Goal: Task Accomplishment & Management: Use online tool/utility

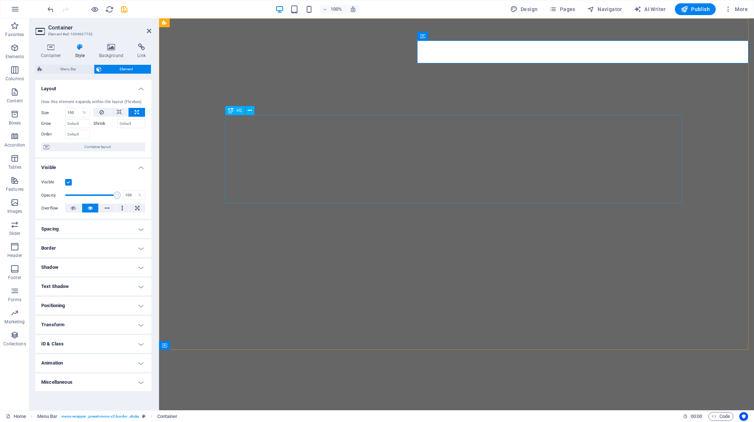
select select "%"
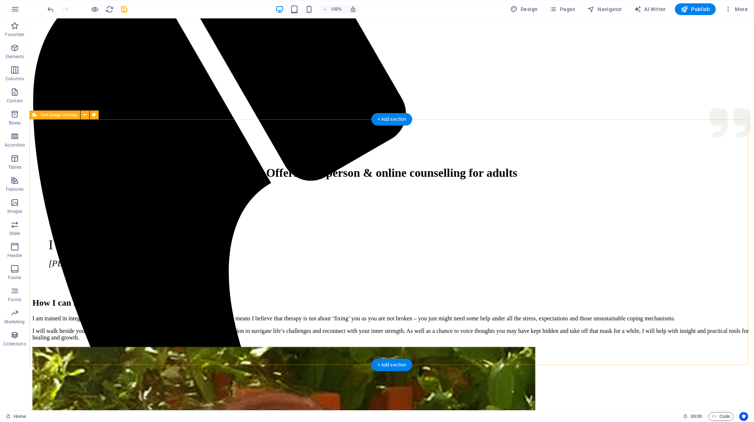
scroll to position [221, 0]
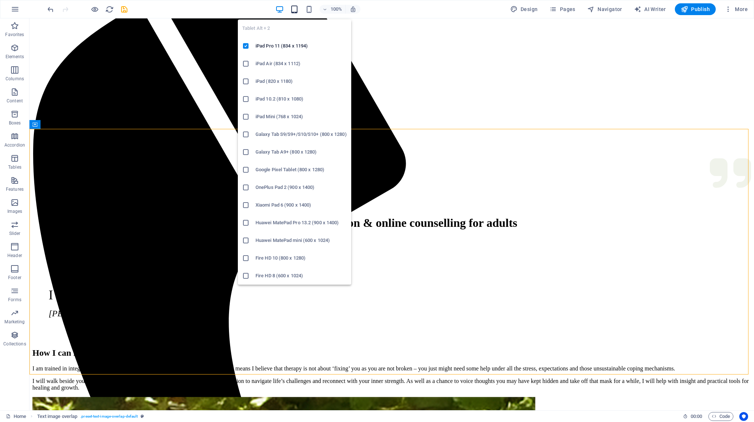
click at [296, 8] on icon "button" at bounding box center [294, 9] width 8 height 8
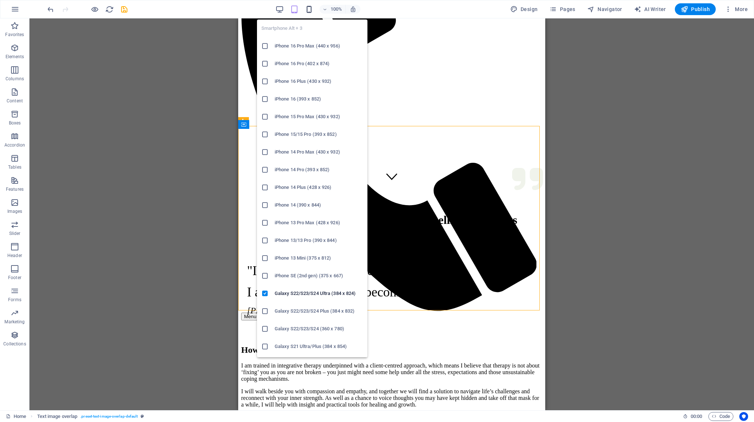
click at [311, 8] on icon "button" at bounding box center [309, 9] width 8 height 8
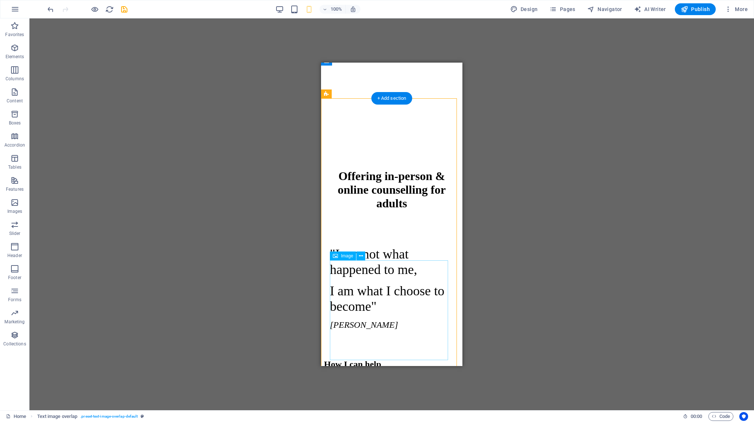
scroll to position [368, 0]
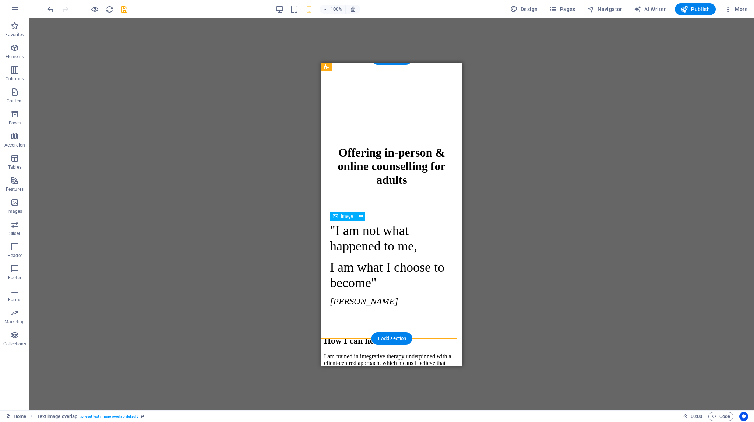
click at [361, 217] on icon at bounding box center [361, 217] width 4 height 8
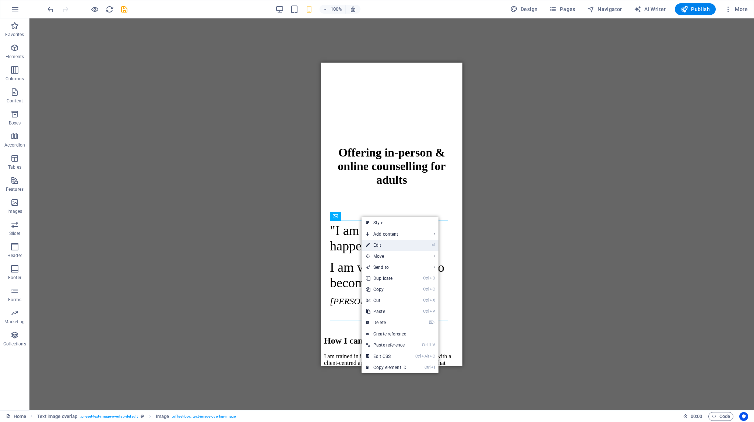
click at [379, 245] on link "⏎ Edit" at bounding box center [386, 245] width 49 height 11
select select "%"
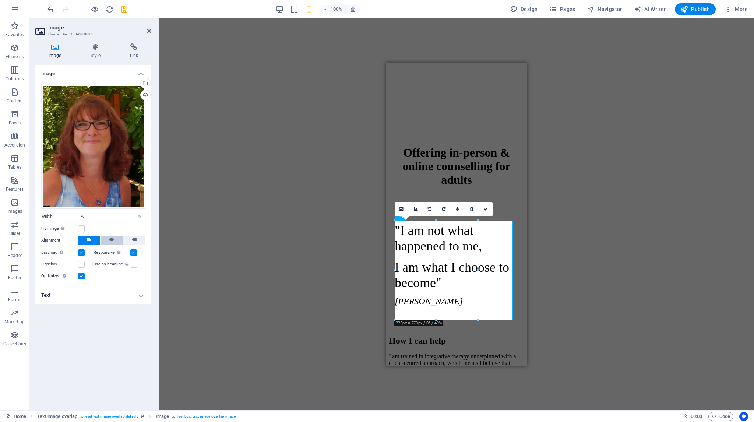
click at [109, 238] on icon at bounding box center [111, 240] width 5 height 9
click at [150, 31] on icon at bounding box center [149, 31] width 4 height 6
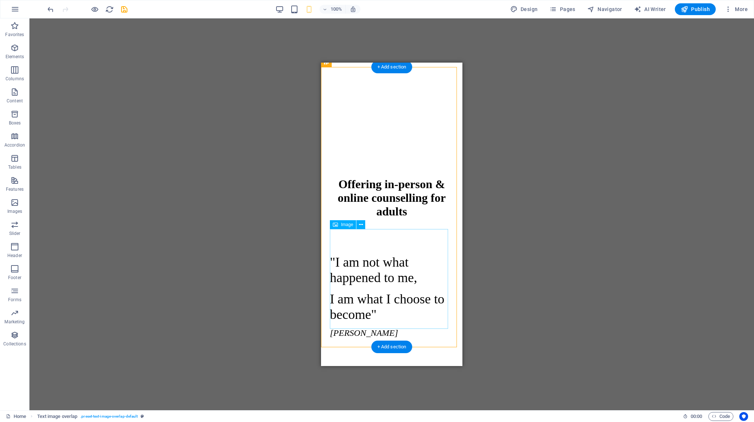
scroll to position [405, 0]
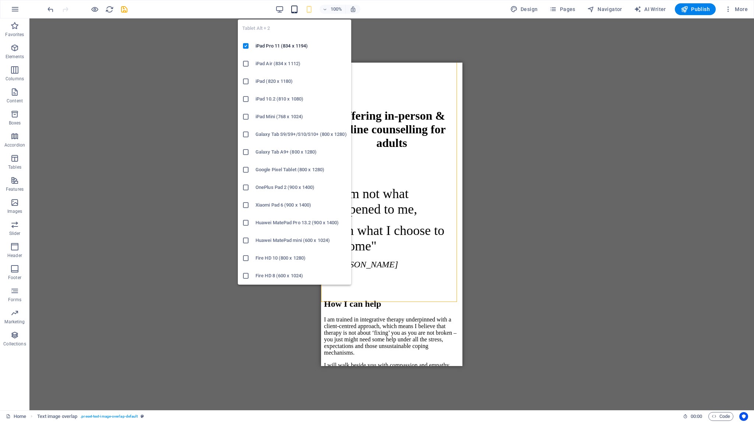
click at [298, 9] on icon "button" at bounding box center [294, 9] width 8 height 8
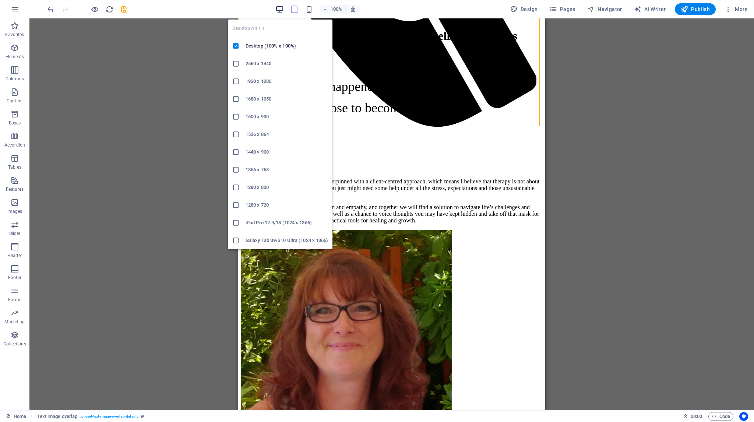
click at [281, 7] on icon "button" at bounding box center [280, 9] width 8 height 8
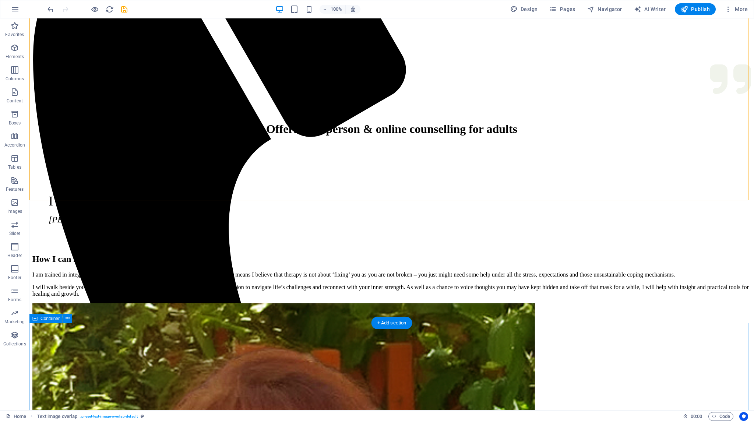
scroll to position [258, 0]
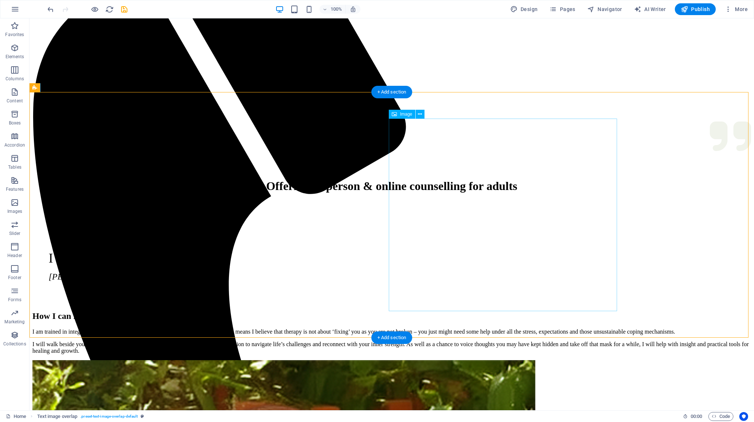
click at [406, 116] on span "Image" at bounding box center [406, 114] width 12 height 4
click at [417, 115] on button at bounding box center [420, 114] width 9 height 9
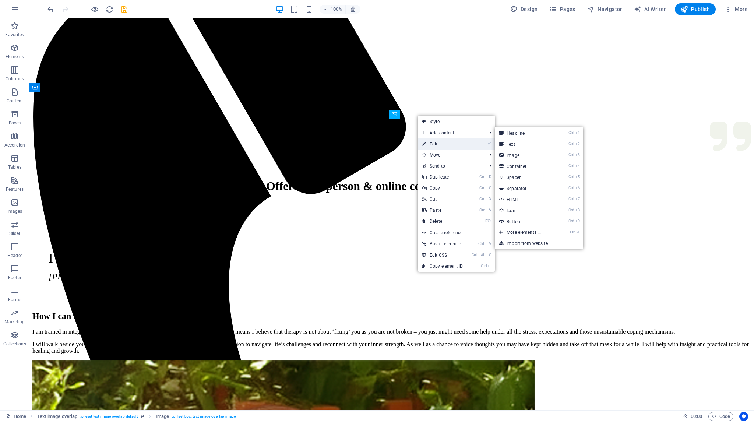
click at [432, 145] on link "⏎ Edit" at bounding box center [442, 143] width 49 height 11
select select "%"
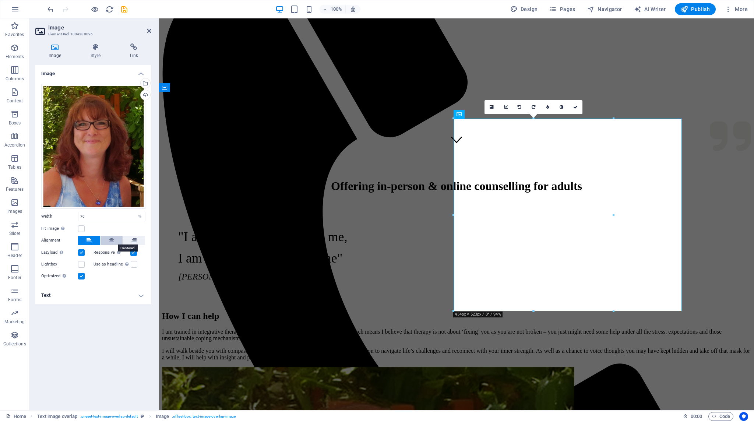
click at [111, 240] on icon at bounding box center [111, 240] width 5 height 9
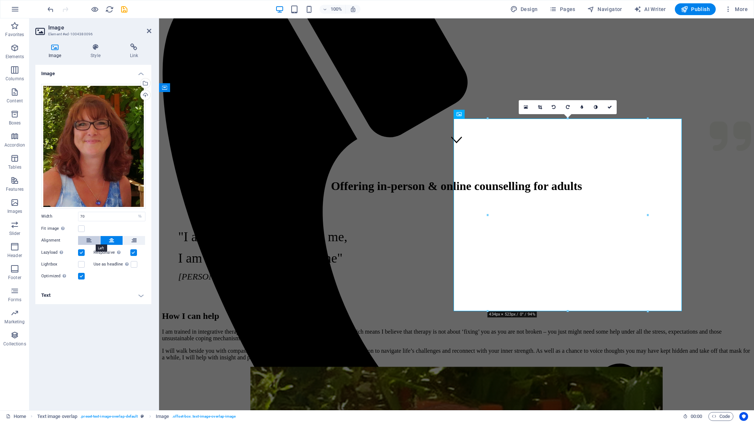
click at [90, 239] on icon at bounding box center [89, 240] width 5 height 9
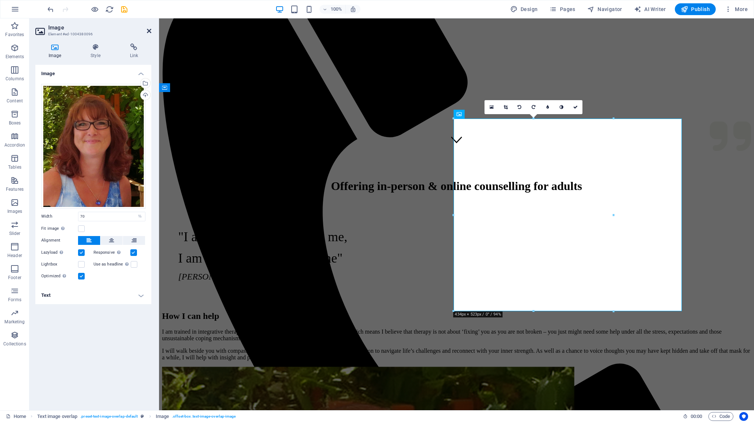
click at [150, 31] on icon at bounding box center [149, 31] width 4 height 6
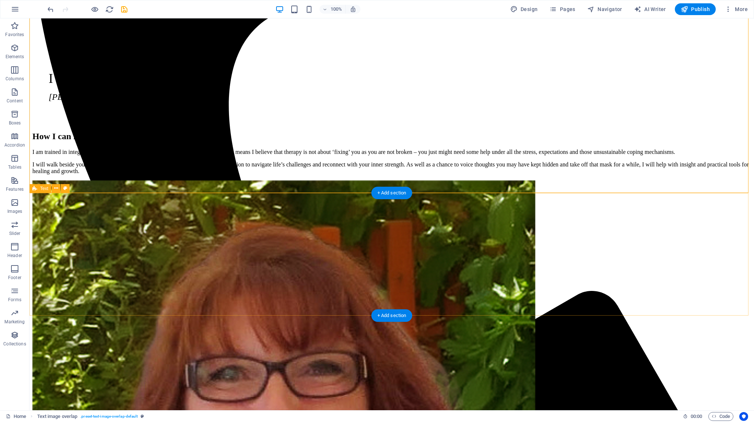
scroll to position [442, 0]
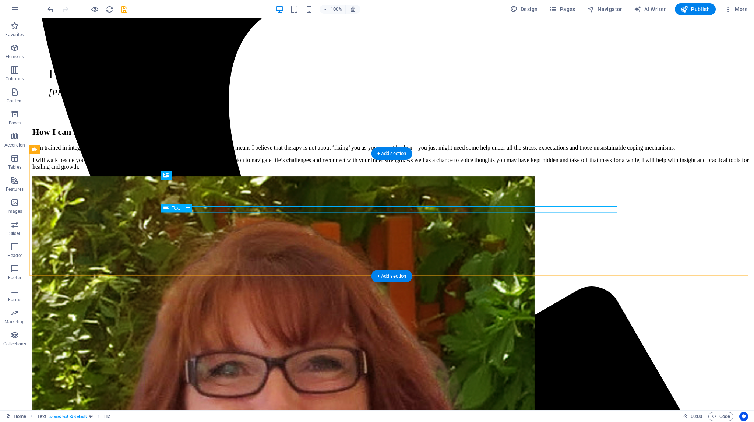
click at [43, 150] on span "Text" at bounding box center [44, 149] width 8 height 4
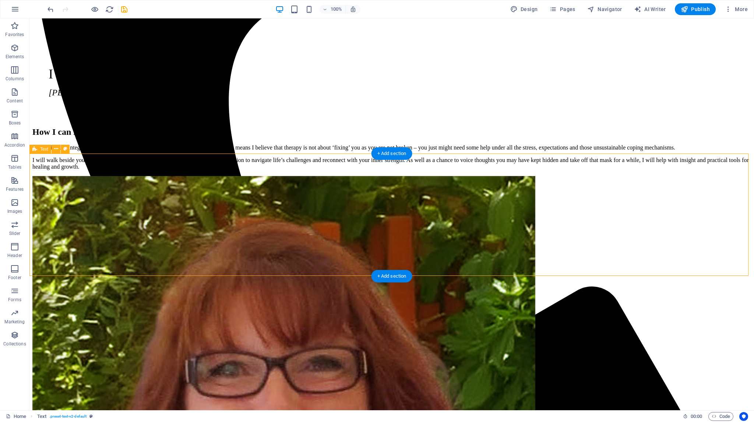
click at [57, 148] on icon at bounding box center [56, 149] width 4 height 8
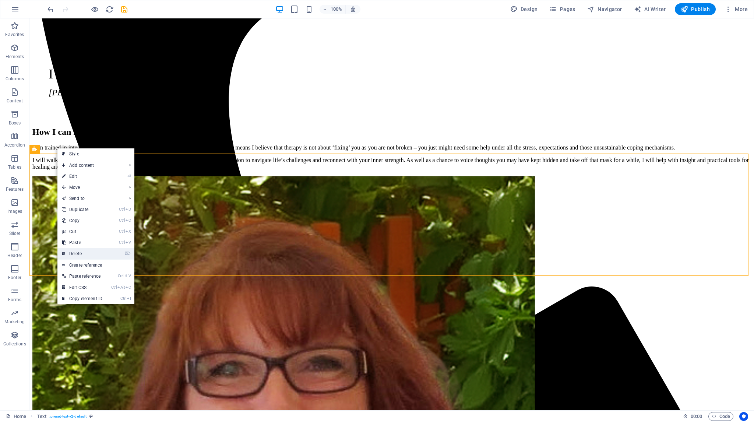
click at [88, 252] on link "⌦ Delete" at bounding box center [81, 253] width 49 height 11
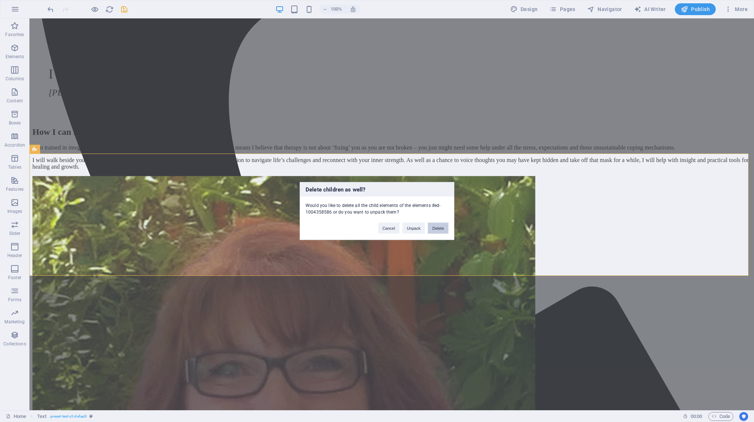
click at [439, 227] on button "Delete" at bounding box center [438, 228] width 21 height 11
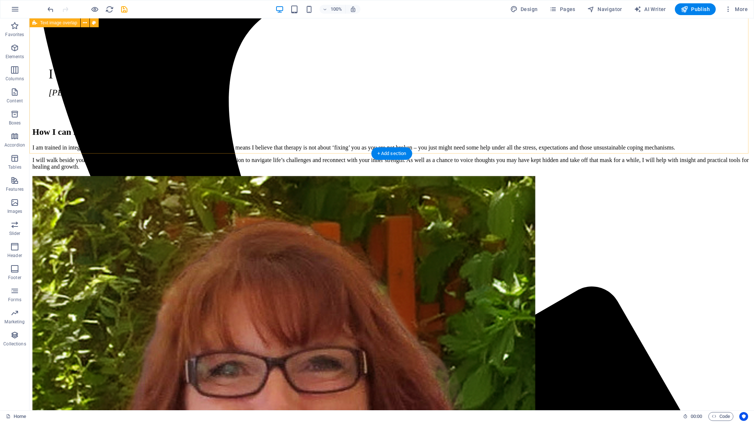
click at [124, 9] on icon "save" at bounding box center [124, 9] width 8 height 8
checkbox input "false"
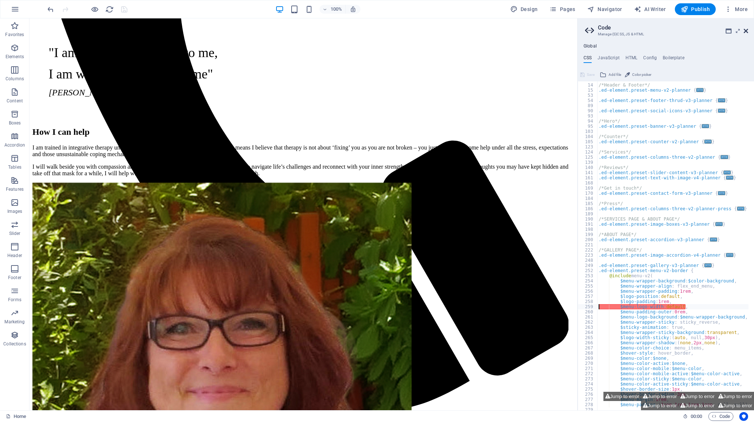
click at [748, 29] on icon at bounding box center [746, 31] width 4 height 6
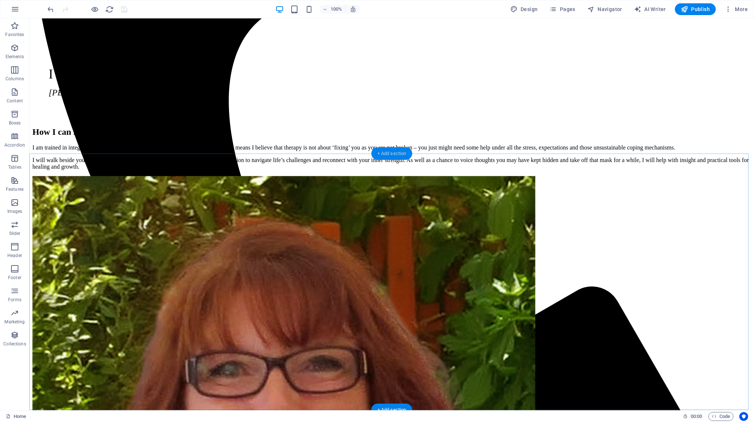
click at [378, 153] on div "+ Add section" at bounding box center [392, 153] width 41 height 13
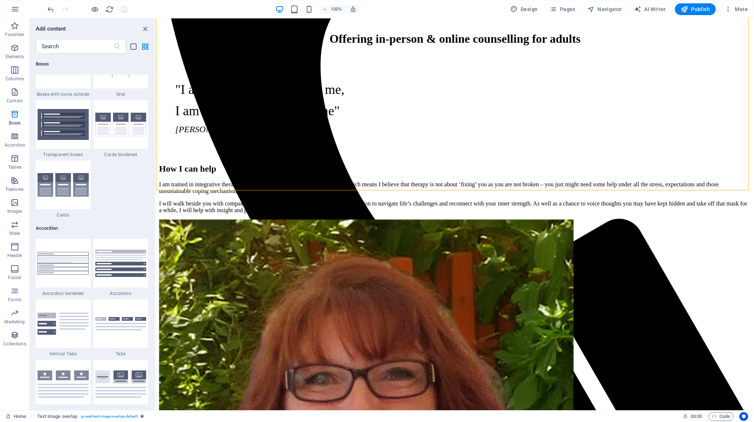
scroll to position [2172, 0]
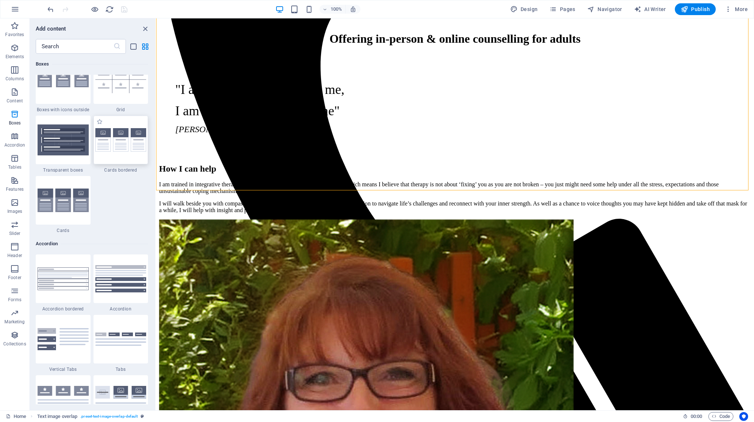
click at [117, 140] on img at bounding box center [120, 140] width 51 height 24
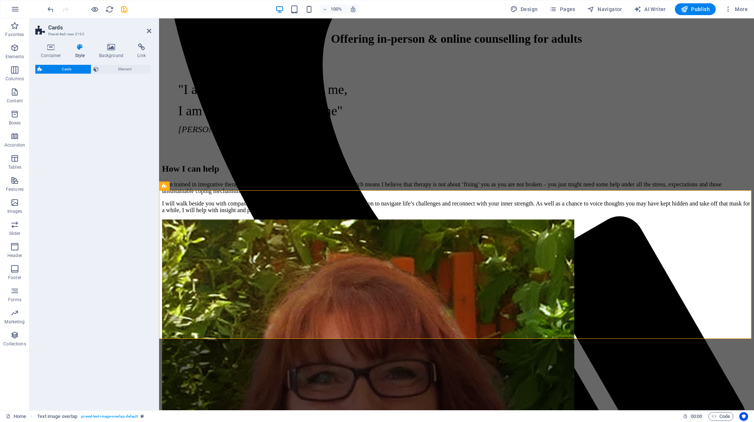
scroll to position [387, 0]
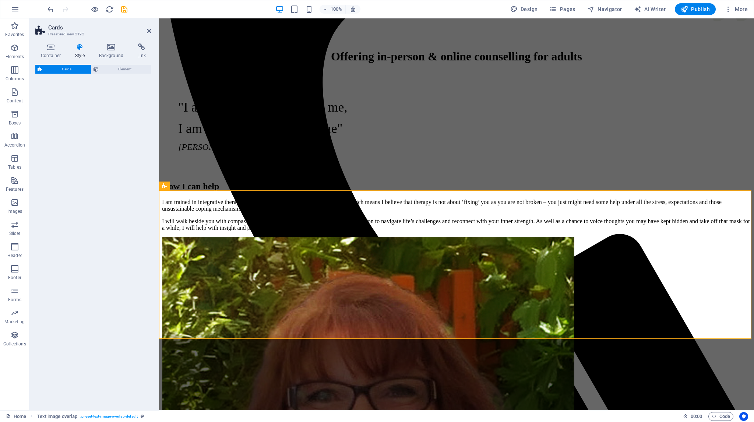
select select "rem"
select select "preset-image-boxes-v3-border"
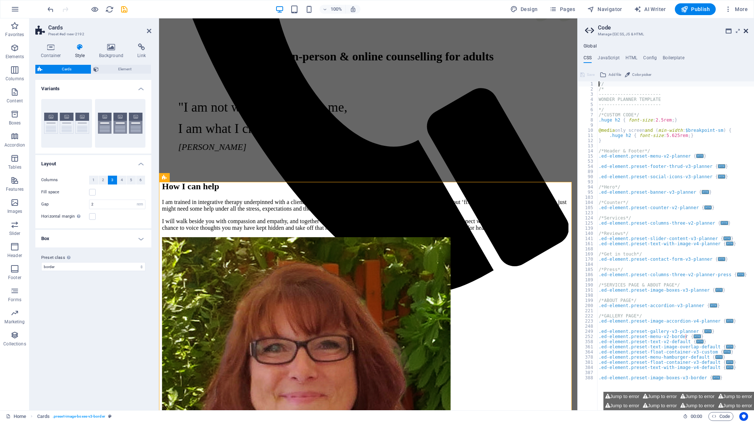
click at [747, 30] on icon at bounding box center [746, 31] width 4 height 6
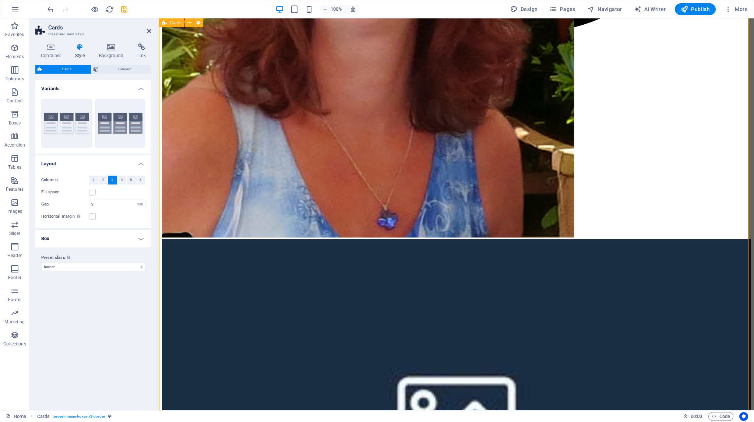
scroll to position [663, 0]
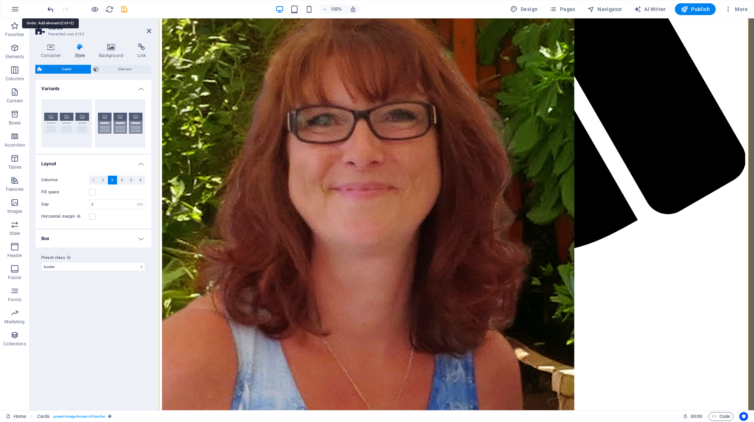
click at [48, 8] on icon "undo" at bounding box center [50, 9] width 8 height 8
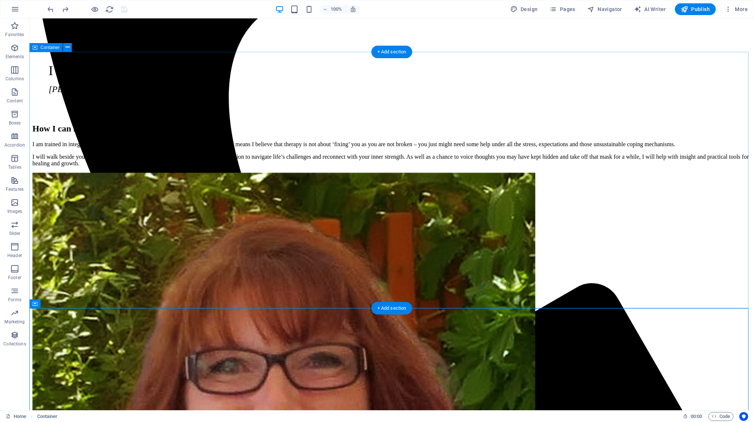
scroll to position [442, 0]
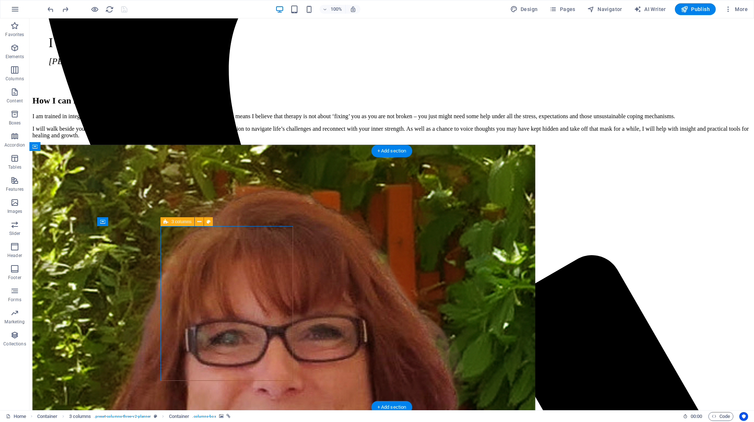
scroll to position [516, 0]
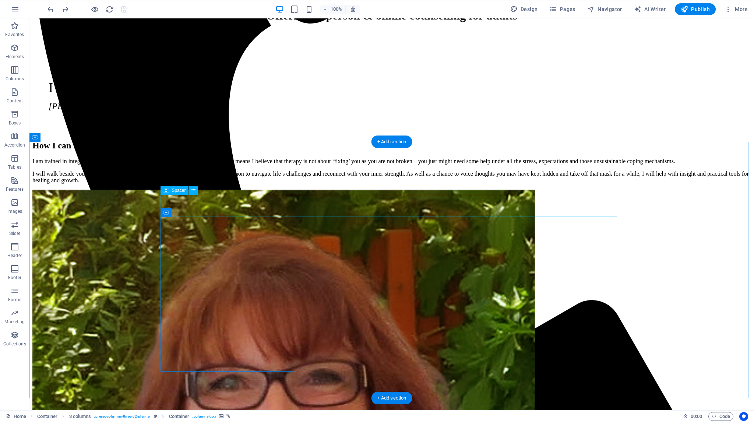
scroll to position [368, 0]
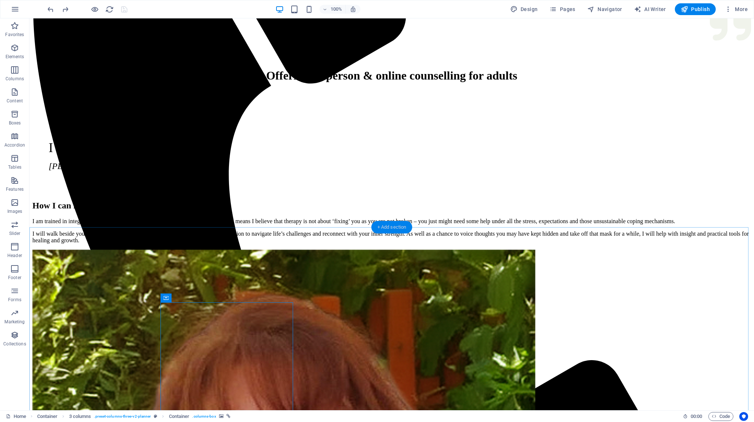
click at [379, 225] on div "+ Add section" at bounding box center [392, 227] width 41 height 13
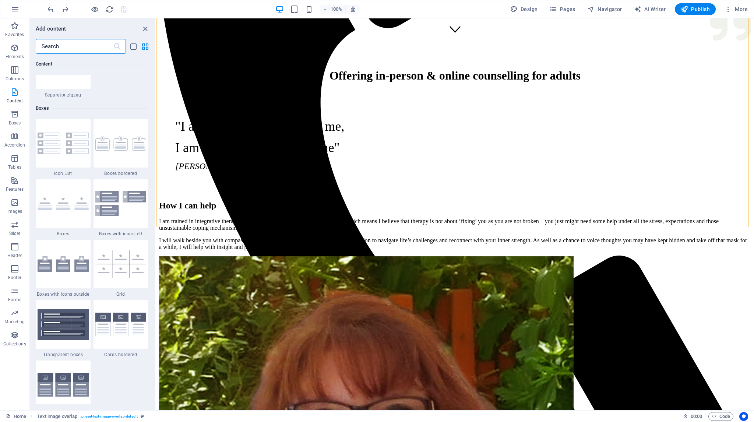
scroll to position [2025, 0]
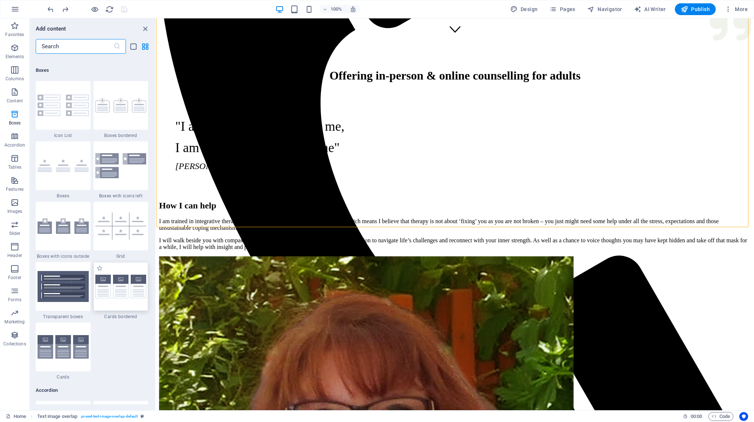
click at [121, 286] on img at bounding box center [120, 287] width 51 height 24
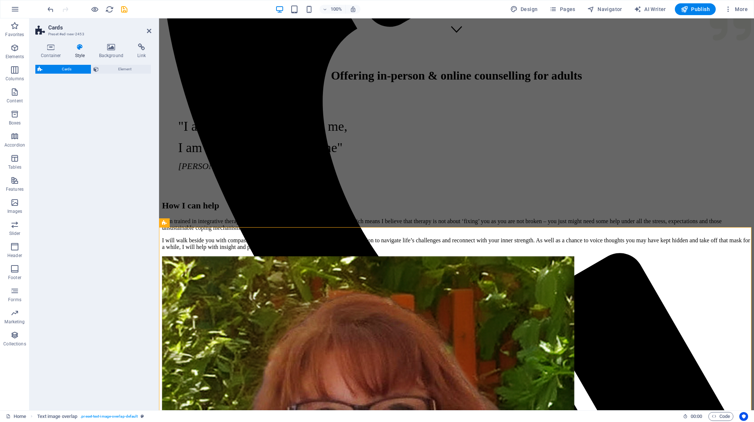
scroll to position [351, 0]
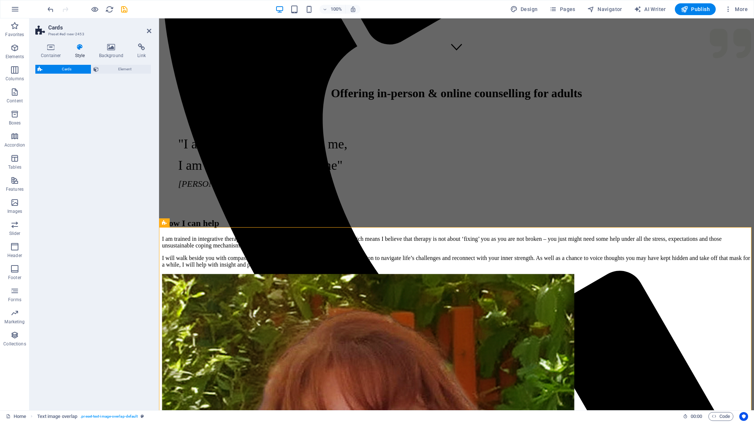
select select "rem"
select select "preset-image-boxes-v3-border"
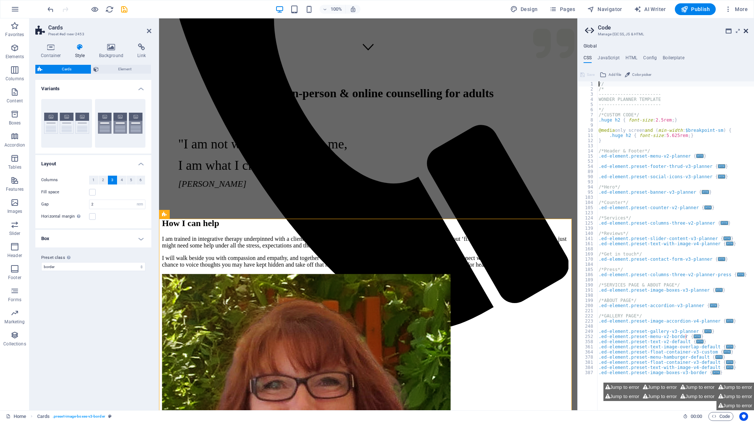
click at [746, 31] on icon at bounding box center [746, 31] width 4 height 6
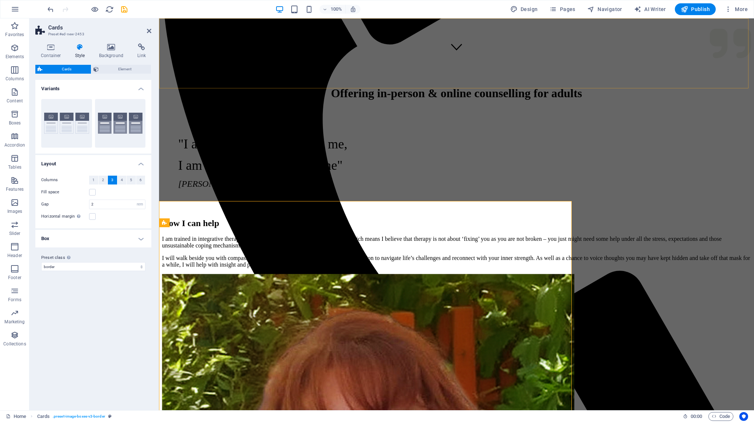
scroll to position [368, 0]
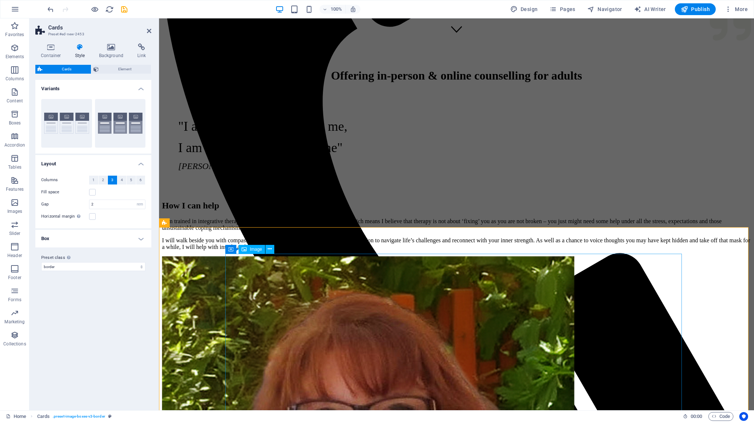
click at [256, 250] on span "Image" at bounding box center [256, 249] width 12 height 4
click at [127, 69] on span "Element" at bounding box center [125, 69] width 48 height 9
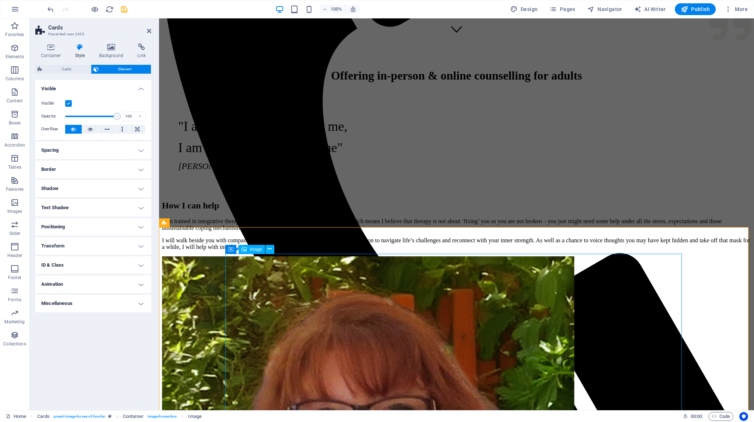
click at [259, 248] on span "Image" at bounding box center [256, 249] width 12 height 4
click at [259, 250] on span "Image" at bounding box center [256, 249] width 12 height 4
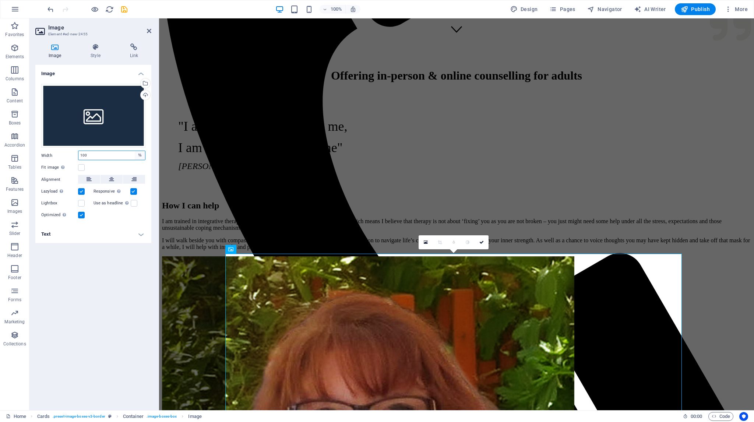
click at [140, 155] on select "Default auto px rem % em vh vw" at bounding box center [140, 155] width 10 height 9
select select "px"
click at [135, 151] on select "Default auto px rem % em vh vw" at bounding box center [140, 155] width 10 height 9
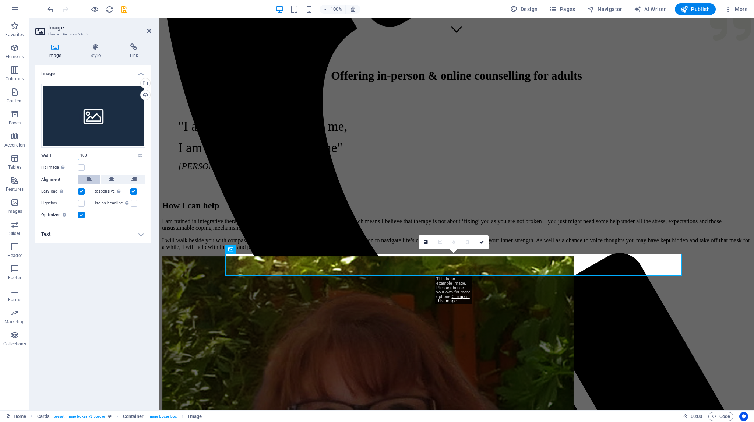
type input "100"
click at [88, 177] on icon at bounding box center [89, 179] width 5 height 9
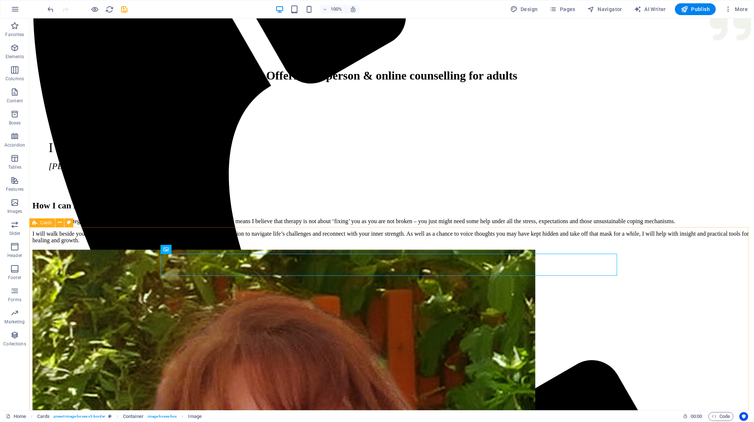
click at [40, 223] on div "Cards" at bounding box center [41, 222] width 25 height 9
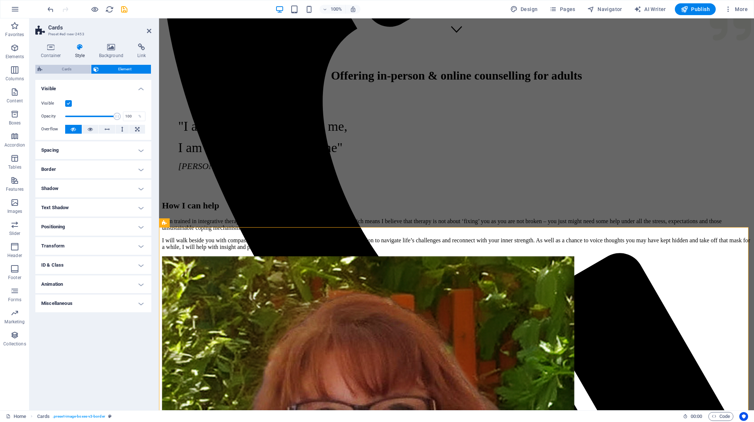
click at [70, 71] on span "Cards" at bounding box center [67, 69] width 44 height 9
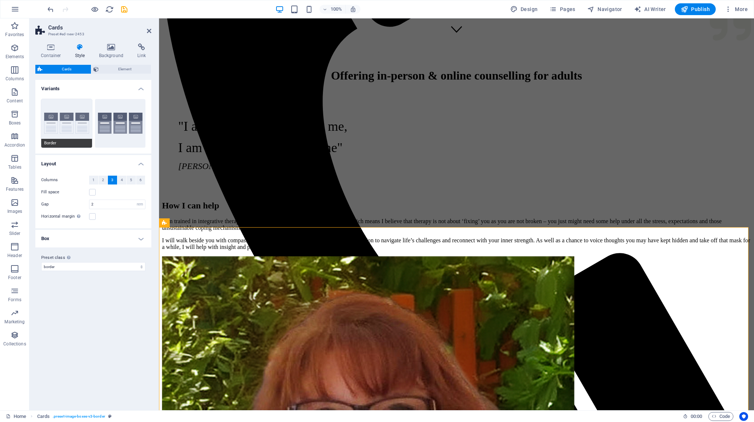
click at [64, 119] on button "Border" at bounding box center [66, 123] width 51 height 49
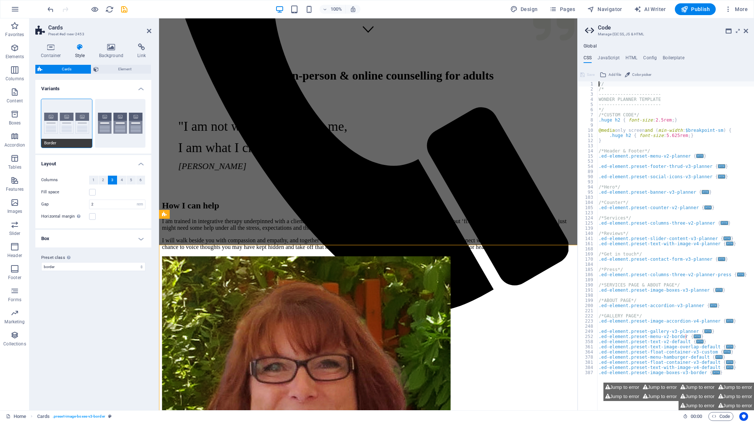
scroll to position [351, 0]
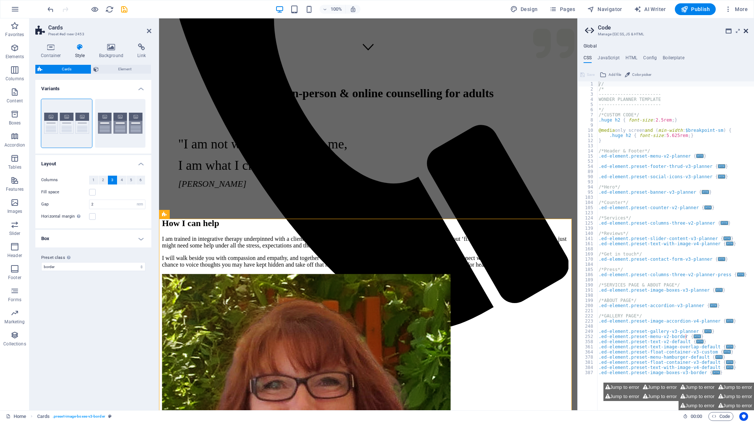
click at [748, 31] on icon at bounding box center [746, 31] width 4 height 6
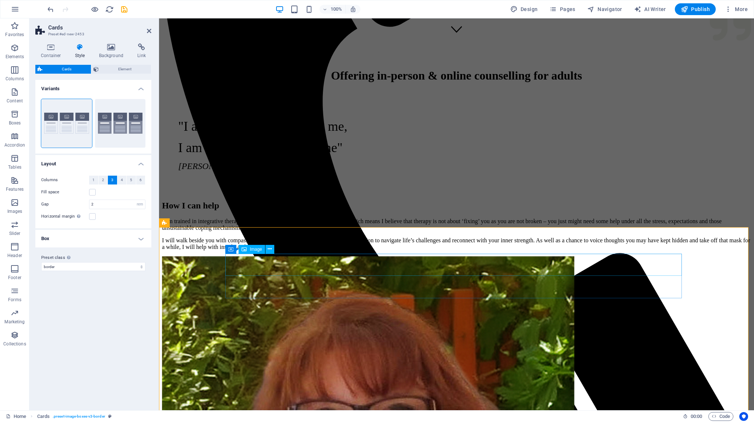
click at [257, 247] on span "Image" at bounding box center [256, 249] width 12 height 4
click at [94, 192] on label at bounding box center [92, 192] width 7 height 7
click at [0, 0] on input "Fill space" at bounding box center [0, 0] width 0 height 0
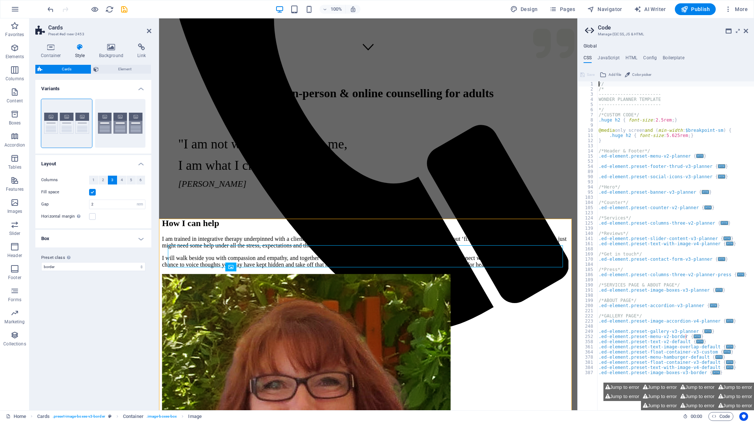
click at [94, 192] on label at bounding box center [92, 192] width 7 height 7
click at [0, 0] on input "Fill space" at bounding box center [0, 0] width 0 height 0
click at [747, 31] on icon at bounding box center [746, 31] width 4 height 6
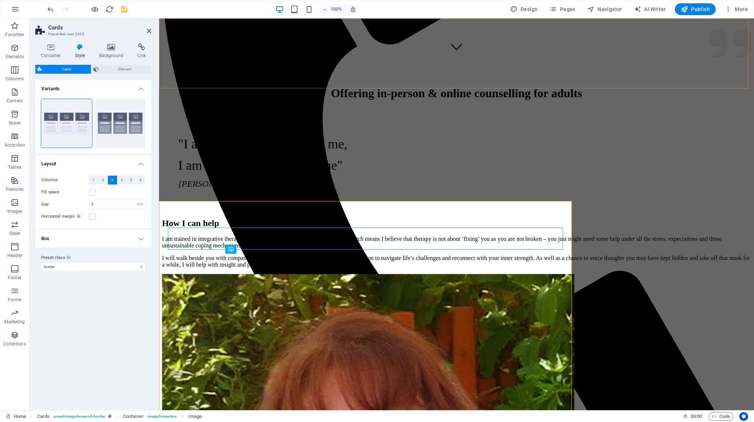
scroll to position [368, 0]
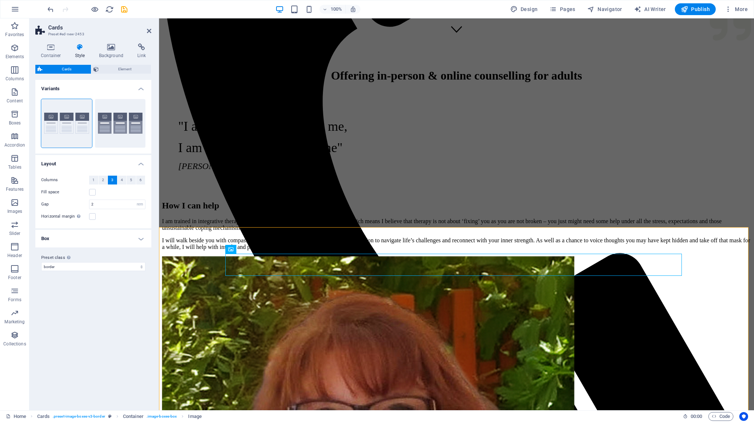
click at [142, 238] on h4 "Box" at bounding box center [93, 239] width 116 height 18
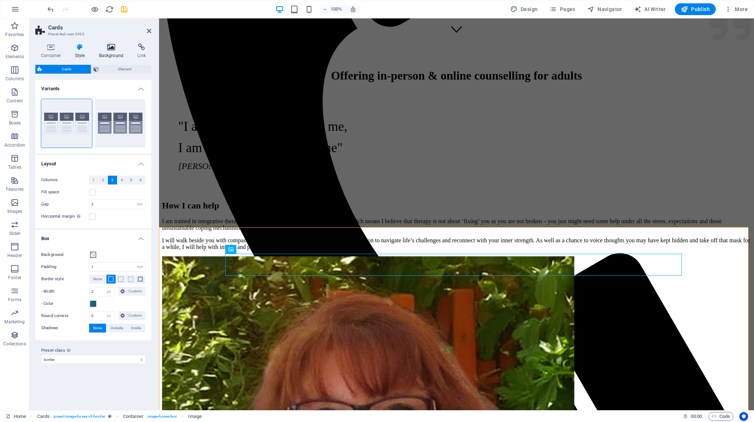
click at [113, 53] on h4 "Background" at bounding box center [113, 50] width 39 height 15
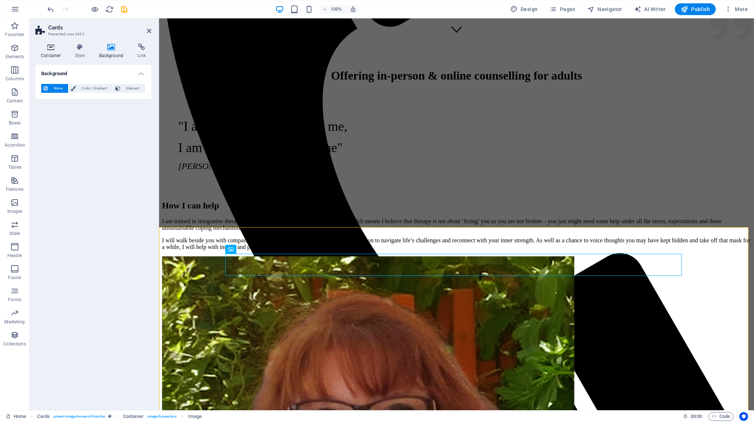
click at [52, 55] on h4 "Container" at bounding box center [52, 50] width 34 height 15
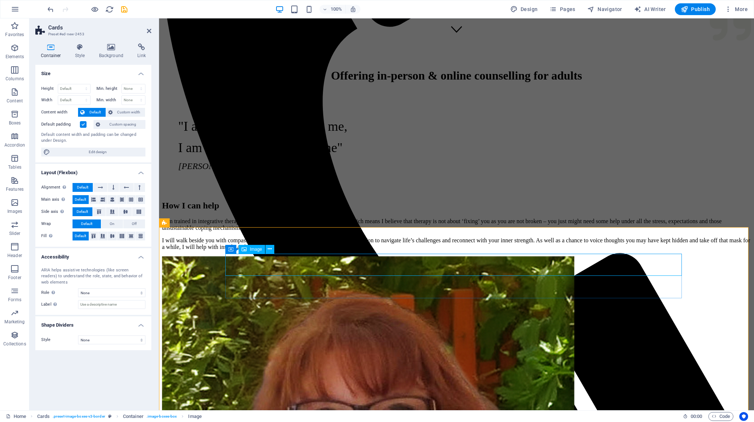
click at [252, 248] on span "Image" at bounding box center [256, 249] width 12 height 4
select select "px"
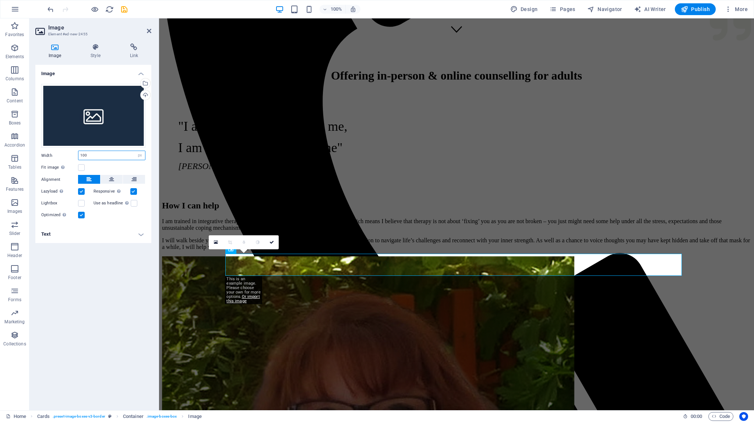
drag, startPoint x: 91, startPoint y: 154, endPoint x: 75, endPoint y: 154, distance: 16.2
click at [75, 154] on div "Width 100 Default auto px rem % em vh vw" at bounding box center [93, 156] width 104 height 10
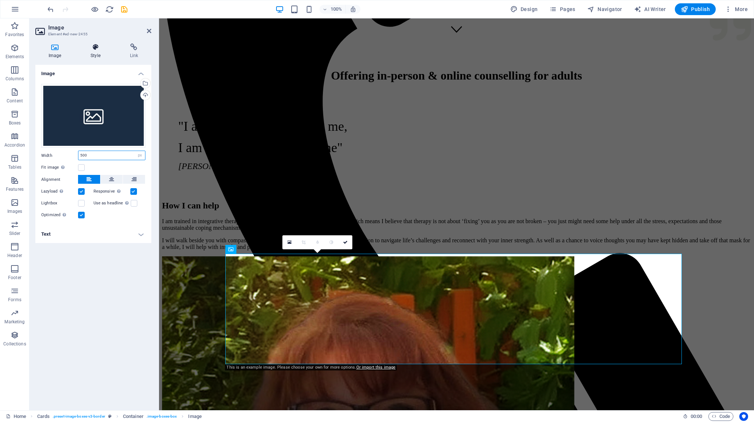
type input "500"
click at [94, 47] on icon at bounding box center [95, 46] width 36 height 7
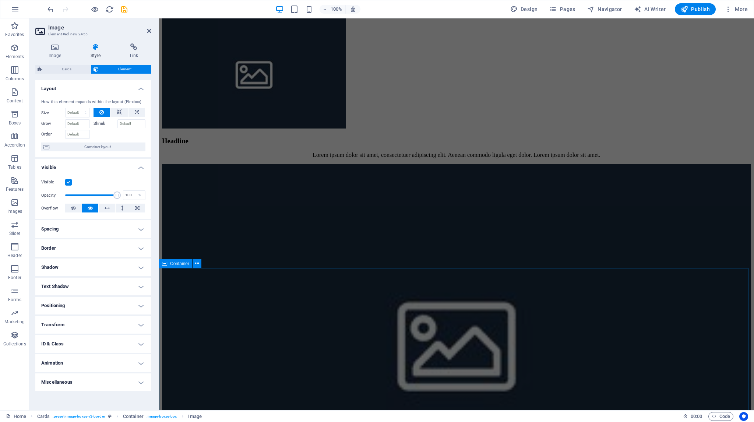
scroll to position [1289, 0]
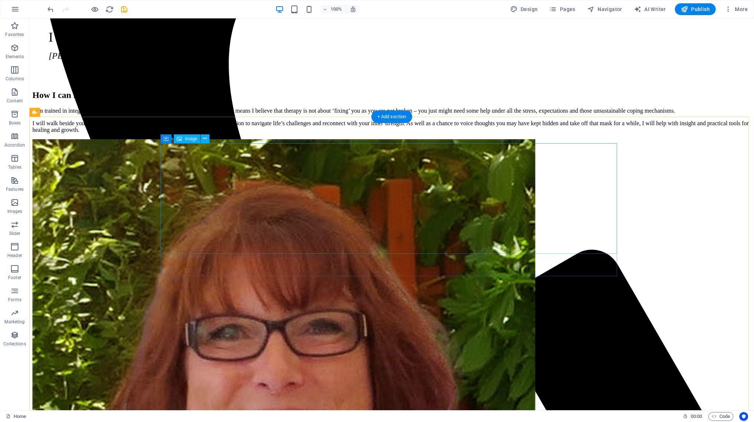
scroll to position [405, 0]
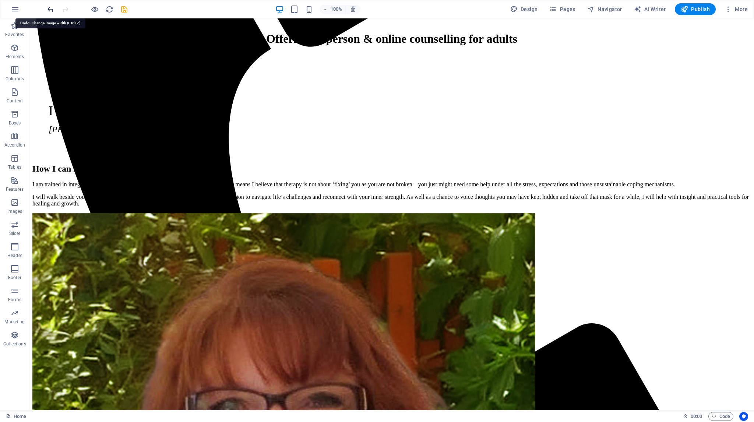
click at [49, 9] on icon "undo" at bounding box center [50, 9] width 8 height 8
click at [50, 9] on icon "undo" at bounding box center [50, 9] width 8 height 8
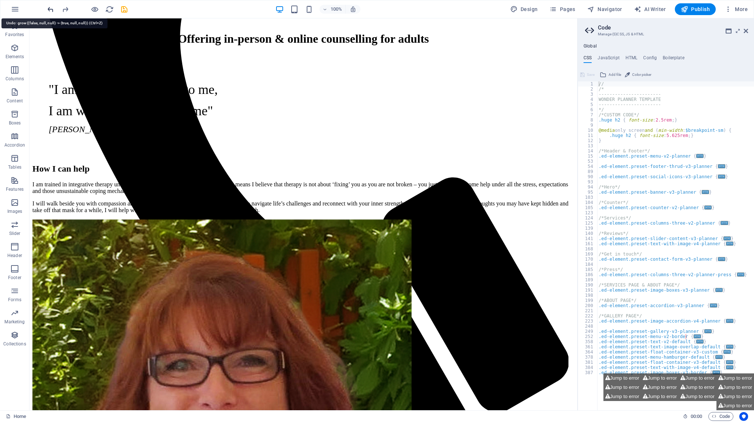
click at [50, 9] on icon "undo" at bounding box center [50, 9] width 8 height 8
click at [747, 31] on icon at bounding box center [746, 31] width 4 height 6
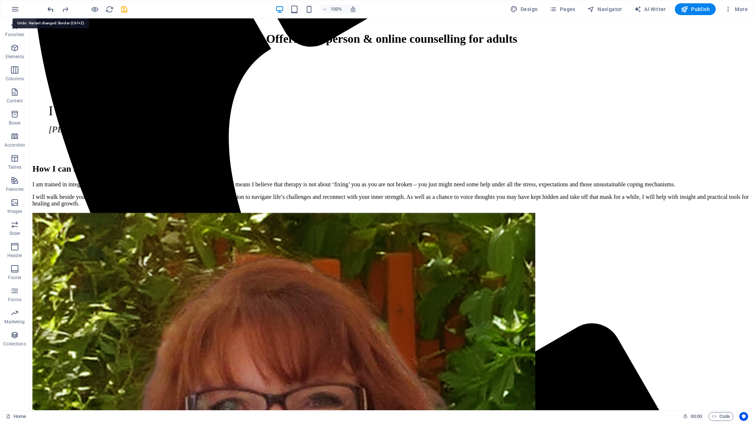
click at [50, 8] on icon "undo" at bounding box center [50, 9] width 8 height 8
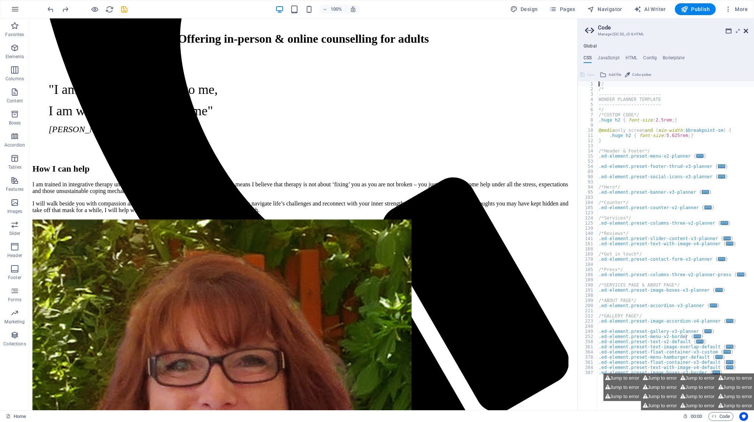
click at [747, 29] on icon at bounding box center [746, 31] width 4 height 6
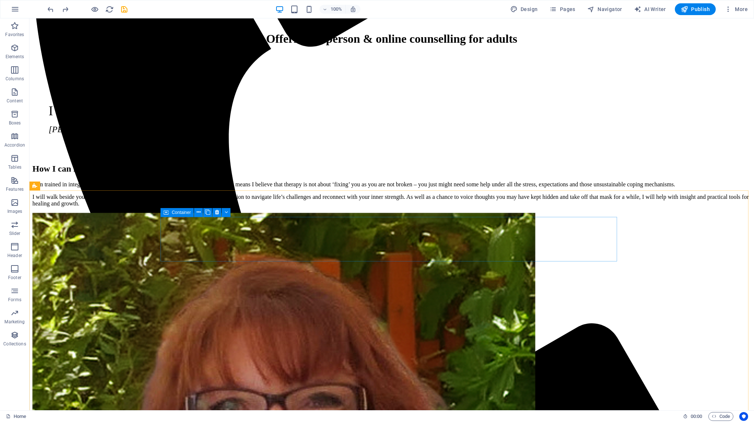
click at [168, 213] on icon at bounding box center [166, 212] width 5 height 9
click at [208, 213] on icon at bounding box center [207, 212] width 5 height 8
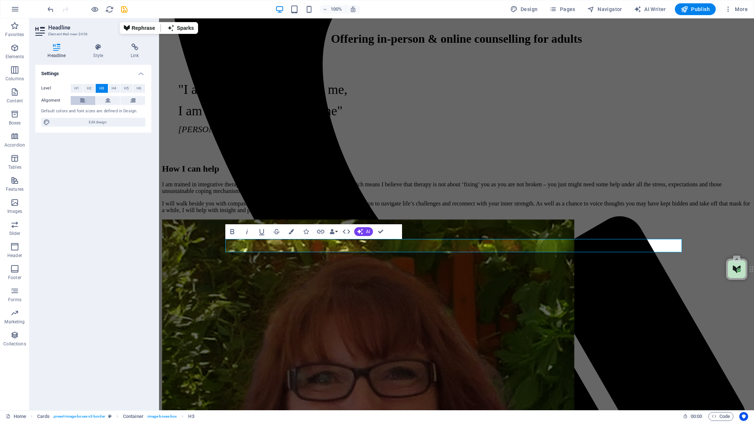
click at [80, 102] on icon at bounding box center [82, 100] width 5 height 9
click at [100, 46] on icon at bounding box center [98, 46] width 35 height 7
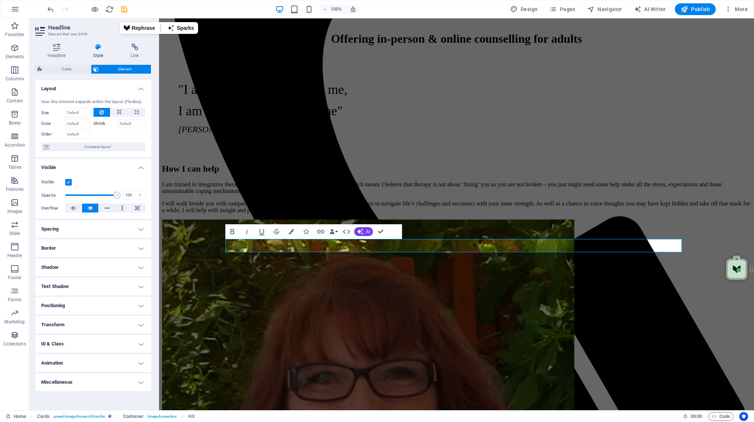
click at [141, 229] on h4 "Spacing" at bounding box center [93, 229] width 116 height 18
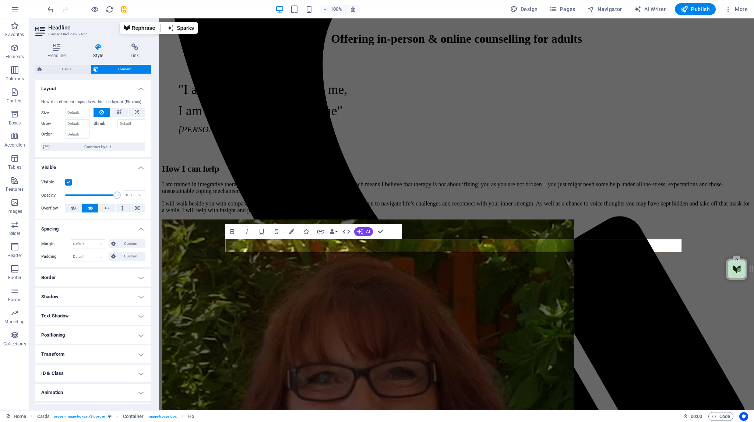
click at [141, 229] on h4 "Spacing" at bounding box center [93, 226] width 116 height 13
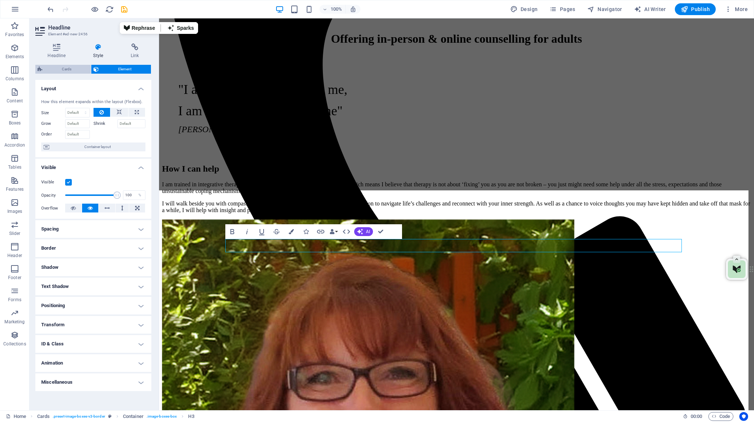
click at [67, 69] on span "Cards" at bounding box center [67, 69] width 44 height 9
select select "rem"
select select "px"
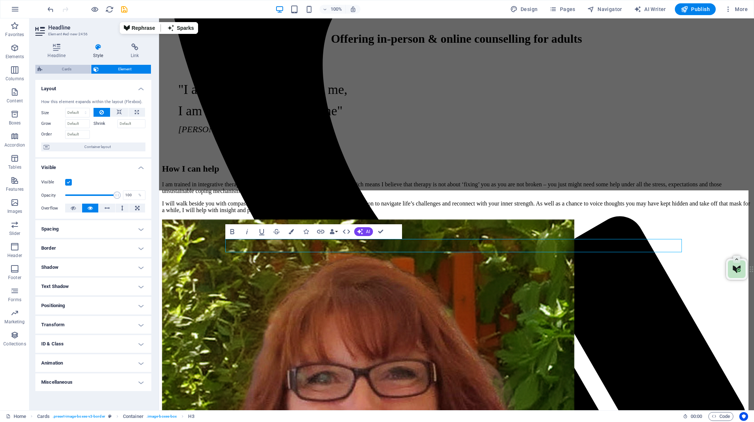
select select "preset-image-boxes-v3-border"
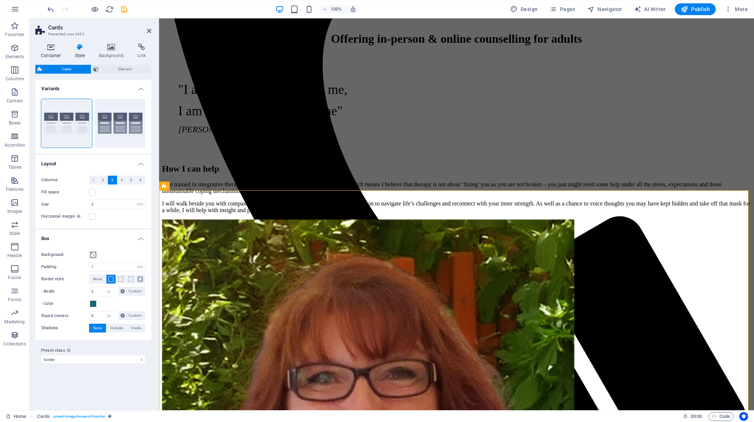
click at [49, 52] on h4 "Container" at bounding box center [52, 50] width 34 height 15
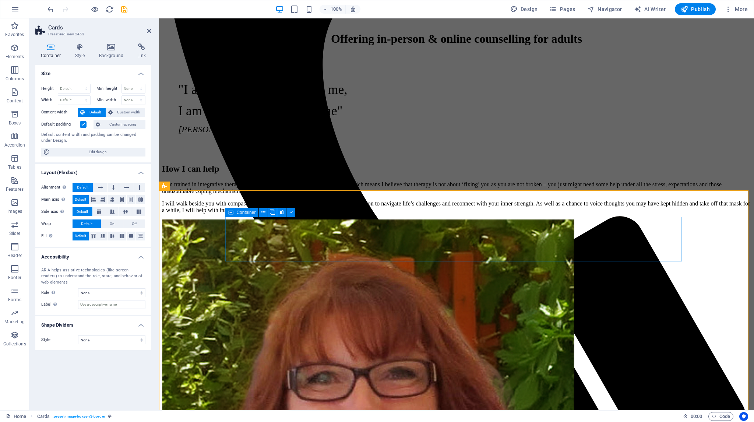
click at [233, 213] on icon at bounding box center [230, 212] width 5 height 9
click at [283, 213] on icon at bounding box center [282, 212] width 4 height 8
click at [231, 213] on icon at bounding box center [230, 212] width 5 height 9
click at [283, 213] on icon at bounding box center [282, 212] width 4 height 8
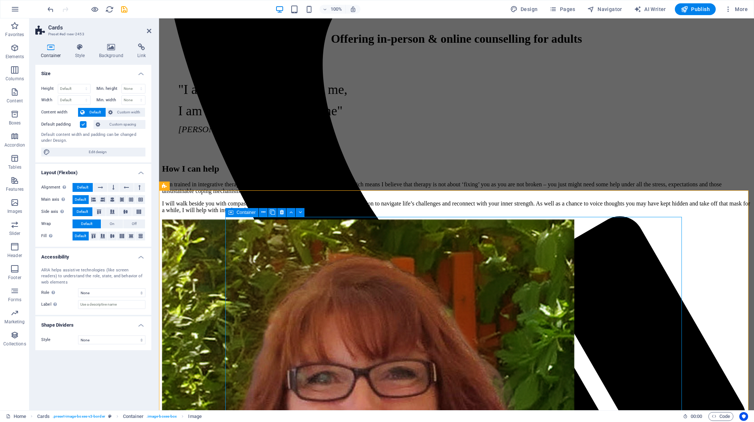
click at [230, 211] on icon at bounding box center [230, 212] width 5 height 9
click at [283, 211] on icon at bounding box center [282, 212] width 4 height 8
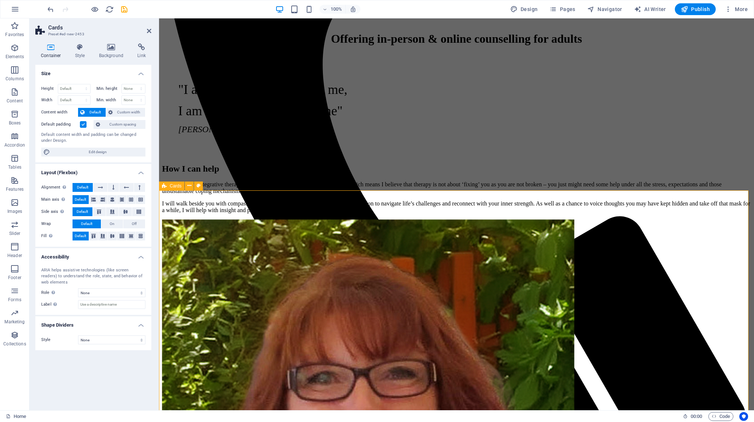
click at [190, 186] on icon at bounding box center [189, 186] width 4 height 8
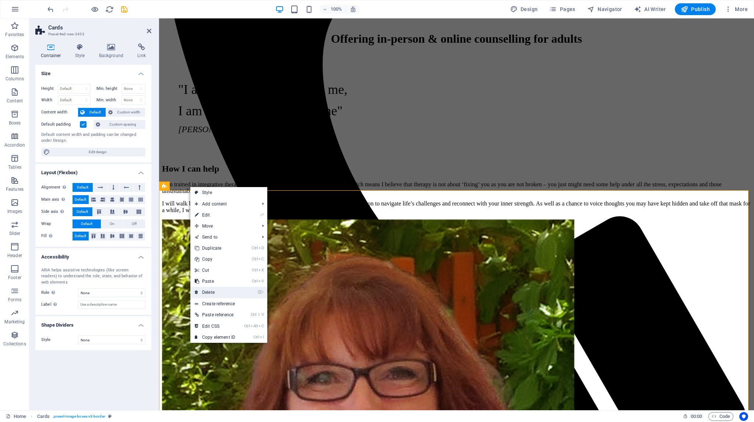
click at [212, 289] on link "⌦ Delete" at bounding box center [214, 292] width 49 height 11
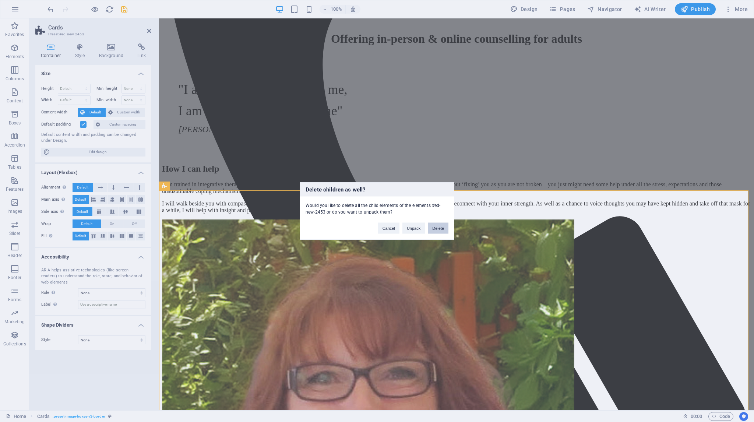
click at [430, 225] on button "Delete" at bounding box center [438, 228] width 21 height 11
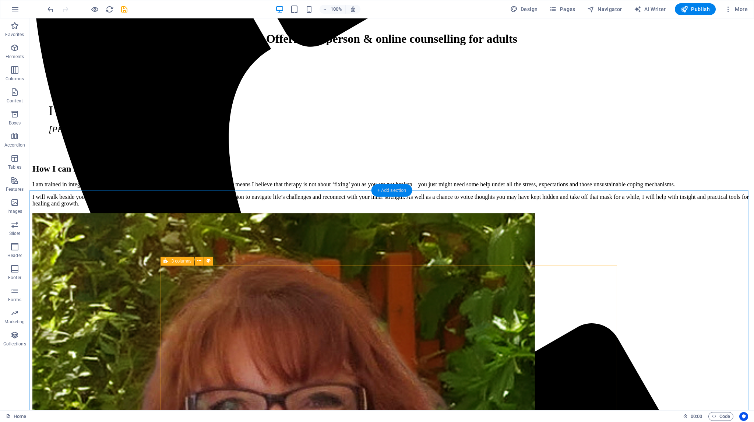
click at [378, 190] on div "+ Add section" at bounding box center [392, 190] width 41 height 13
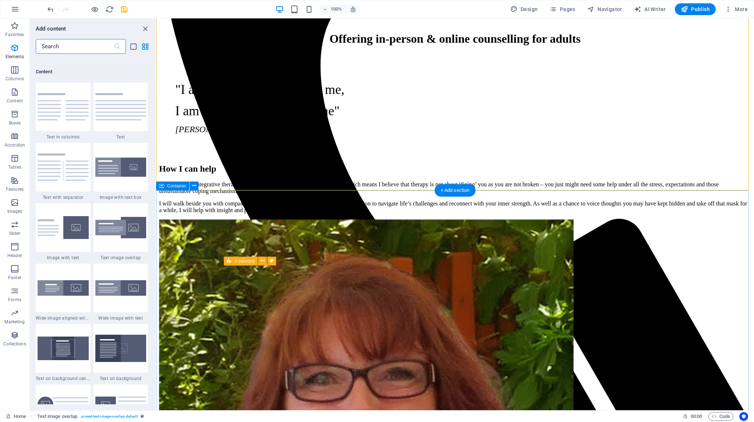
scroll to position [1289, 0]
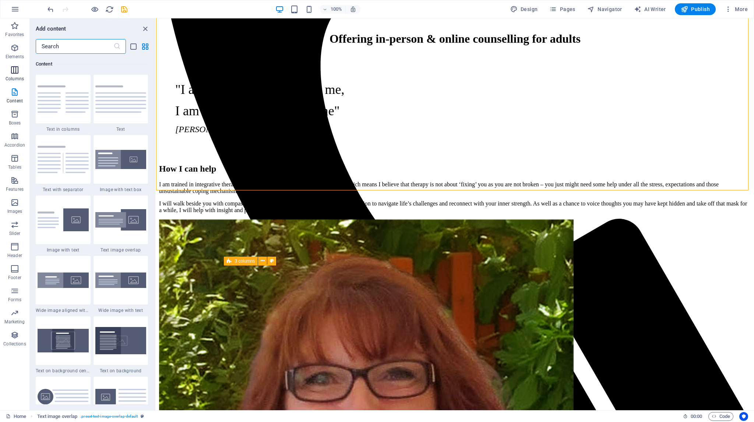
click at [17, 64] on button "Columns" at bounding box center [14, 74] width 29 height 22
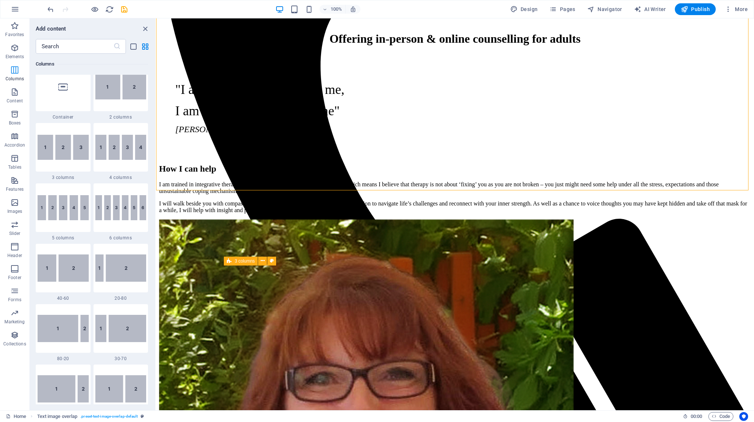
scroll to position [365, 0]
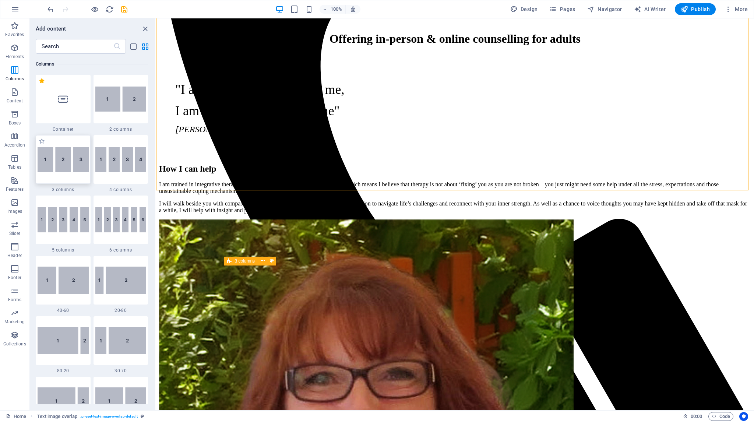
click at [60, 164] on img at bounding box center [63, 159] width 51 height 25
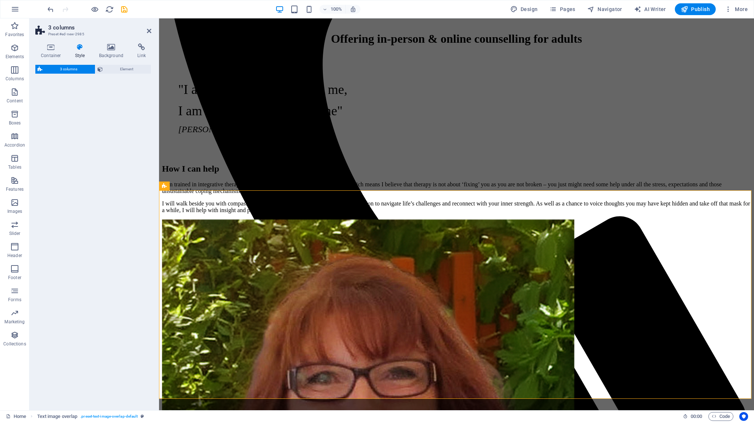
scroll to position [387, 0]
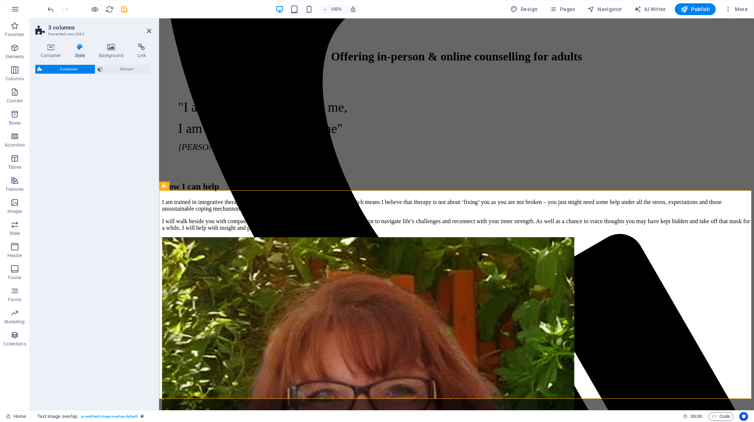
select select "rem"
select select "preset-columns-three-v2-default"
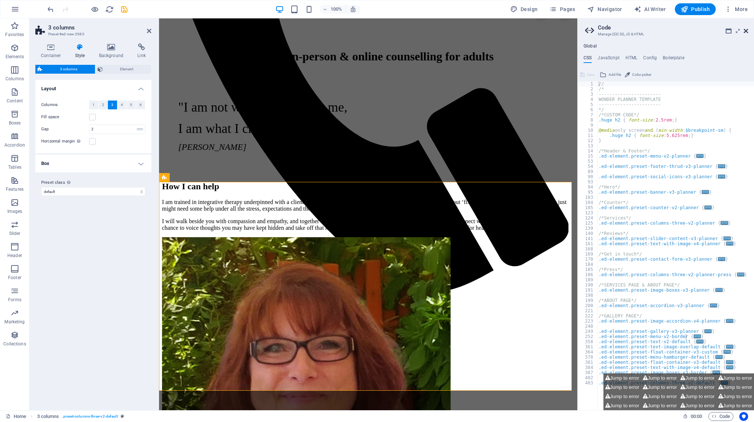
drag, startPoint x: 747, startPoint y: 30, endPoint x: 587, endPoint y: 16, distance: 160.1
click at [747, 30] on icon at bounding box center [746, 31] width 4 height 6
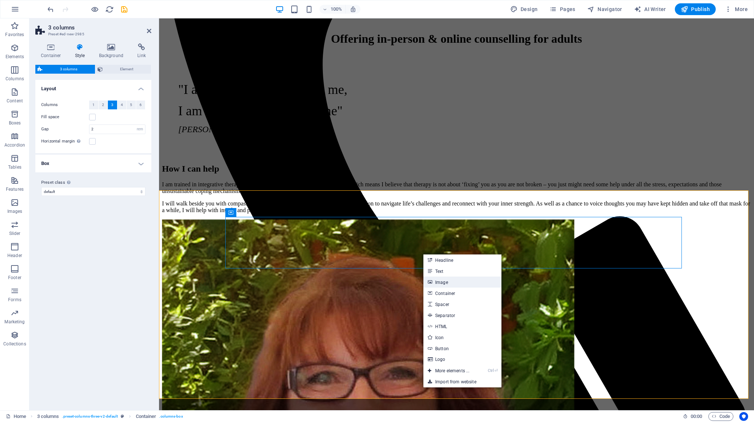
click at [436, 279] on link "Image" at bounding box center [463, 282] width 78 height 11
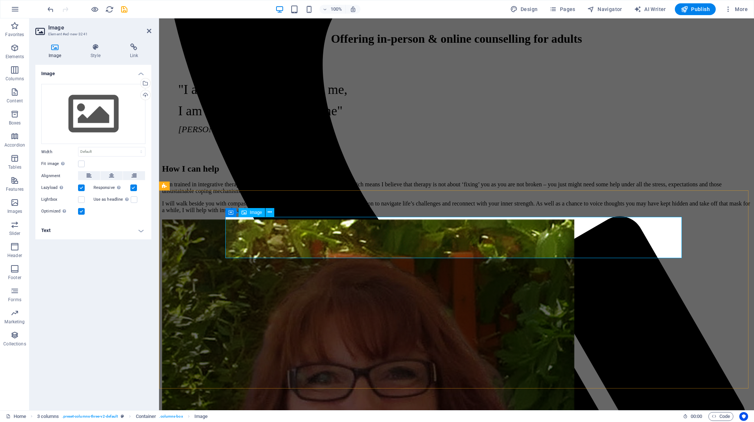
click at [231, 211] on icon at bounding box center [230, 212] width 5 height 9
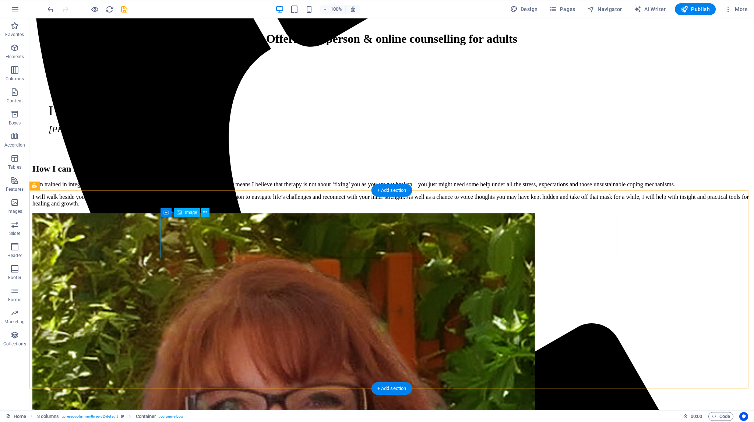
click at [169, 213] on div "Container" at bounding box center [177, 212] width 33 height 9
click at [227, 212] on icon at bounding box center [226, 212] width 3 height 8
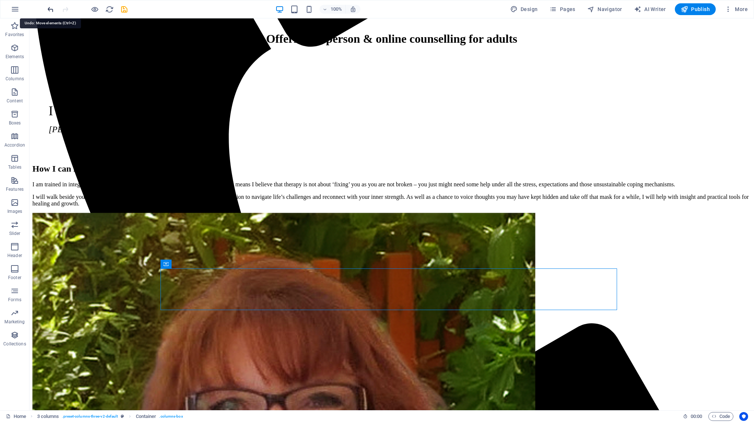
click at [49, 9] on icon "undo" at bounding box center [50, 9] width 8 height 8
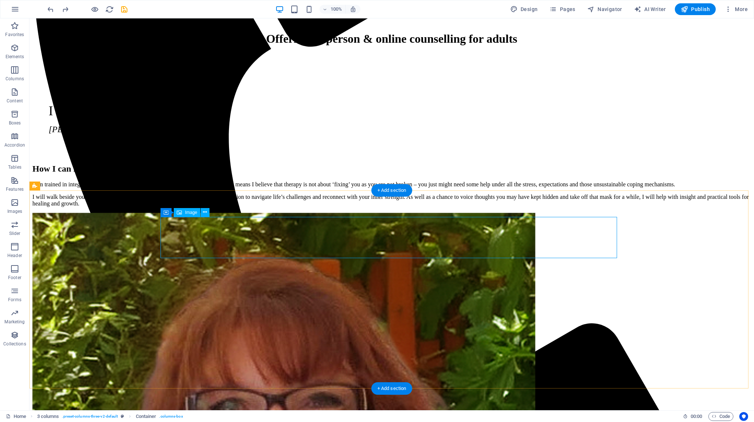
click at [168, 213] on icon at bounding box center [166, 212] width 5 height 9
click at [198, 213] on icon at bounding box center [199, 212] width 4 height 8
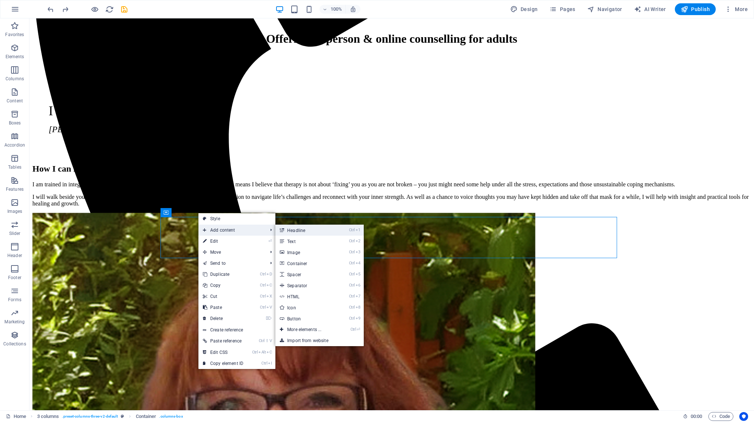
click at [292, 230] on link "Ctrl 1 Headline" at bounding box center [306, 230] width 61 height 11
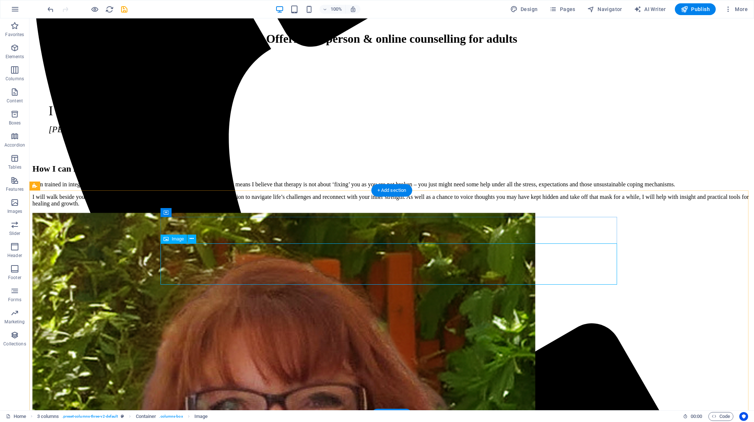
click at [192, 238] on icon at bounding box center [192, 239] width 4 height 8
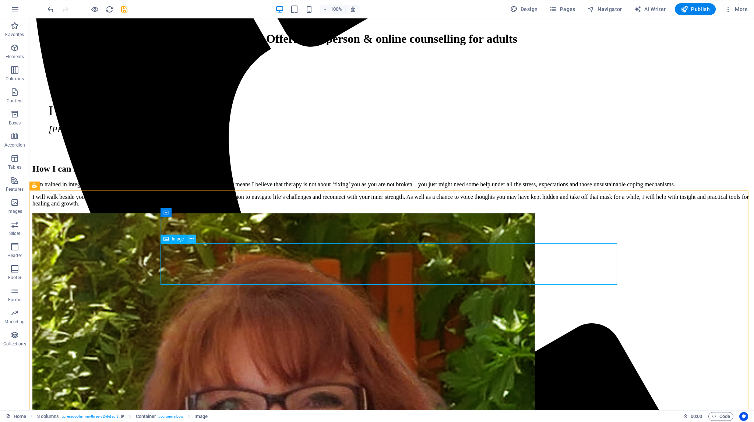
click at [192, 238] on icon at bounding box center [192, 239] width 4 height 8
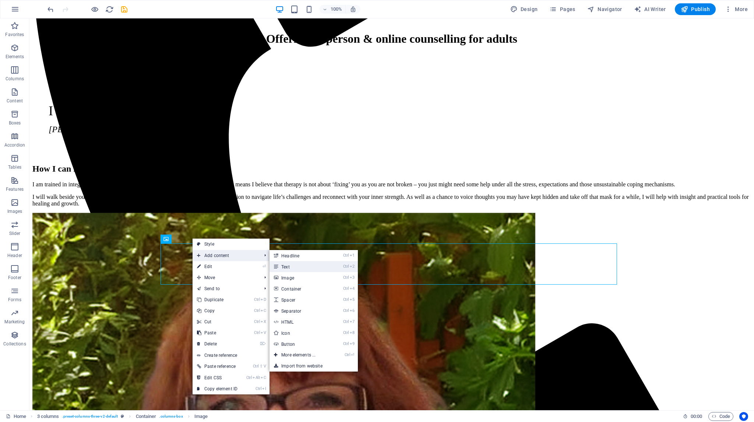
click at [288, 264] on link "Ctrl 2 Text" at bounding box center [300, 266] width 61 height 11
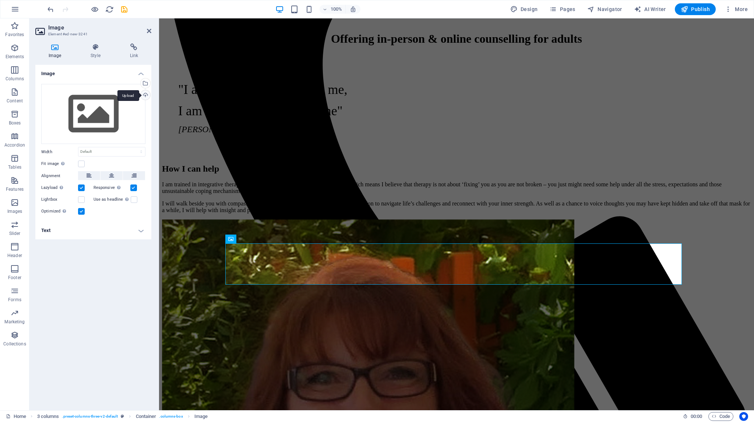
click at [145, 94] on div "Upload" at bounding box center [144, 95] width 11 height 11
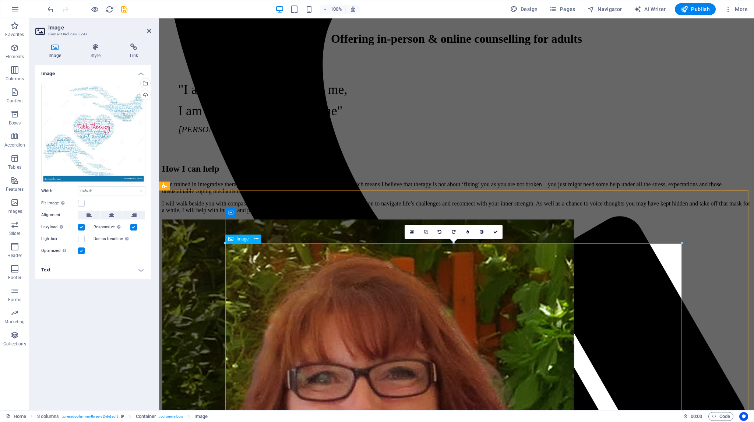
click at [108, 215] on button at bounding box center [112, 215] width 22 height 9
click at [81, 203] on label at bounding box center [81, 203] width 7 height 7
click at [0, 0] on input "Fit image Automatically fit image to a fixed width and height" at bounding box center [0, 0] width 0 height 0
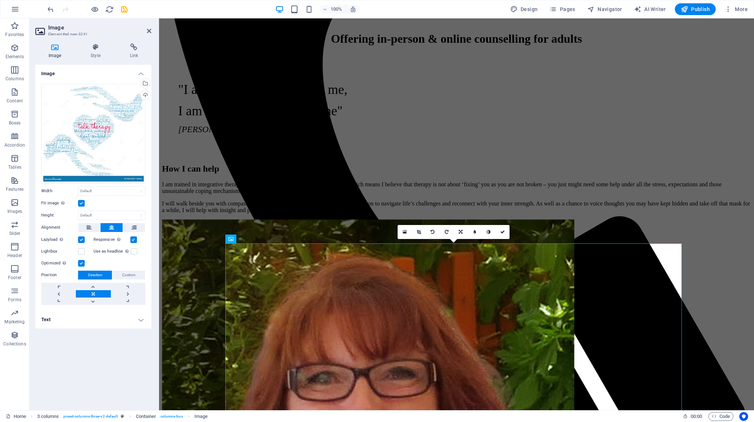
click at [81, 203] on label at bounding box center [81, 203] width 7 height 7
click at [0, 0] on input "Fit image Automatically fit image to a fixed width and height" at bounding box center [0, 0] width 0 height 0
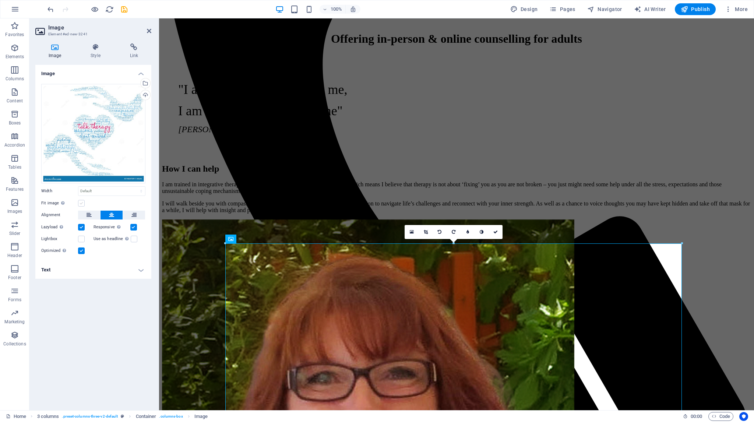
click at [81, 203] on label at bounding box center [81, 203] width 7 height 7
click at [0, 0] on input "Fit image Automatically fit image to a fixed width and height" at bounding box center [0, 0] width 0 height 0
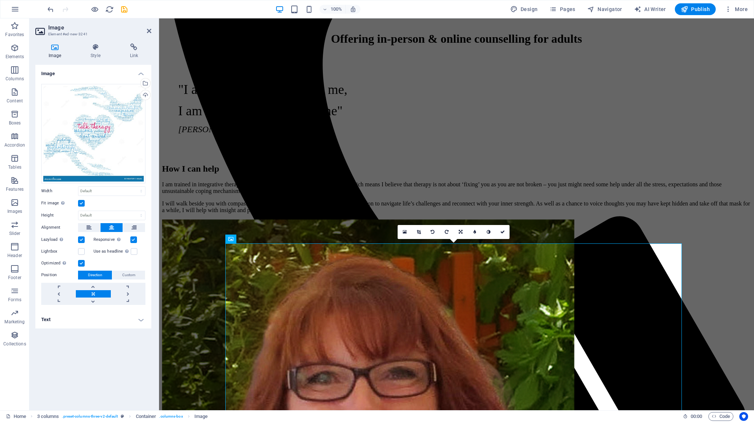
click at [81, 203] on label at bounding box center [81, 203] width 7 height 7
click at [0, 0] on input "Fit image Automatically fit image to a fixed width and height" at bounding box center [0, 0] width 0 height 0
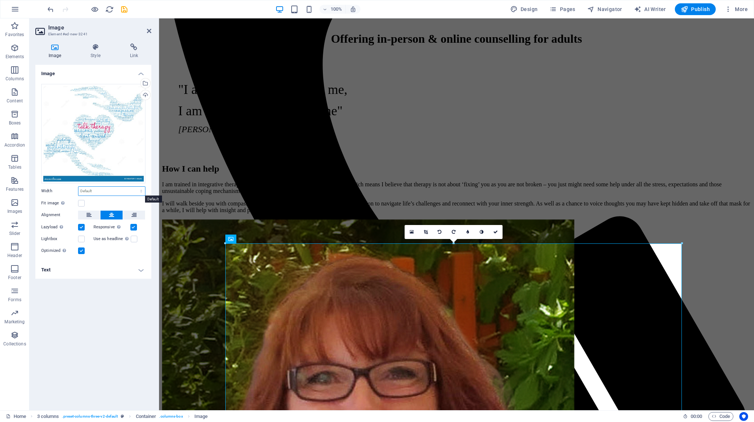
click at [141, 191] on select "Default auto px rem % em vh vw" at bounding box center [111, 191] width 67 height 9
select select "px"
click at [135, 187] on select "Default auto px rem % em vh vw" at bounding box center [111, 191] width 67 height 9
click at [92, 201] on div "Fit image Automatically fit image to a fixed width and height" at bounding box center [93, 203] width 104 height 9
click at [100, 193] on input "1240" at bounding box center [111, 191] width 67 height 9
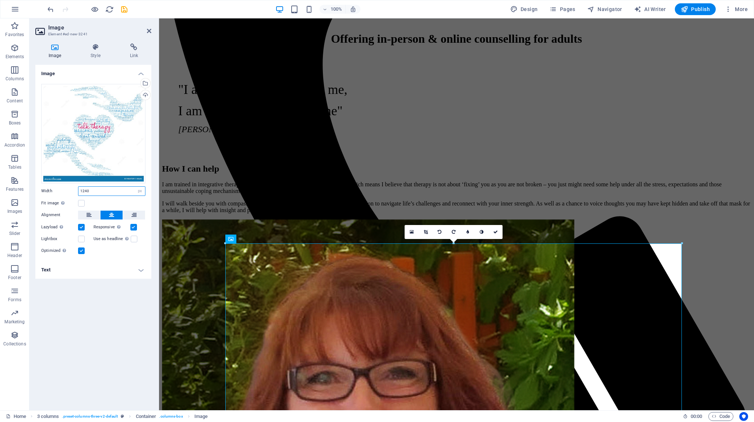
drag, startPoint x: 100, startPoint y: 192, endPoint x: 62, endPoint y: 192, distance: 37.9
click at [62, 192] on div "Width 1240 Default auto px rem % em vh vw" at bounding box center [93, 191] width 104 height 10
type input "500"
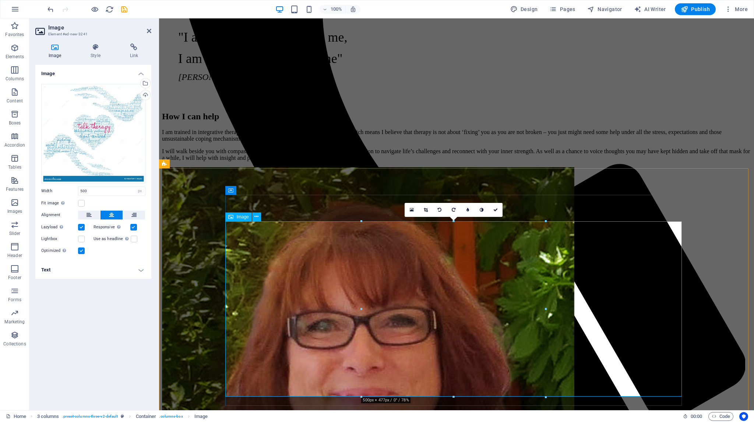
scroll to position [516, 0]
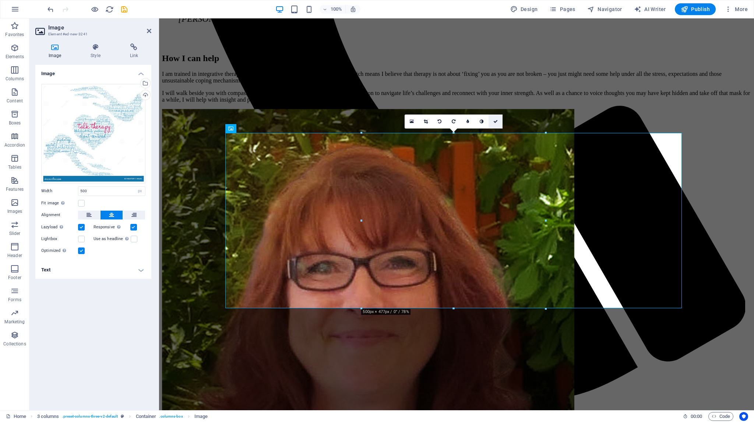
click at [495, 120] on icon at bounding box center [496, 121] width 4 height 4
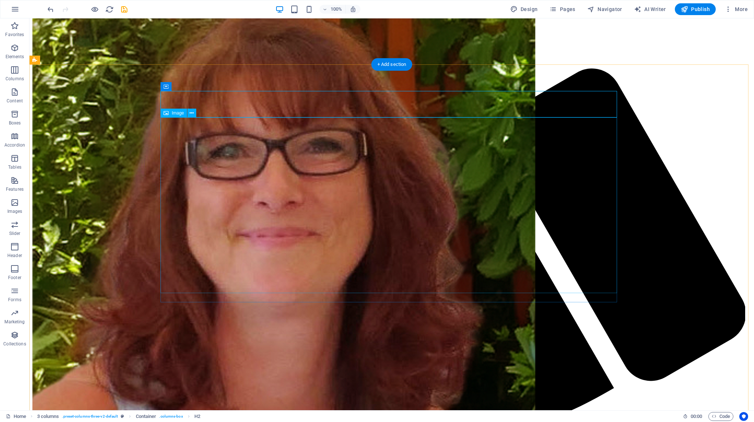
scroll to position [700, 0]
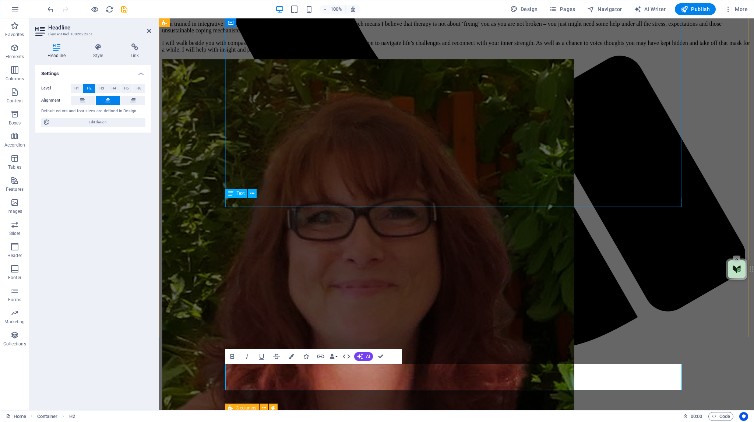
scroll to position [479, 0]
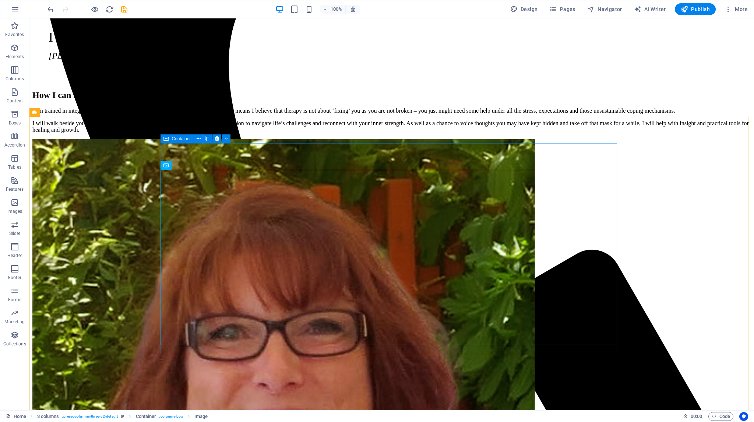
click at [168, 140] on icon at bounding box center [166, 138] width 5 height 9
click at [225, 137] on icon at bounding box center [226, 139] width 3 height 8
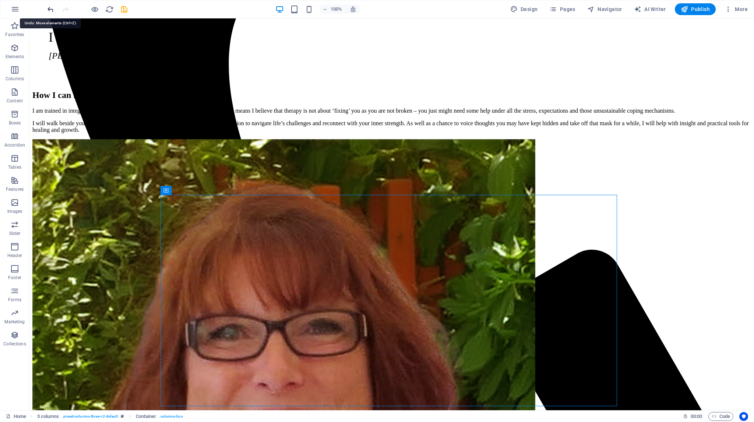
click at [50, 8] on icon "undo" at bounding box center [50, 9] width 8 height 8
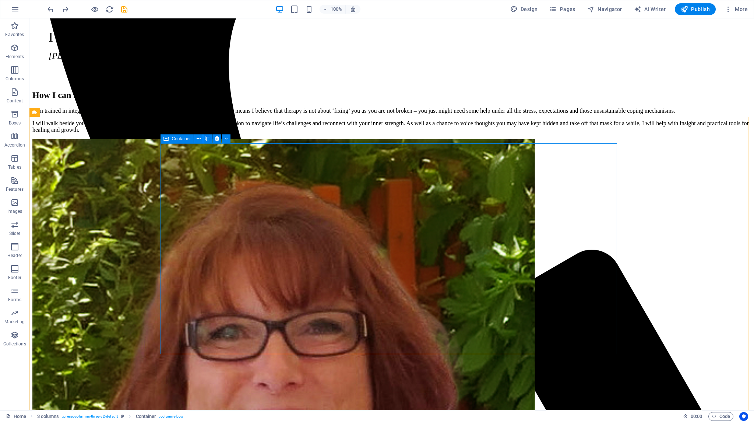
click at [168, 140] on icon at bounding box center [166, 138] width 5 height 9
click at [168, 138] on icon at bounding box center [166, 138] width 5 height 9
click at [176, 140] on span "Container" at bounding box center [181, 139] width 19 height 4
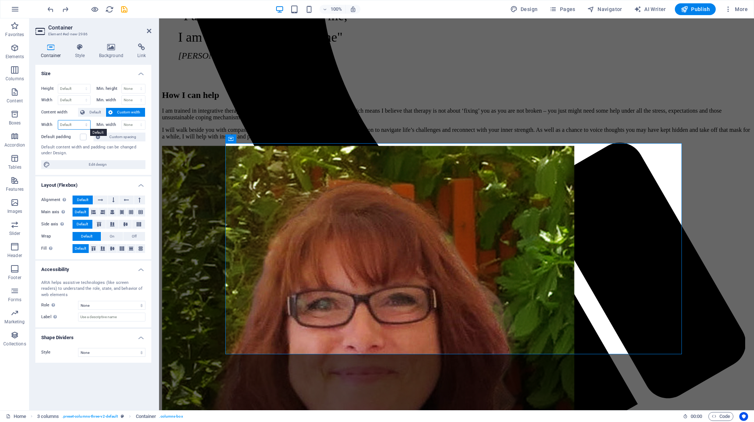
click at [88, 124] on select "Default px rem % em vh vw" at bounding box center [74, 124] width 32 height 9
select select "px"
click at [80, 120] on select "Default px rem % em vh vw" at bounding box center [74, 124] width 32 height 9
click at [64, 124] on input "1000" at bounding box center [74, 124] width 32 height 9
drag, startPoint x: 64, startPoint y: 124, endPoint x: 54, endPoint y: 125, distance: 10.4
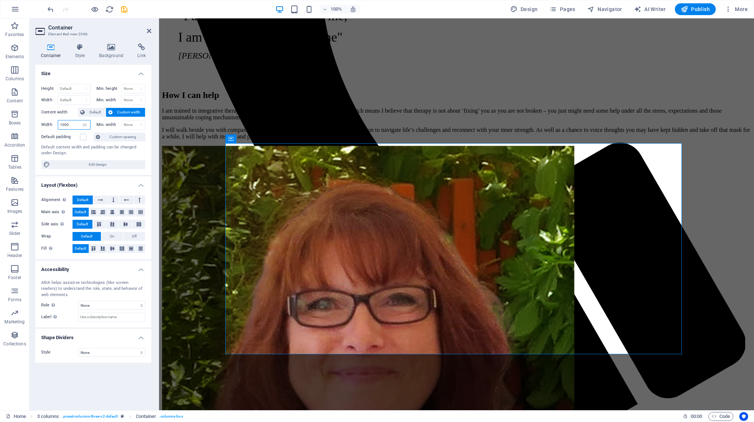
click at [54, 125] on div "Width 1000 Default px rem % em vh vw" at bounding box center [65, 125] width 49 height 10
type input "500"
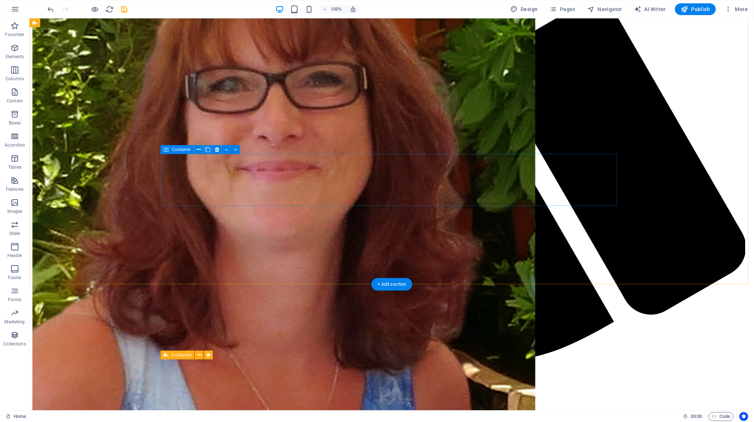
scroll to position [737, 0]
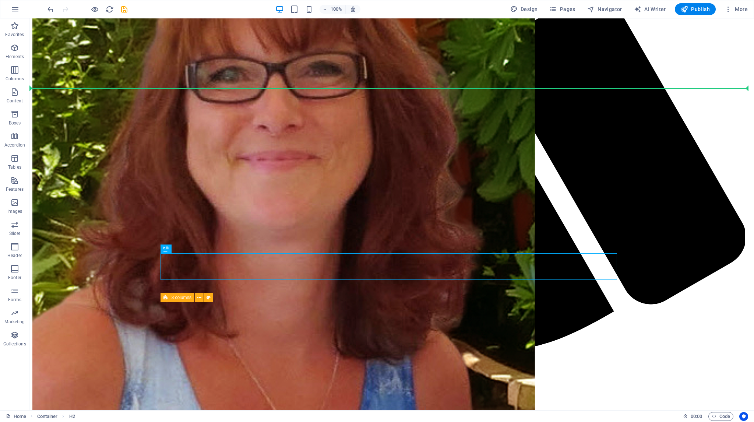
drag, startPoint x: 262, startPoint y: 264, endPoint x: 249, endPoint y: 87, distance: 178.1
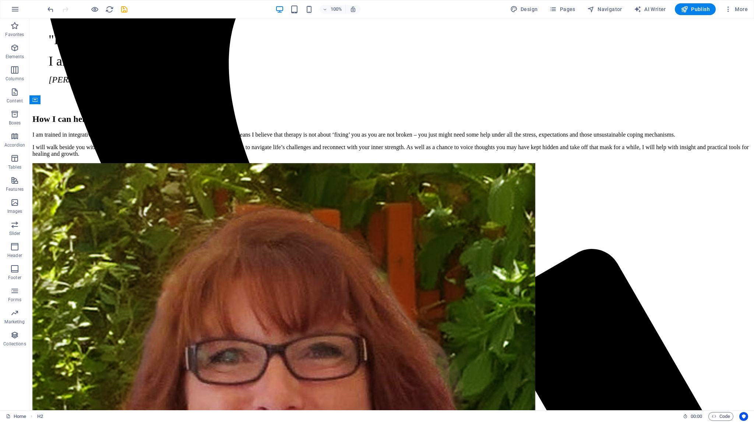
scroll to position [0, 0]
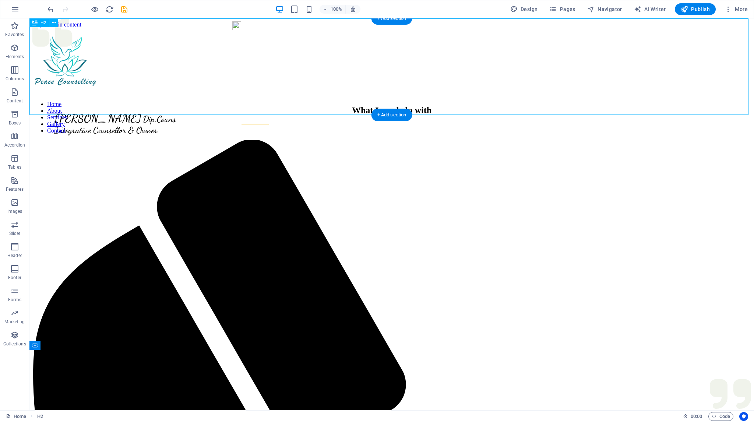
click at [330, 99] on div "What I can help with" at bounding box center [391, 106] width 719 height 17
drag, startPoint x: 342, startPoint y: 99, endPoint x: 312, endPoint y: 93, distance: 30.8
click at [312, 98] on div "What I can help with" at bounding box center [391, 106] width 719 height 17
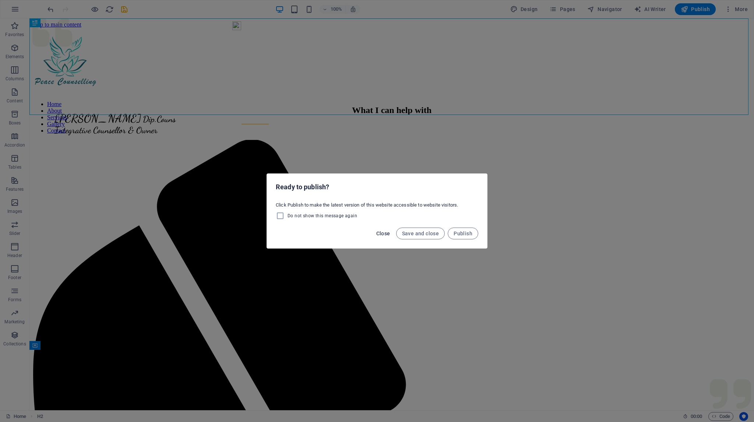
click at [384, 235] on span "Close" at bounding box center [383, 234] width 14 height 6
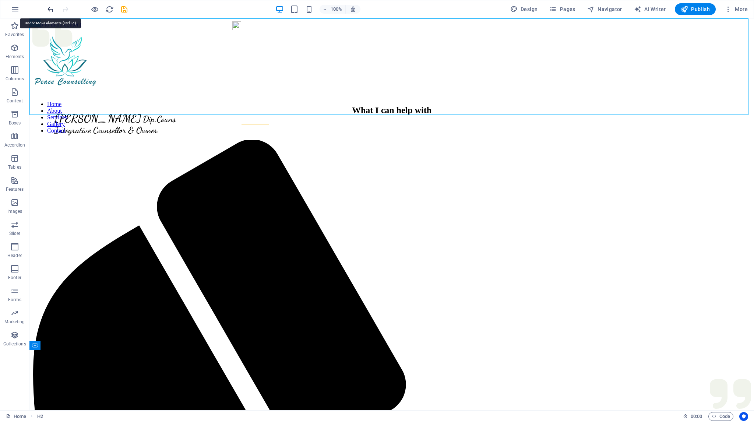
click at [50, 9] on icon "undo" at bounding box center [50, 9] width 8 height 8
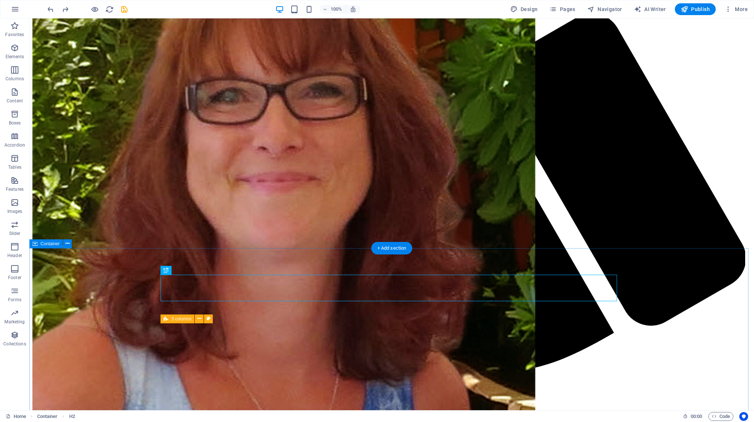
scroll to position [678, 0]
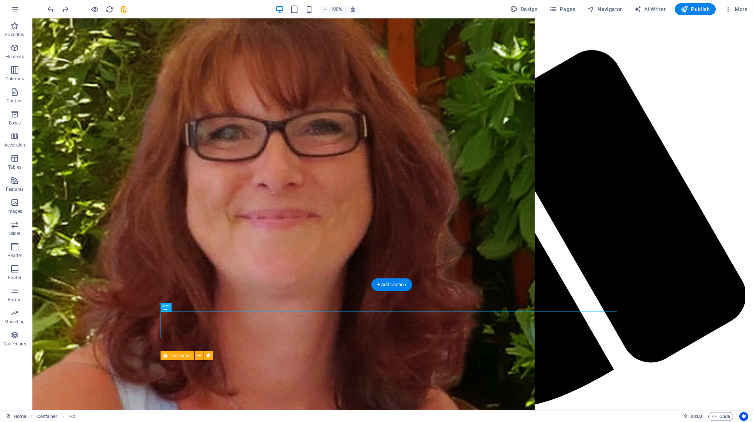
drag, startPoint x: 392, startPoint y: 331, endPoint x: 361, endPoint y: 223, distance: 112.5
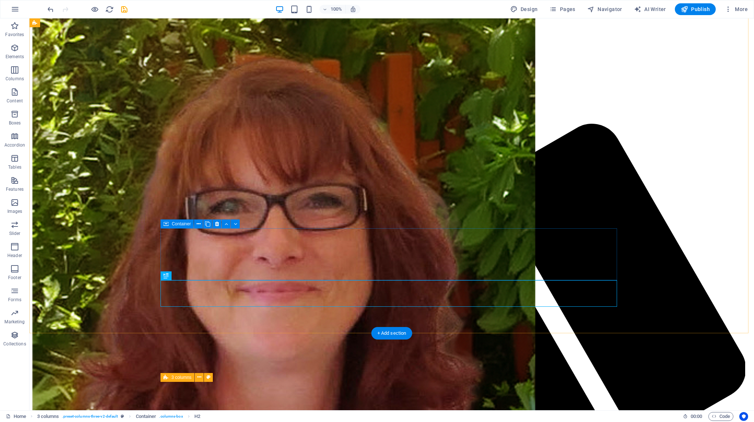
scroll to position [568, 0]
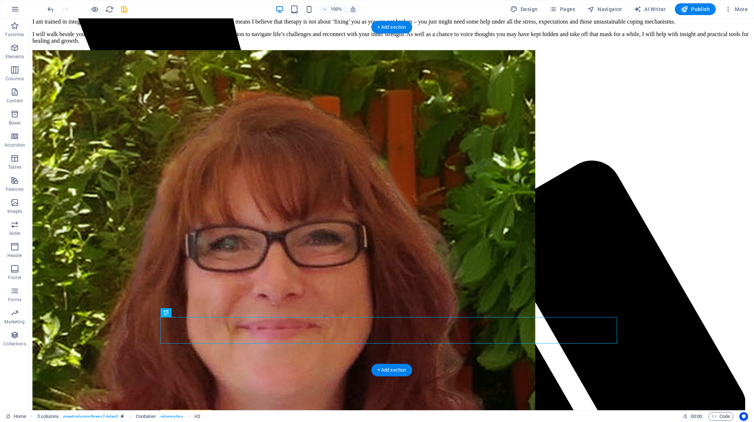
drag, startPoint x: 369, startPoint y: 332, endPoint x: 373, endPoint y: 326, distance: 6.9
click at [50, 9] on icon "undo" at bounding box center [50, 9] width 8 height 8
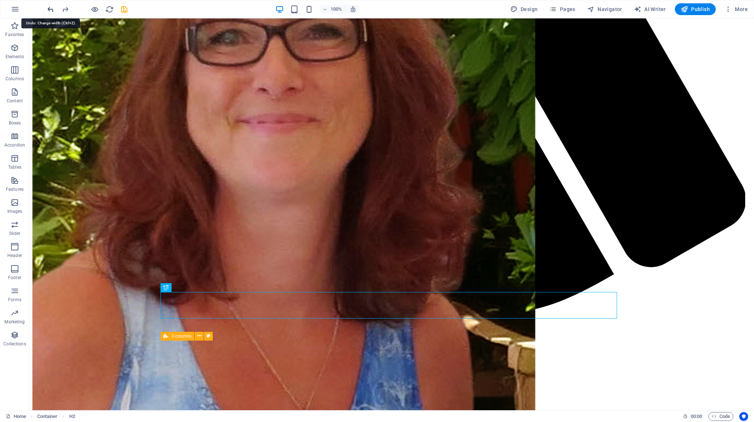
scroll to position [789, 0]
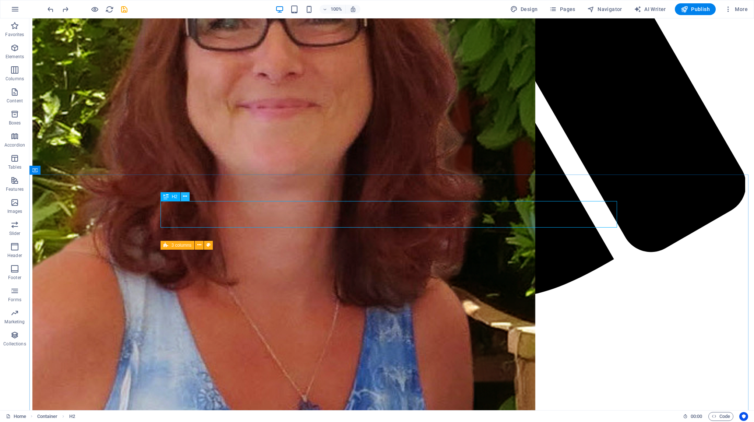
click at [184, 195] on icon at bounding box center [185, 197] width 4 height 8
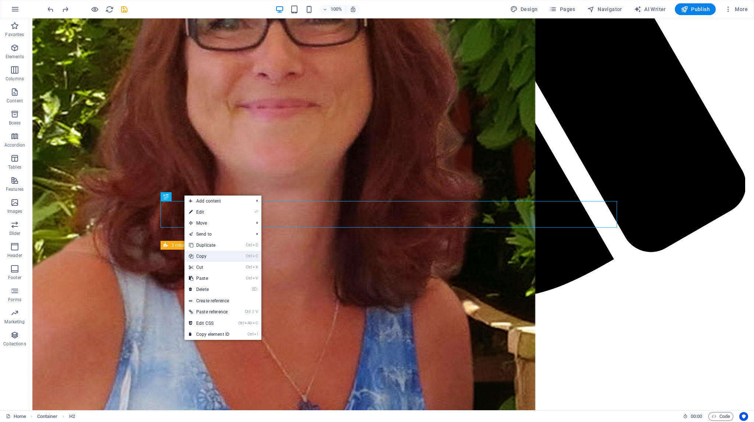
click at [200, 254] on link "Ctrl C Copy" at bounding box center [209, 256] width 49 height 11
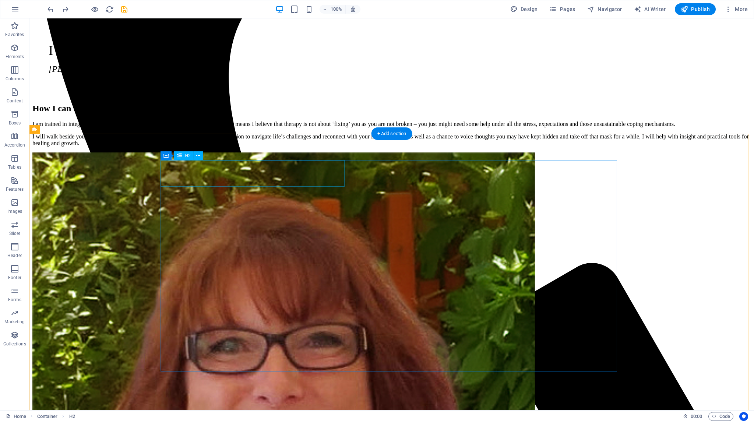
scroll to position [457, 0]
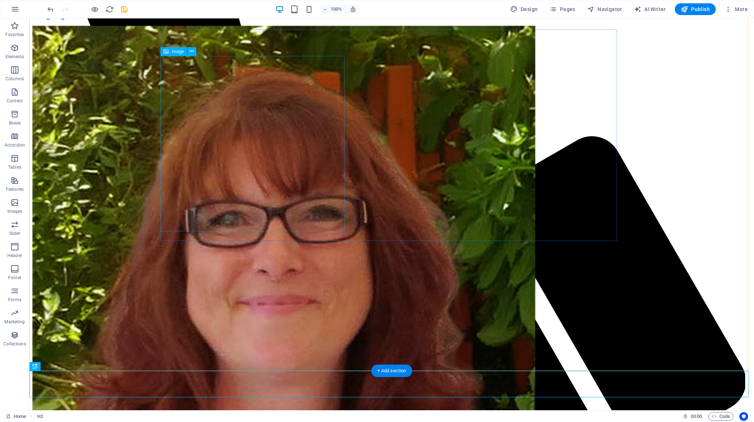
scroll to position [762, 0]
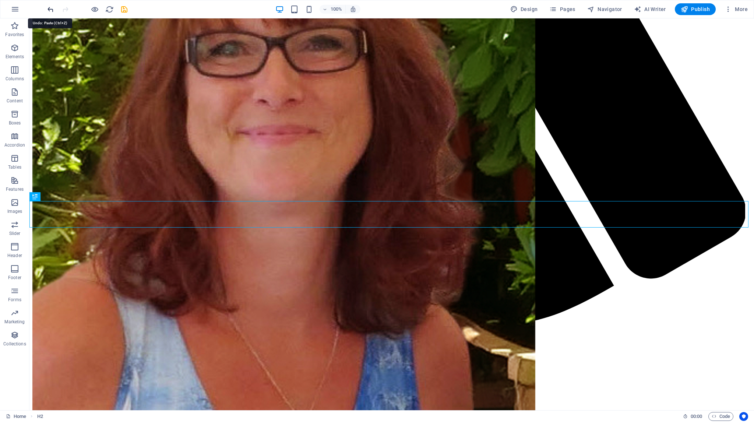
click at [50, 7] on icon "undo" at bounding box center [50, 9] width 8 height 8
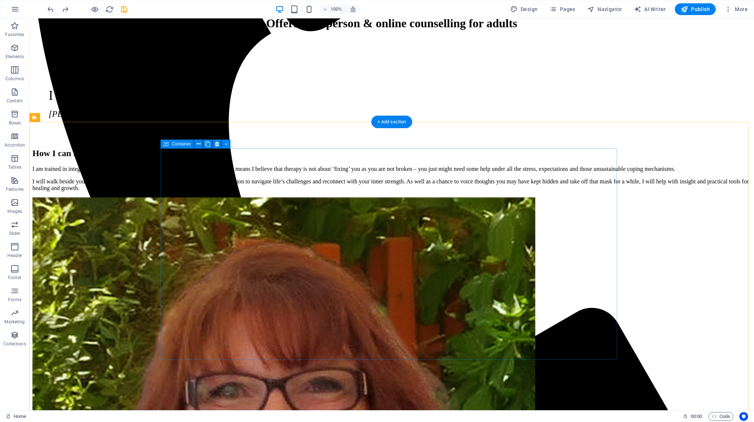
scroll to position [394, 0]
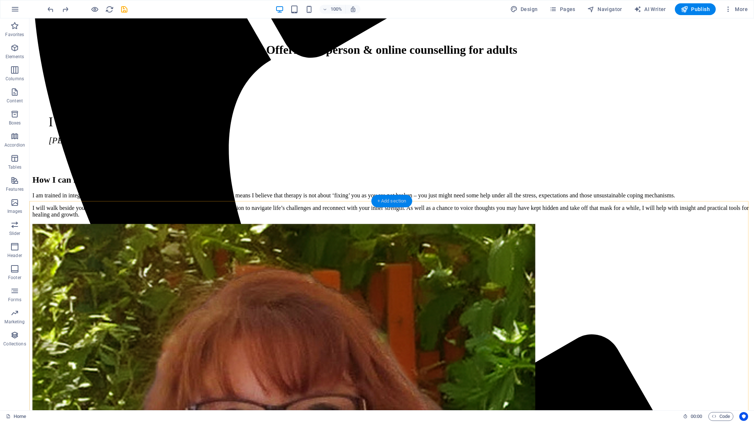
click at [377, 201] on div "+ Add section" at bounding box center [392, 201] width 41 height 13
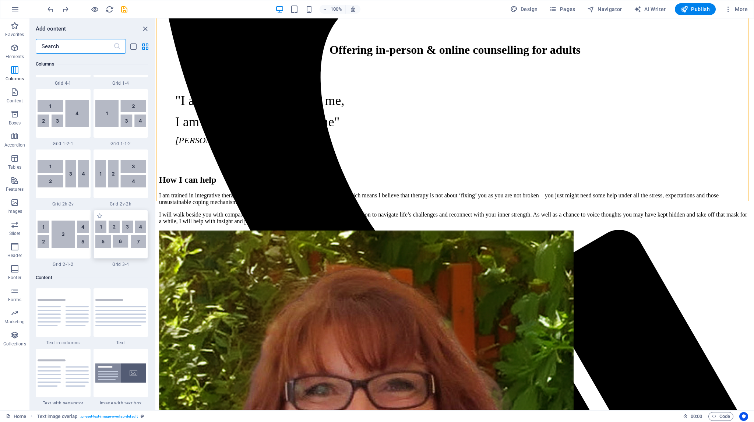
scroll to position [994, 0]
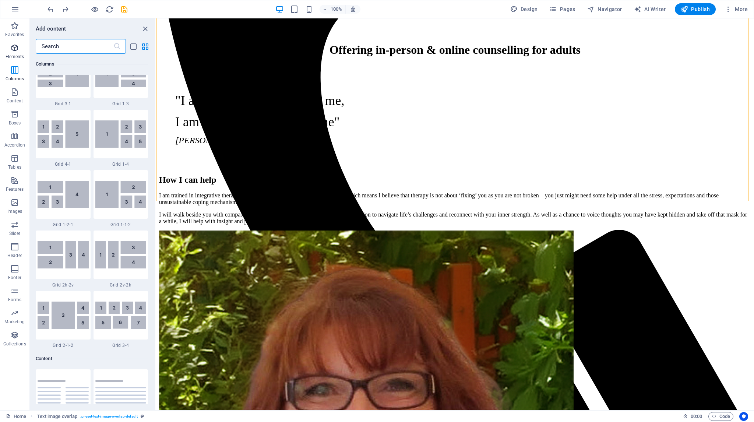
click at [16, 49] on icon "button" at bounding box center [14, 47] width 9 height 9
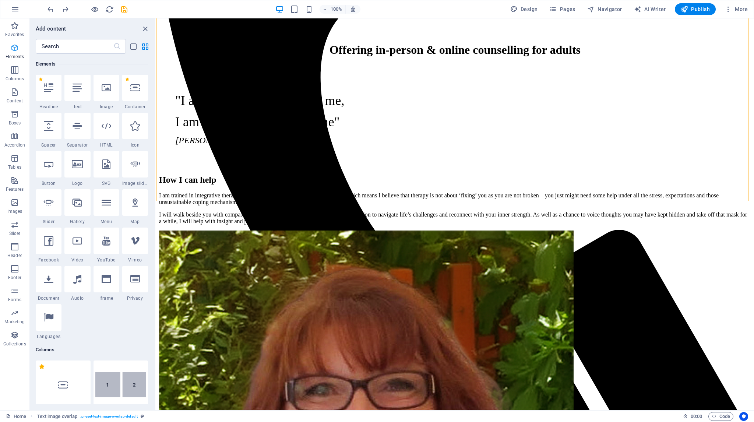
scroll to position [78, 0]
click at [50, 92] on icon at bounding box center [49, 89] width 10 height 10
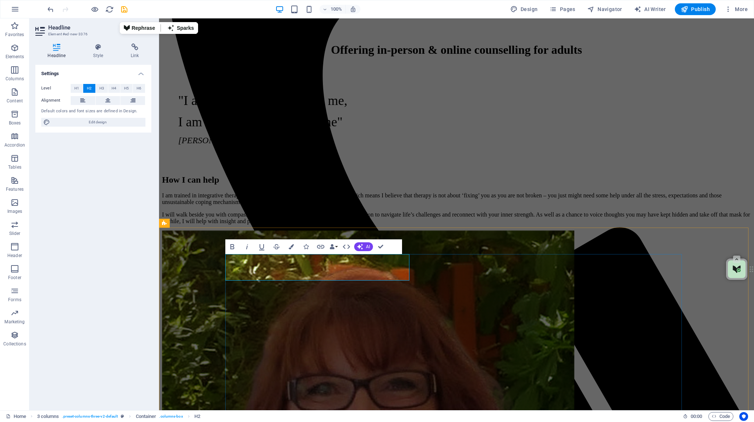
drag, startPoint x: 448, startPoint y: 285, endPoint x: 577, endPoint y: 285, distance: 129.3
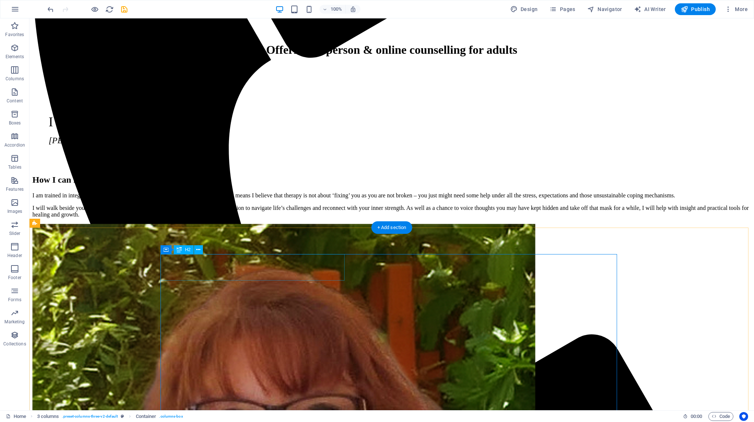
click at [198, 249] on icon at bounding box center [198, 250] width 4 height 8
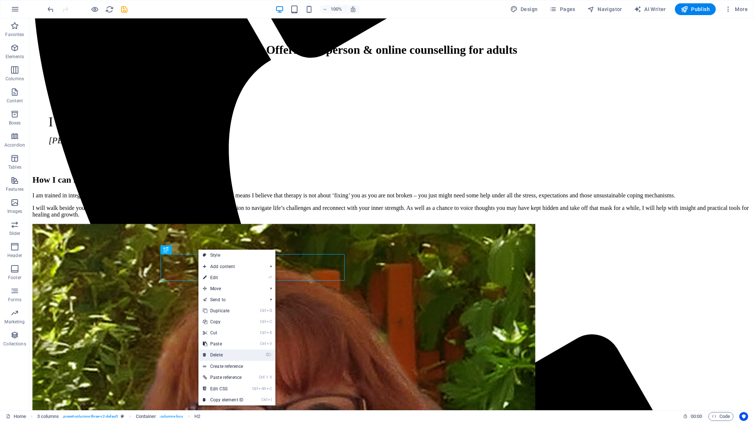
click at [215, 354] on link "⌦ Delete" at bounding box center [223, 355] width 49 height 11
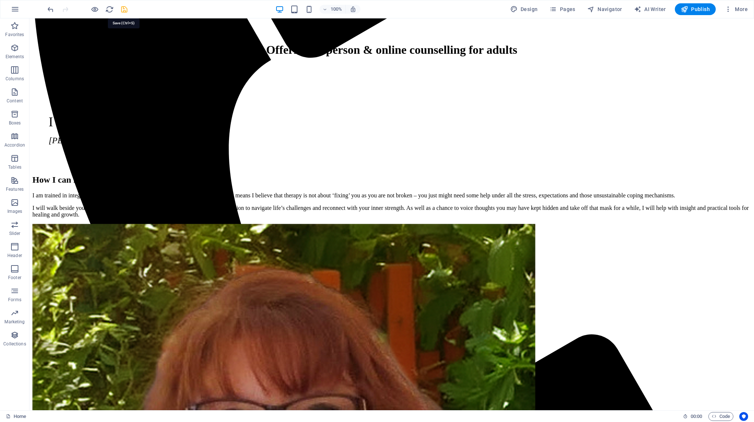
click at [125, 8] on icon "save" at bounding box center [124, 9] width 8 height 8
checkbox input "false"
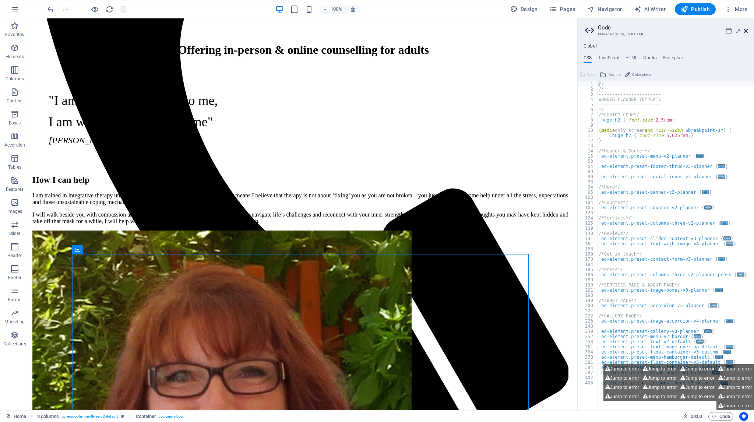
click at [746, 29] on icon at bounding box center [746, 31] width 4 height 6
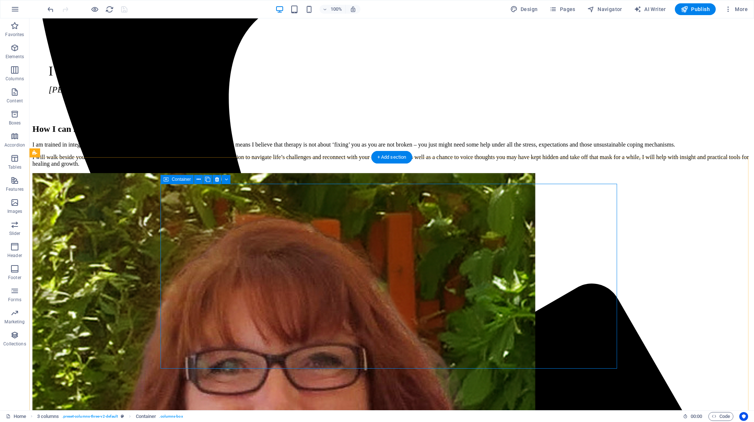
scroll to position [468, 0]
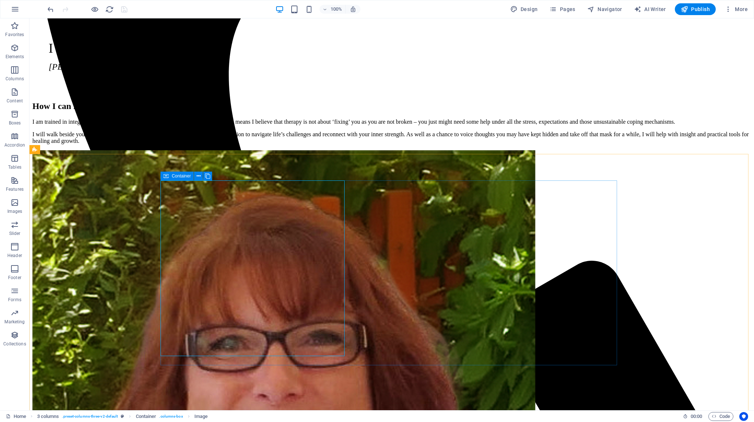
click at [168, 176] on icon at bounding box center [166, 176] width 5 height 9
click at [200, 175] on icon at bounding box center [199, 176] width 4 height 8
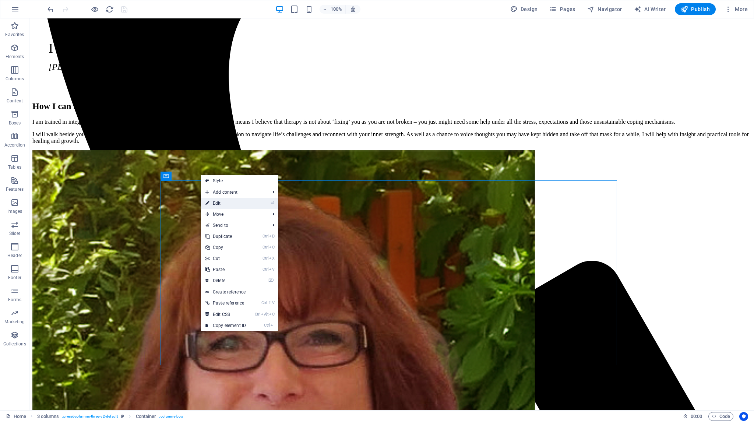
click at [215, 205] on link "⏎ Edit" at bounding box center [225, 203] width 49 height 11
select select "px"
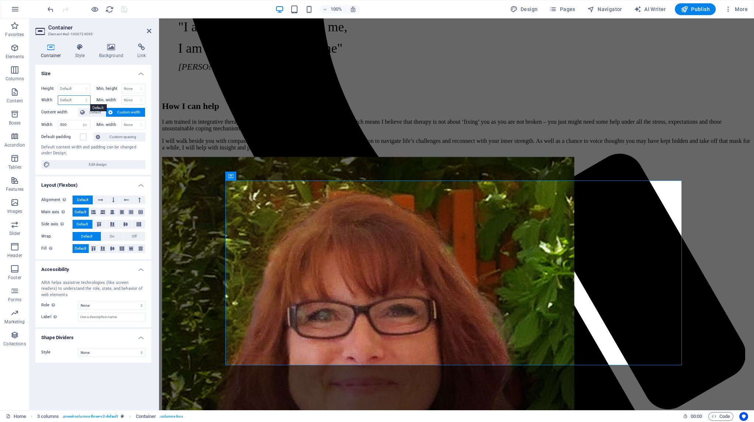
click at [77, 98] on select "Default px rem % em vh vw" at bounding box center [74, 100] width 32 height 9
select select "px"
click at [80, 96] on select "Default px rem % em vh vw" at bounding box center [74, 100] width 32 height 9
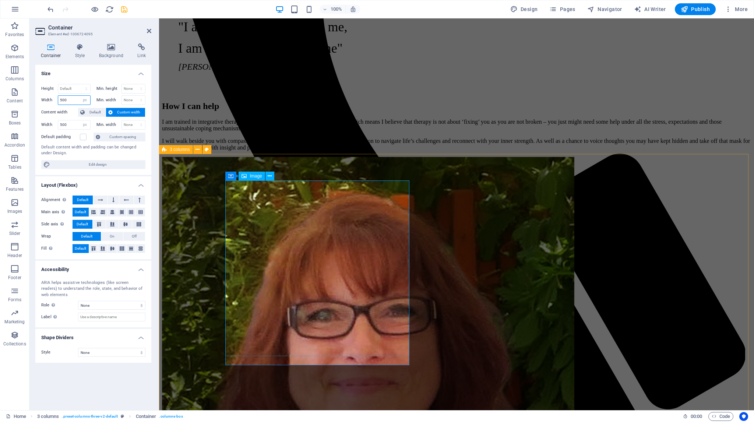
type input "500"
select select "px"
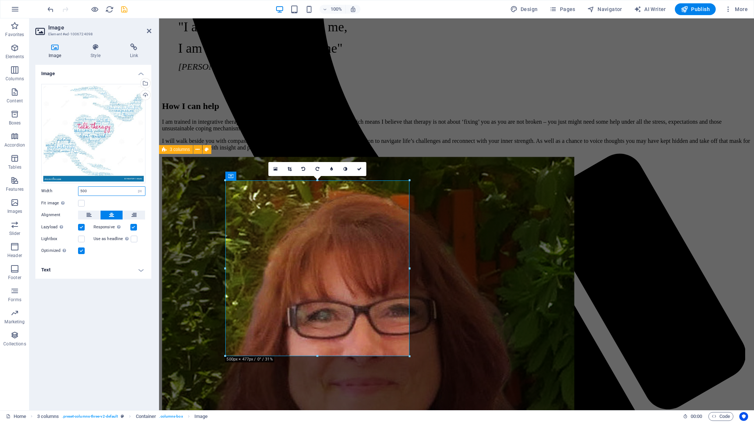
drag, startPoint x: 83, startPoint y: 190, endPoint x: 76, endPoint y: 190, distance: 7.0
click at [76, 190] on div "Width 500 Default auto px rem % em vh vw" at bounding box center [93, 191] width 104 height 10
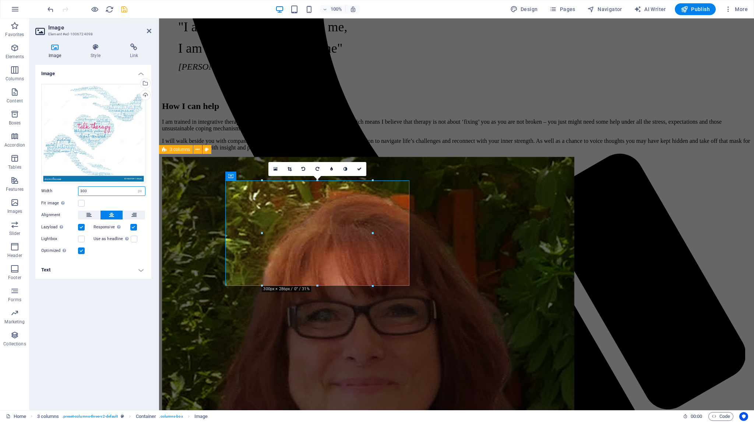
type input "300"
click at [112, 201] on div "Fit image Automatically fit image to a fixed width and height" at bounding box center [93, 203] width 104 height 9
click at [230, 176] on icon at bounding box center [230, 176] width 5 height 9
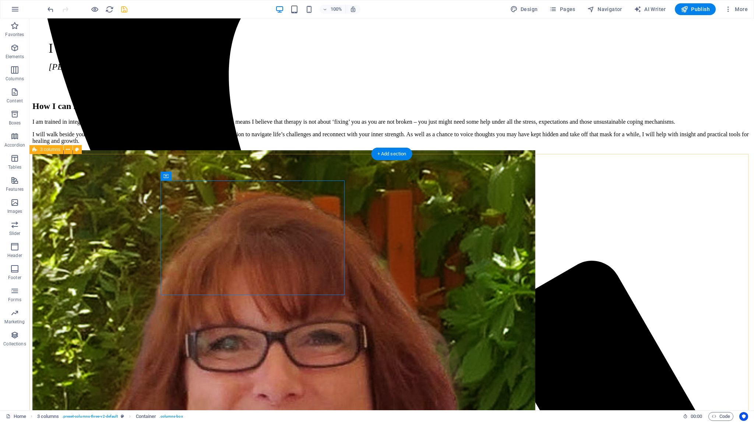
select select "rem"
select select "preset-columns-three-v2-default"
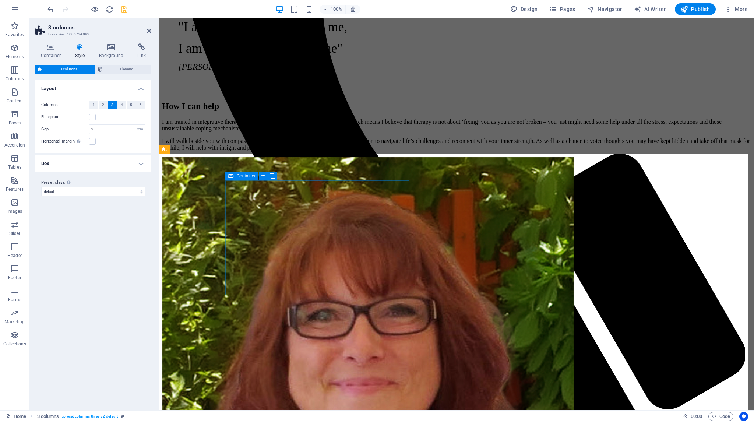
click at [239, 177] on span "Container" at bounding box center [245, 176] width 19 height 4
select select "px"
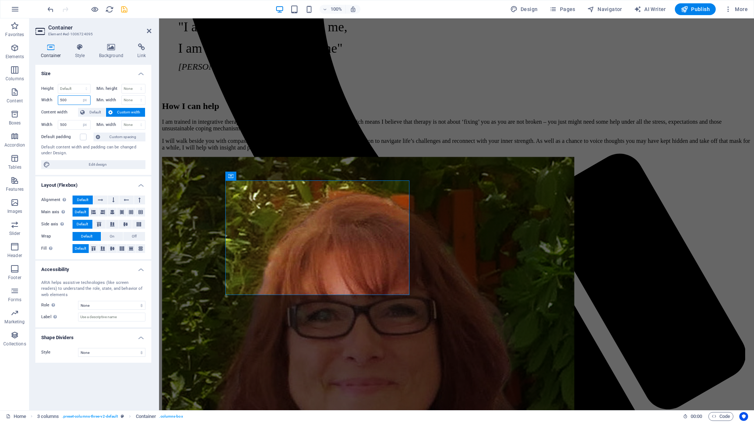
drag, startPoint x: 62, startPoint y: 99, endPoint x: 57, endPoint y: 99, distance: 4.4
click at [58, 99] on div "500 Default px rem % em vh vw" at bounding box center [74, 100] width 33 height 10
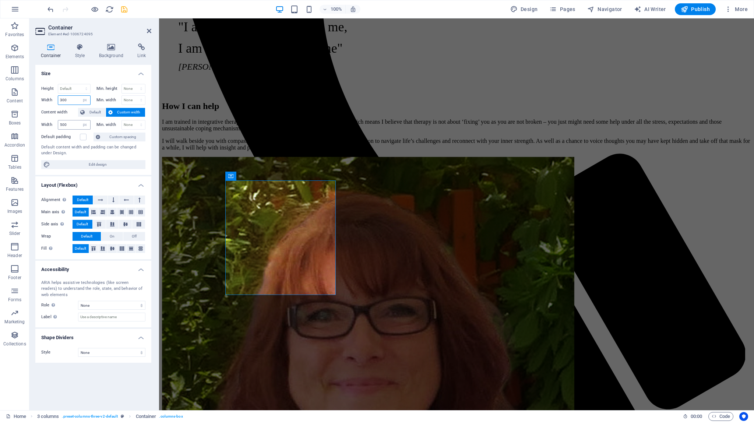
type input "300"
click at [59, 124] on input "500" at bounding box center [74, 124] width 32 height 9
type input "300"
click at [75, 99] on input "300" at bounding box center [74, 100] width 32 height 9
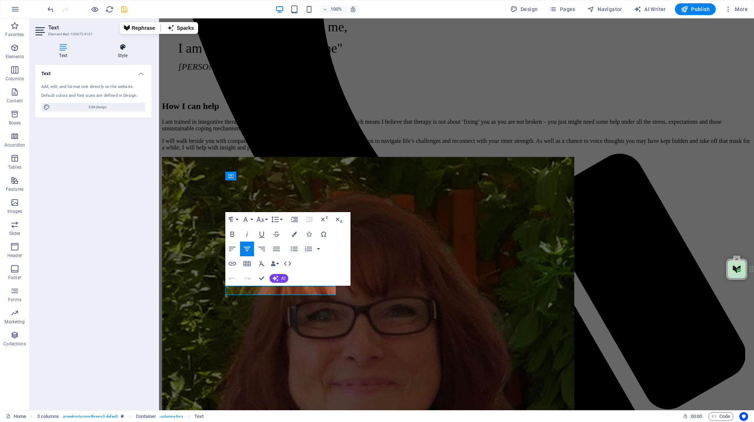
click at [121, 49] on icon at bounding box center [122, 46] width 57 height 7
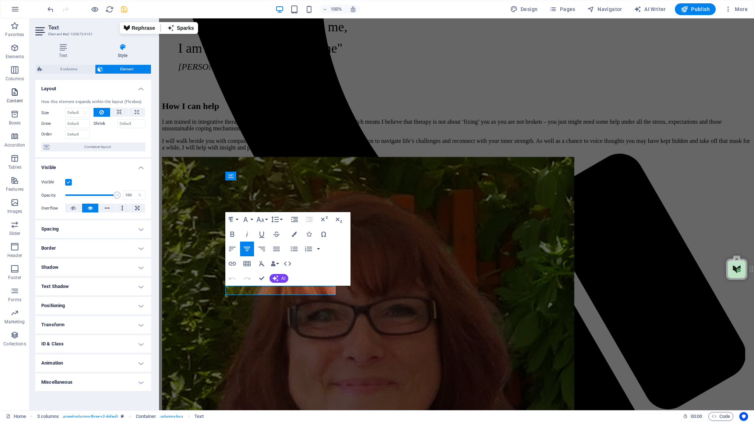
click at [14, 90] on icon "button" at bounding box center [14, 92] width 9 height 9
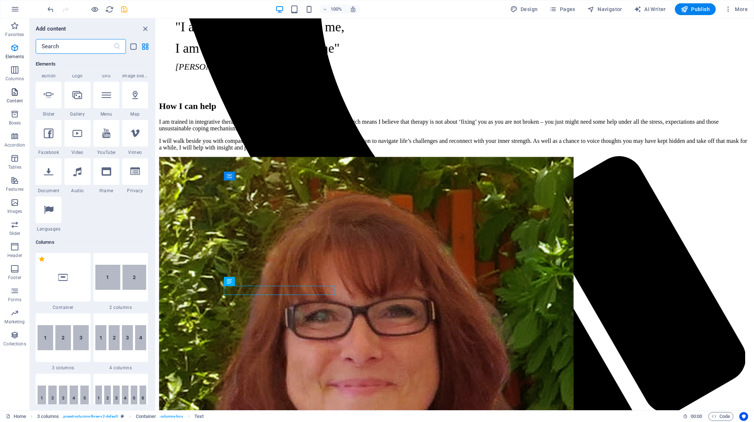
scroll to position [1289, 0]
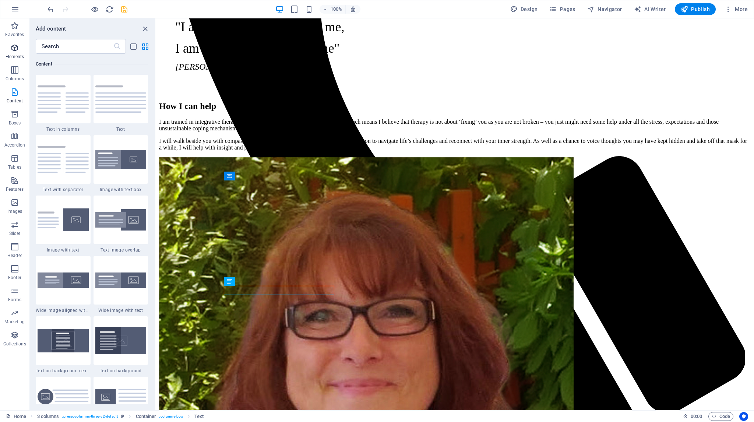
click at [13, 47] on icon "button" at bounding box center [14, 47] width 9 height 9
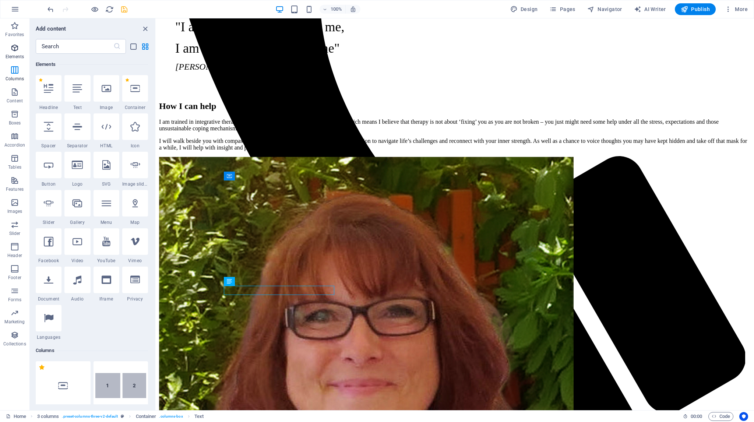
scroll to position [78, 0]
click at [46, 84] on icon at bounding box center [49, 89] width 10 height 10
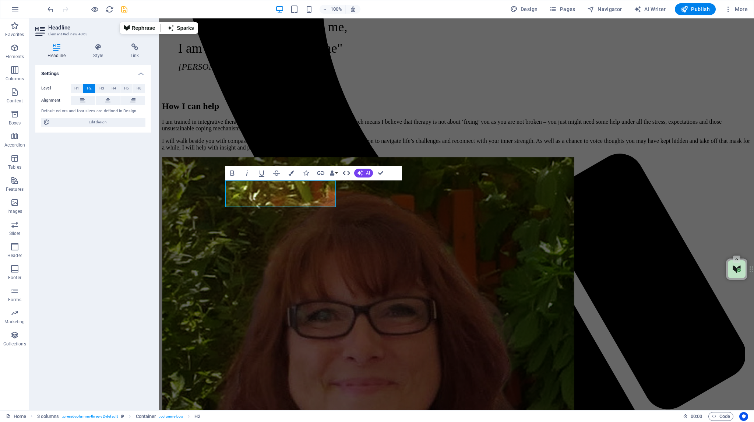
click at [349, 174] on icon "button" at bounding box center [346, 173] width 7 height 4
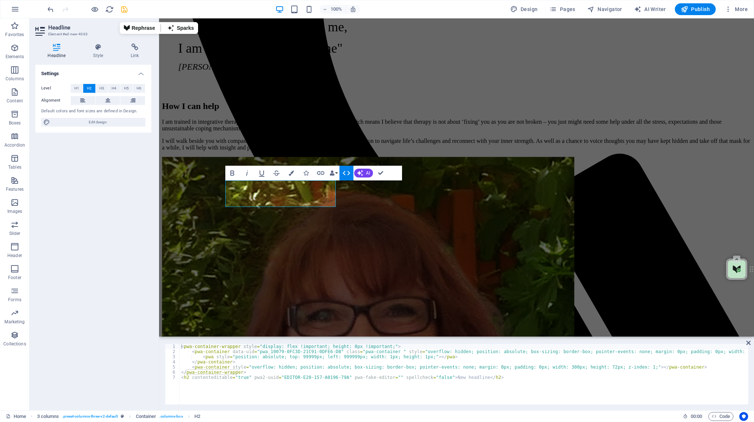
click at [349, 174] on icon "button" at bounding box center [346, 173] width 7 height 4
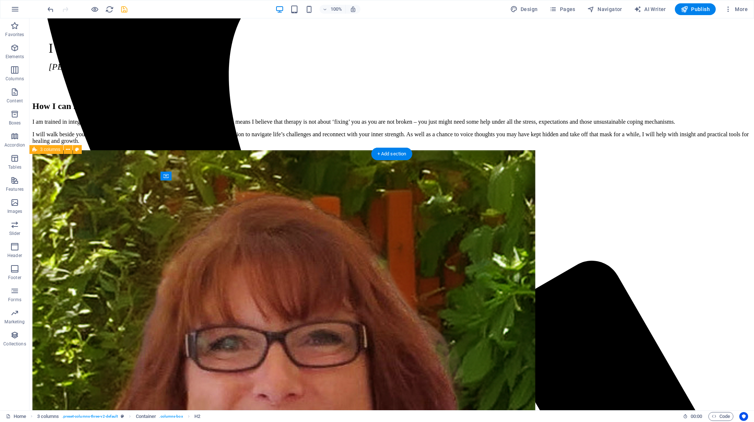
drag, startPoint x: 214, startPoint y: 190, endPoint x: 216, endPoint y: 279, distance: 88.4
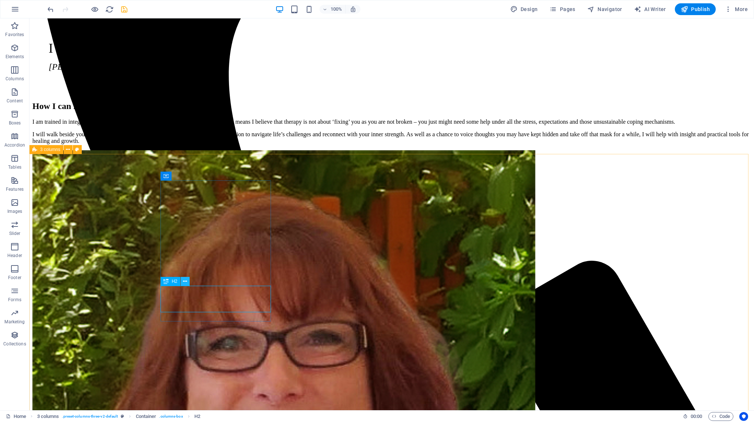
click at [187, 281] on icon at bounding box center [185, 282] width 4 height 8
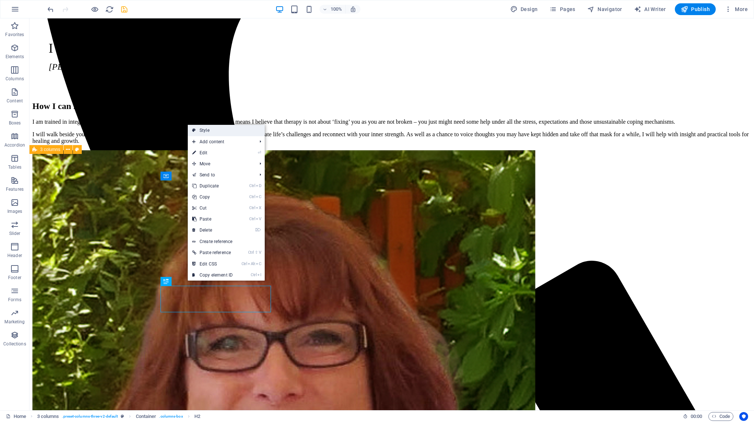
click at [217, 130] on link "Style" at bounding box center [226, 130] width 77 height 11
select select "rem"
select select "preset-columns-three-v2-default"
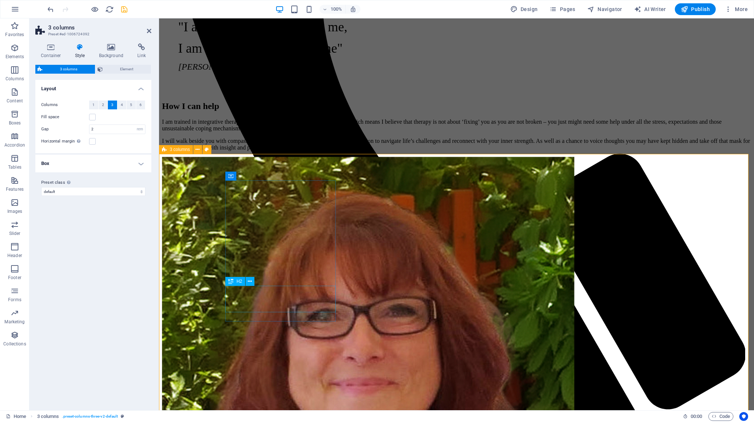
click at [250, 280] on icon at bounding box center [250, 282] width 4 height 8
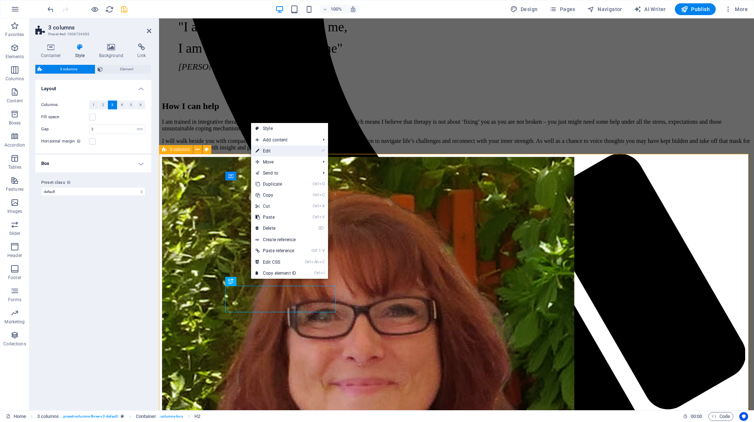
click at [280, 150] on link "⏎ Edit" at bounding box center [275, 150] width 49 height 11
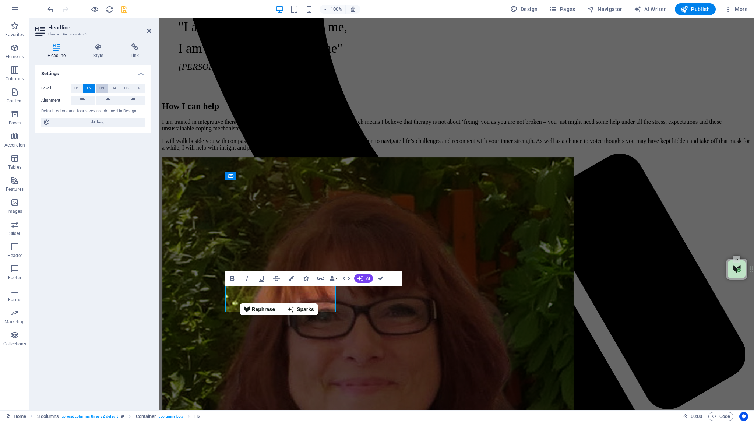
click at [102, 87] on span "H3" at bounding box center [101, 88] width 5 height 9
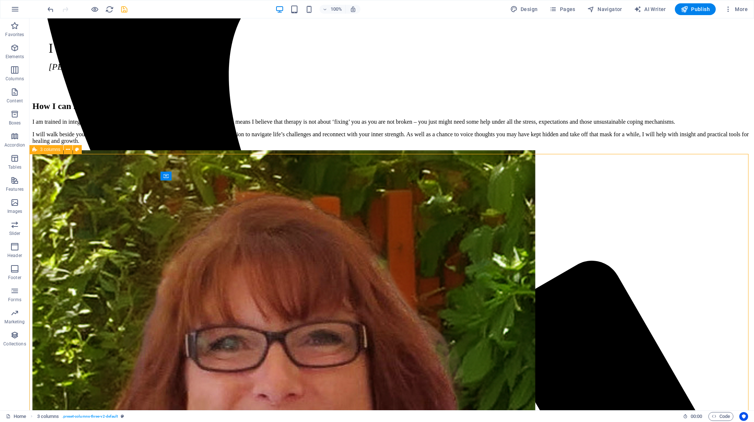
checkbox input "false"
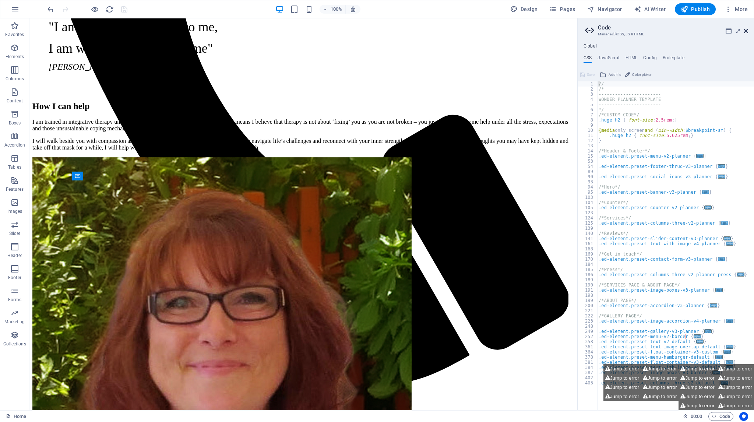
click at [746, 31] on icon at bounding box center [746, 31] width 4 height 6
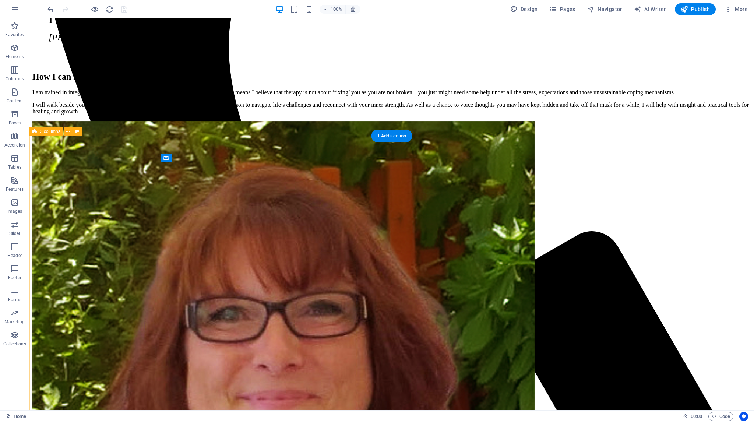
scroll to position [505, 0]
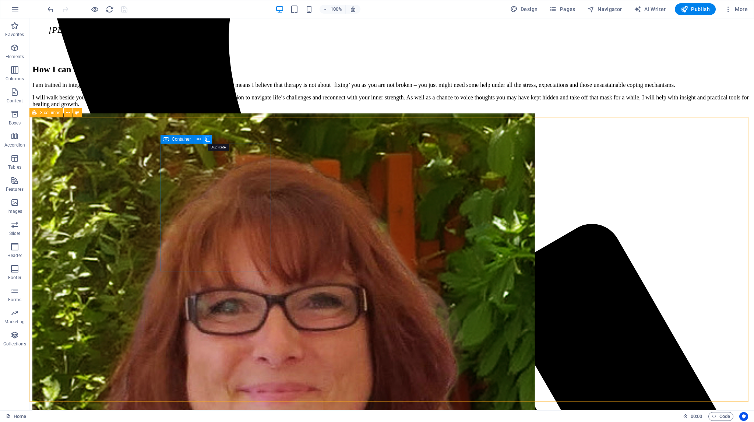
click at [208, 138] on icon at bounding box center [207, 140] width 5 height 8
click at [176, 140] on span "Container" at bounding box center [181, 139] width 19 height 4
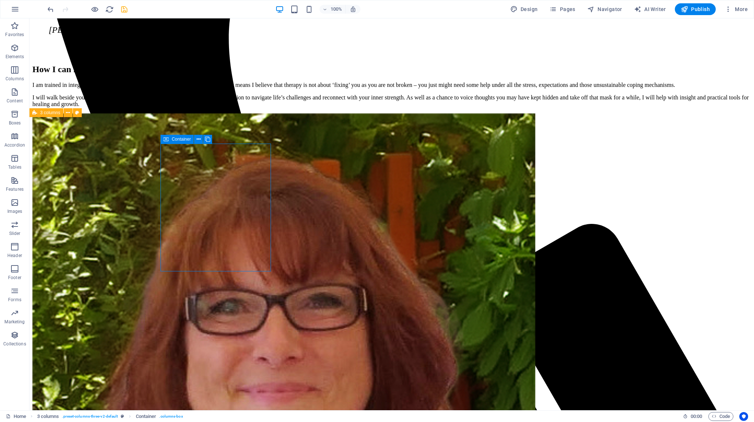
select select "px"
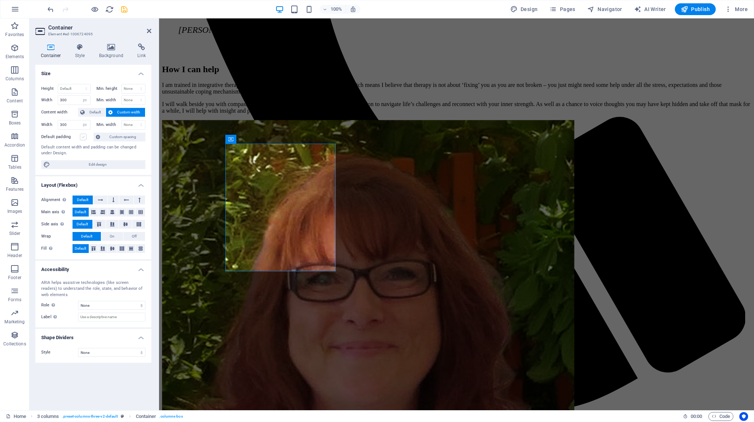
click at [84, 138] on label at bounding box center [83, 137] width 7 height 7
click at [0, 0] on input "Default padding" at bounding box center [0, 0] width 0 height 0
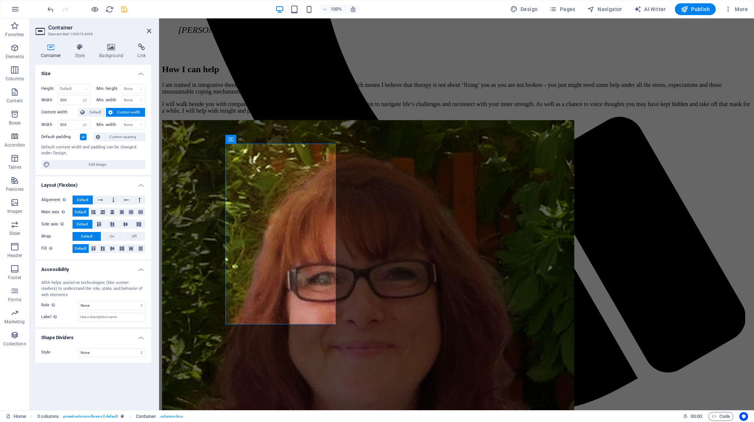
click at [84, 138] on label at bounding box center [83, 137] width 7 height 7
click at [0, 0] on input "Default padding" at bounding box center [0, 0] width 0 height 0
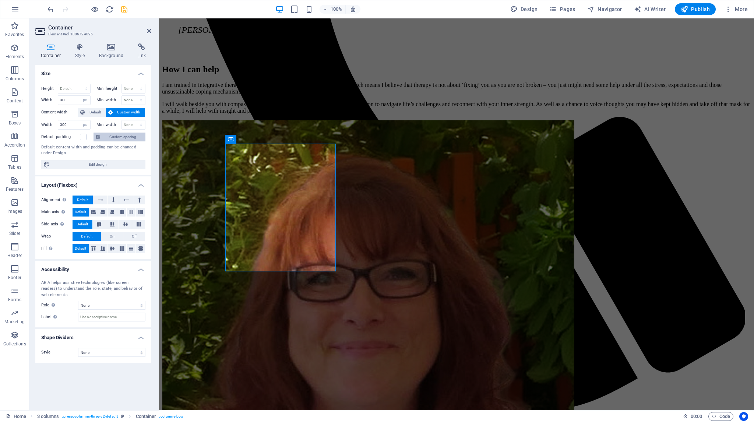
click at [112, 135] on span "Custom spacing" at bounding box center [122, 137] width 41 height 9
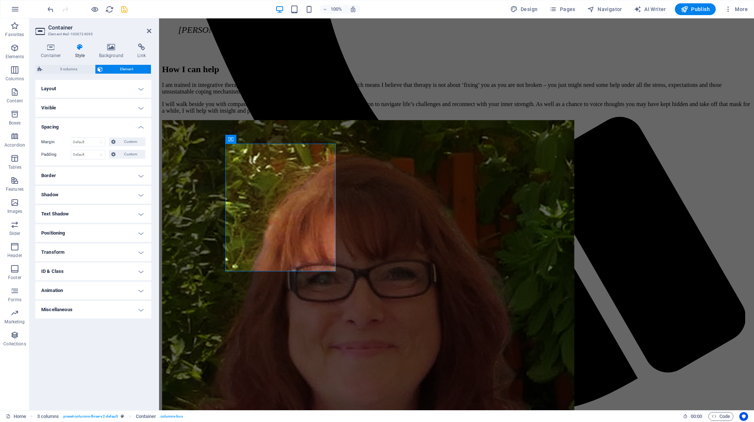
click at [140, 174] on h4 "Border" at bounding box center [93, 176] width 116 height 18
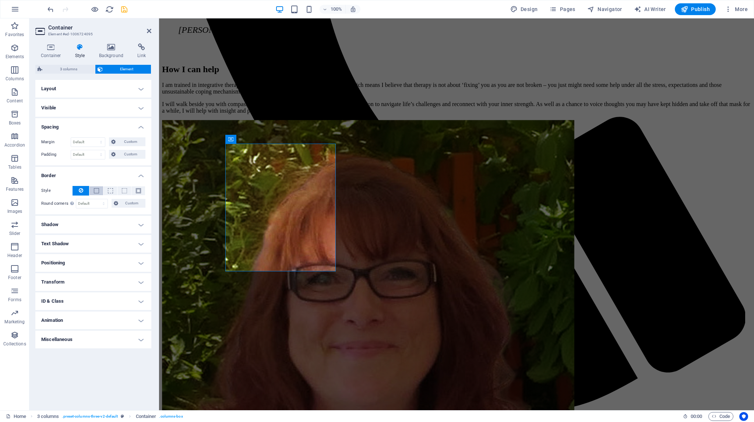
click at [99, 190] on button at bounding box center [97, 190] width 14 height 9
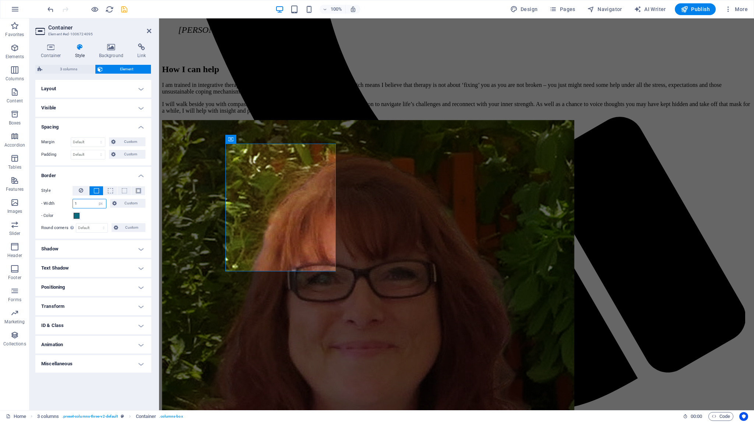
click at [74, 201] on input "1" at bounding box center [89, 203] width 33 height 9
type input "2"
click at [85, 155] on select "Default px rem % vh vw Custom" at bounding box center [88, 154] width 34 height 9
select select "px"
click at [95, 150] on select "Default px rem % vh vw Custom" at bounding box center [88, 154] width 34 height 9
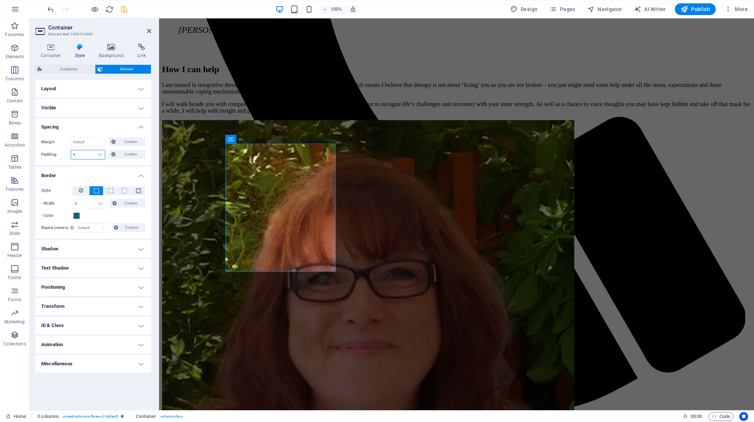
drag, startPoint x: 80, startPoint y: 151, endPoint x: 69, endPoint y: 153, distance: 10.5
click at [69, 153] on div "Padding 5 Default px rem % vh vw Custom Custom" at bounding box center [93, 155] width 104 height 10
type input "10"
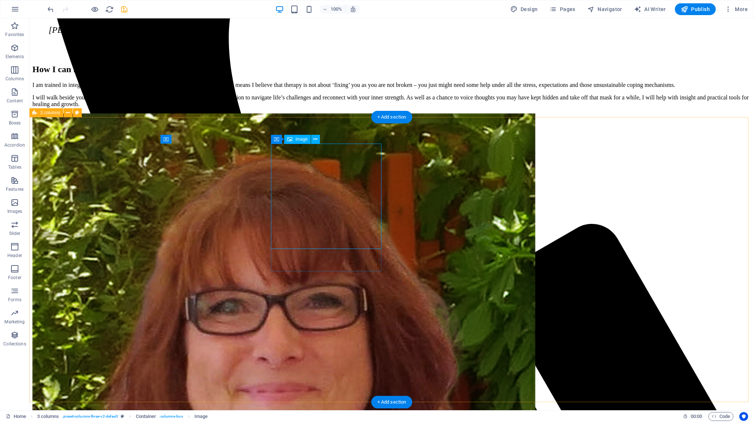
select select "px"
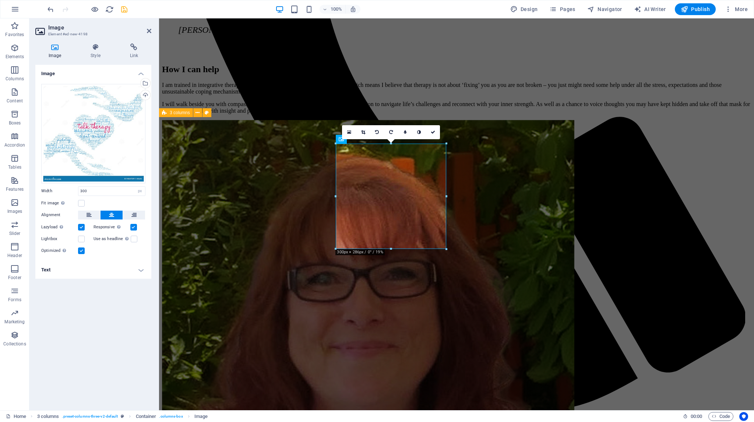
click at [356, 139] on div "16:10 16:9 4:3 1:1 1:2 0" at bounding box center [391, 132] width 98 height 14
click at [433, 131] on icon at bounding box center [433, 132] width 4 height 4
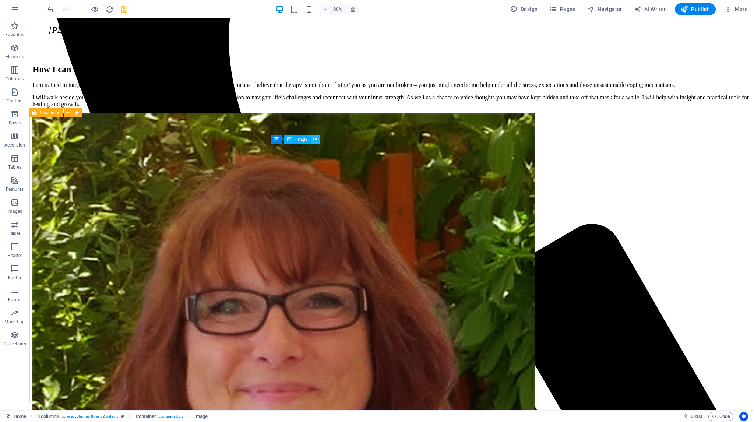
click at [316, 140] on icon at bounding box center [315, 140] width 4 height 8
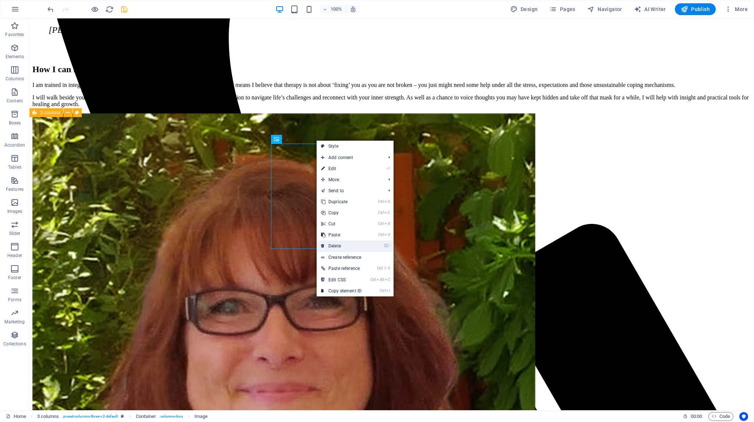
click at [337, 243] on link "⌦ Delete" at bounding box center [341, 246] width 49 height 11
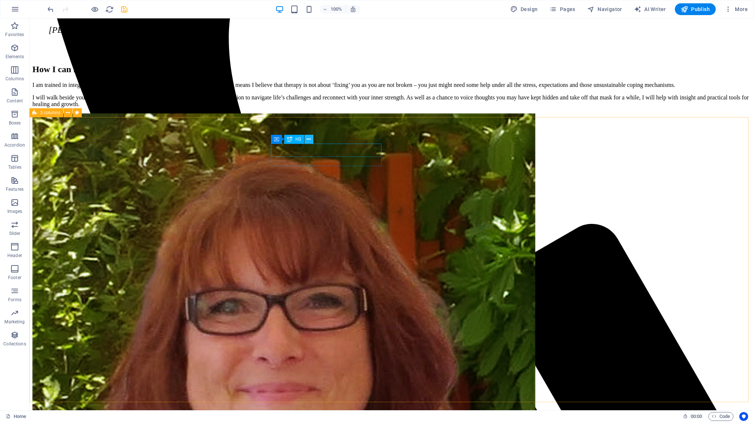
click at [308, 138] on icon at bounding box center [309, 140] width 4 height 8
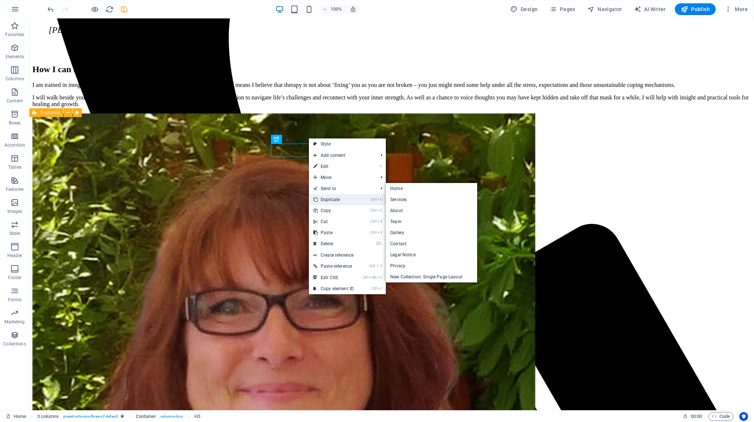
click at [326, 196] on link "Ctrl D Duplicate" at bounding box center [333, 199] width 49 height 11
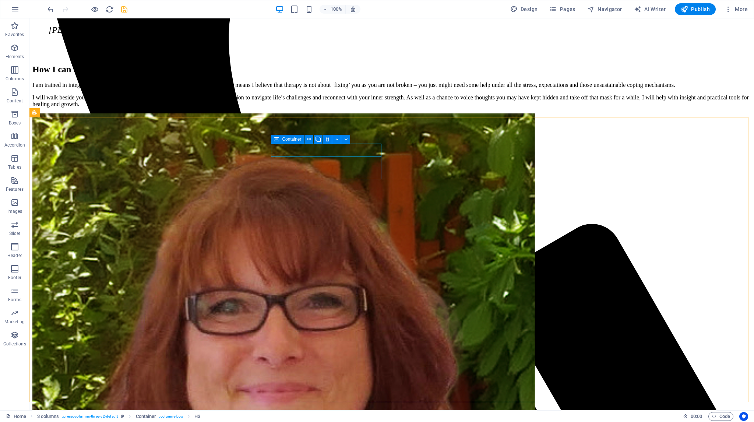
click at [279, 140] on icon at bounding box center [276, 139] width 5 height 9
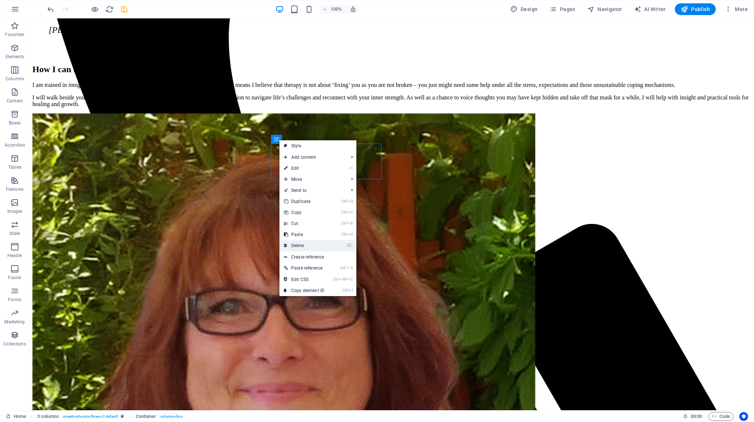
click at [303, 243] on link "⌦ Delete" at bounding box center [304, 245] width 49 height 11
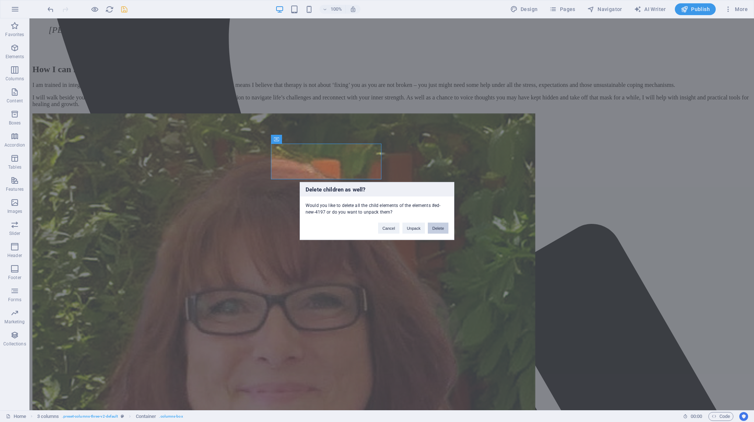
click at [439, 229] on button "Delete" at bounding box center [438, 228] width 21 height 11
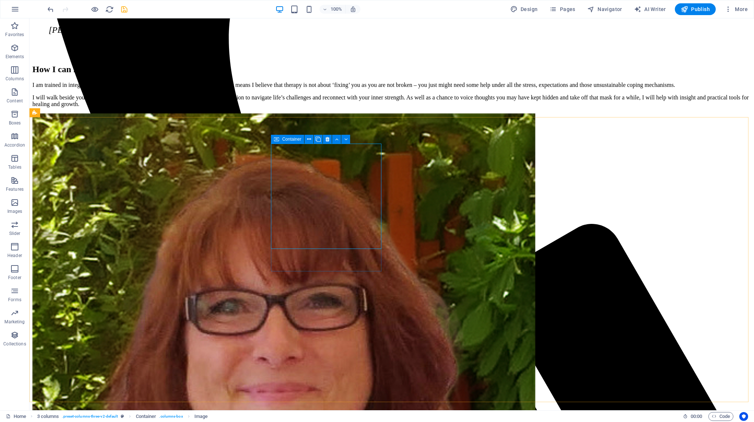
click at [276, 138] on icon at bounding box center [276, 139] width 5 height 9
click at [327, 137] on icon at bounding box center [328, 140] width 4 height 8
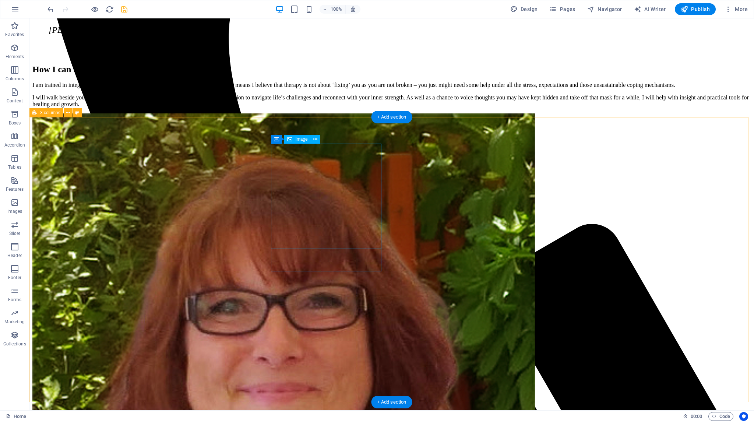
click at [280, 141] on div "Container" at bounding box center [287, 139] width 33 height 9
click at [327, 140] on icon at bounding box center [328, 140] width 4 height 8
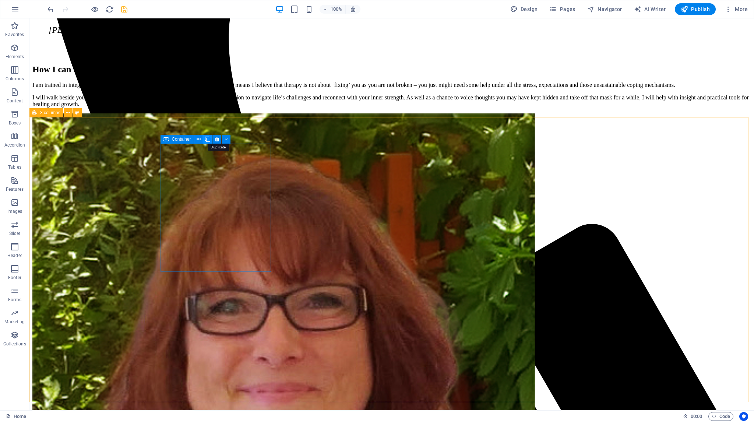
click at [209, 140] on icon at bounding box center [207, 140] width 5 height 8
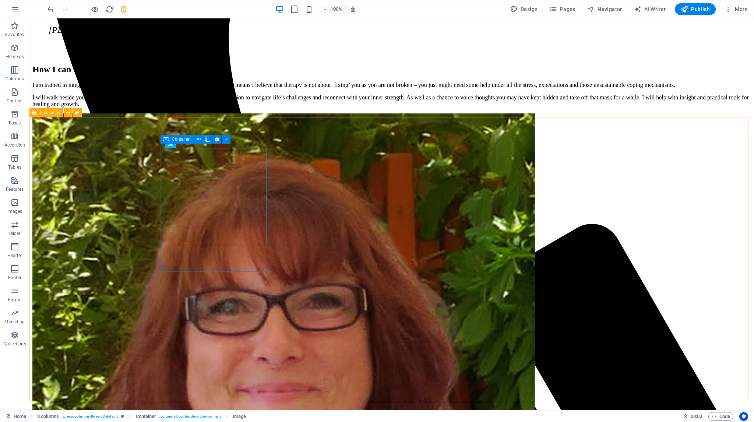
click at [177, 140] on span "Container" at bounding box center [181, 139] width 19 height 4
click at [178, 139] on span "Container" at bounding box center [181, 139] width 19 height 4
select select "px"
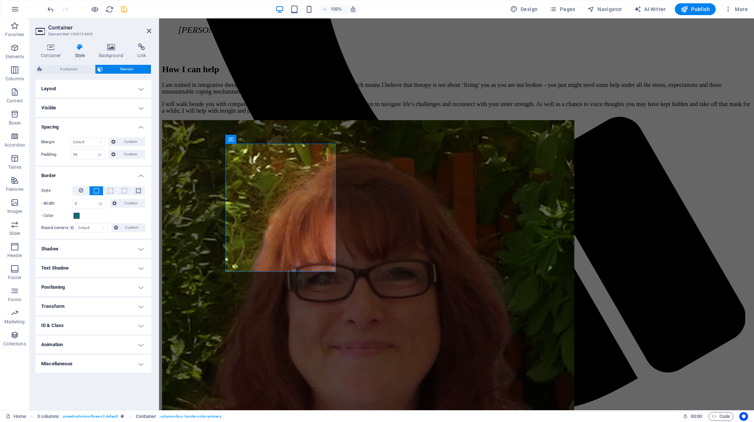
click at [141, 287] on h4 "Positioning" at bounding box center [93, 287] width 116 height 18
click at [141, 287] on h4 "Positioning" at bounding box center [93, 284] width 116 height 13
click at [141, 89] on h4 "Layout" at bounding box center [93, 89] width 116 height 18
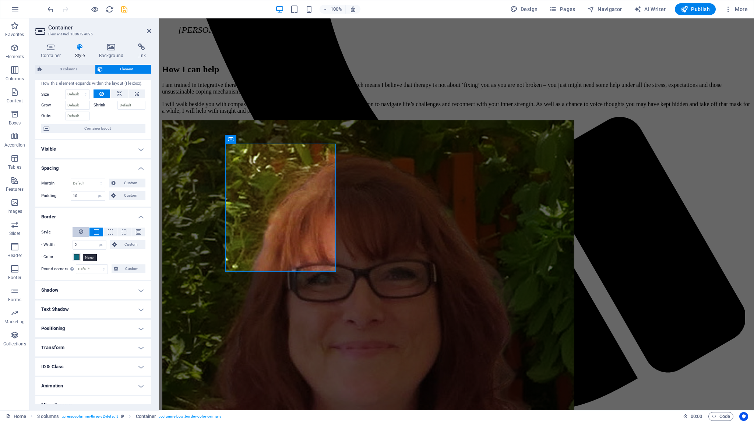
scroll to position [27, 0]
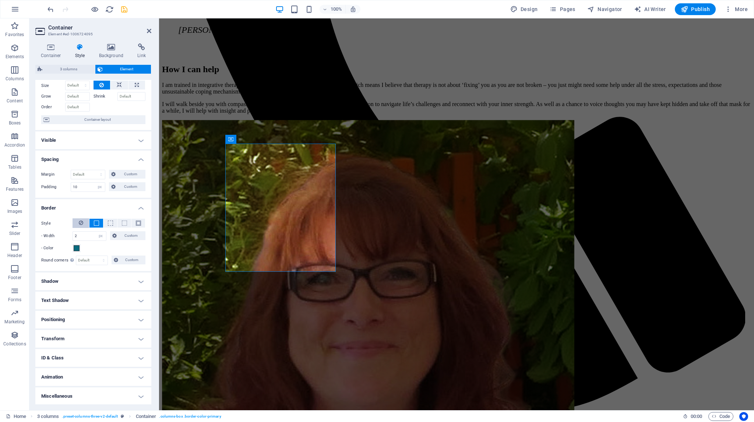
click at [80, 221] on icon at bounding box center [81, 222] width 4 height 9
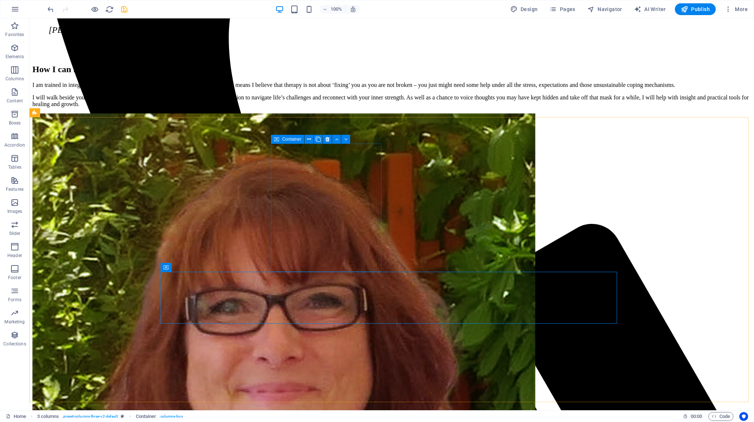
click at [278, 138] on icon at bounding box center [276, 139] width 5 height 9
select select "px"
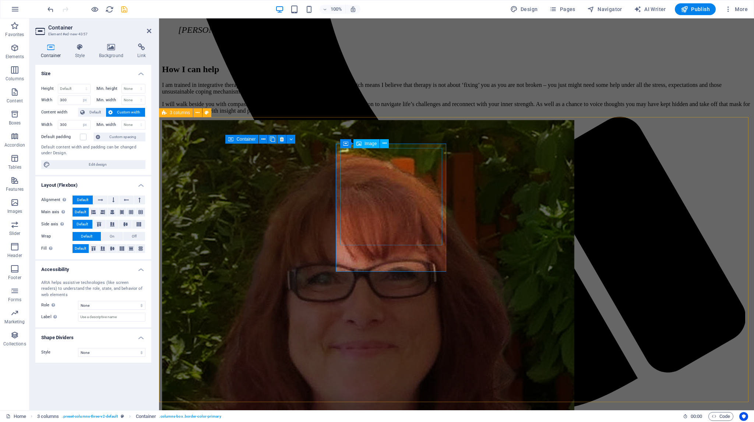
click at [386, 144] on icon at bounding box center [385, 144] width 4 height 8
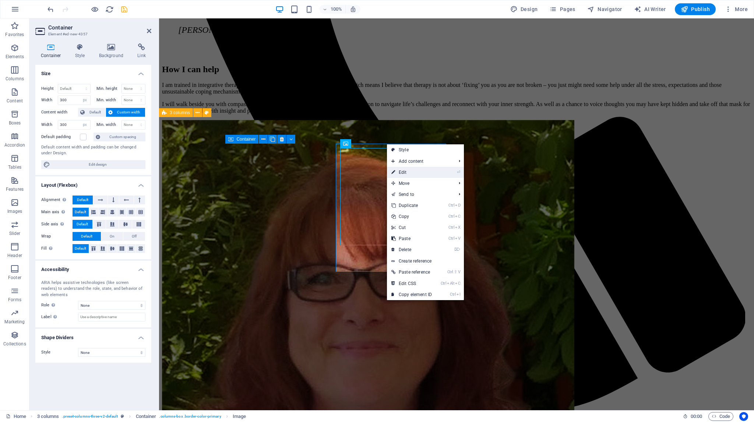
click at [395, 169] on icon at bounding box center [394, 172] width 4 height 11
select select "px"
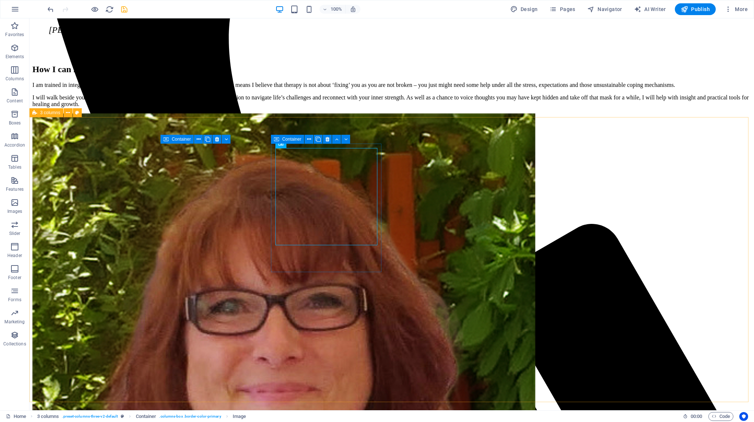
click at [281, 142] on div "Container" at bounding box center [287, 139] width 33 height 9
click at [328, 138] on icon at bounding box center [328, 140] width 4 height 8
click at [281, 139] on div "Container" at bounding box center [287, 139] width 33 height 9
click at [327, 138] on icon at bounding box center [328, 140] width 4 height 8
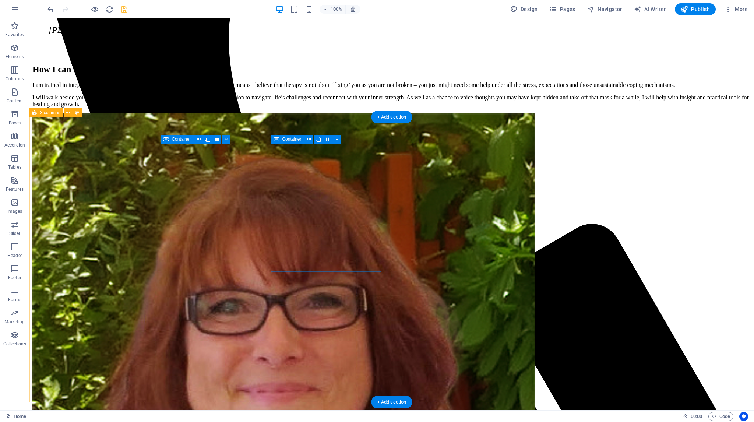
click at [289, 139] on span "Container" at bounding box center [291, 139] width 19 height 4
click at [327, 138] on icon at bounding box center [328, 140] width 4 height 8
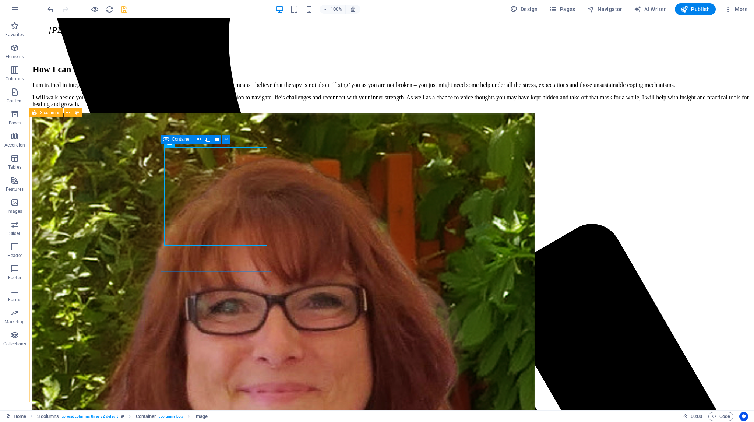
click at [169, 139] on div "Container" at bounding box center [177, 139] width 33 height 9
click at [208, 138] on icon at bounding box center [207, 140] width 5 height 8
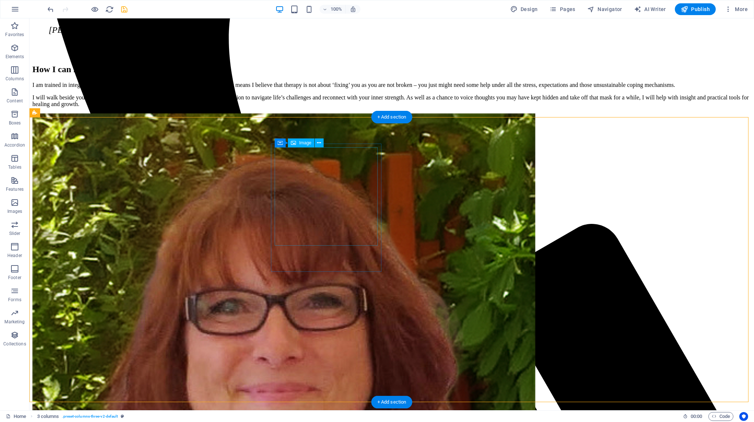
click at [304, 142] on span "Image" at bounding box center [305, 143] width 12 height 4
click at [305, 142] on span "Image" at bounding box center [305, 143] width 12 height 4
select select "px"
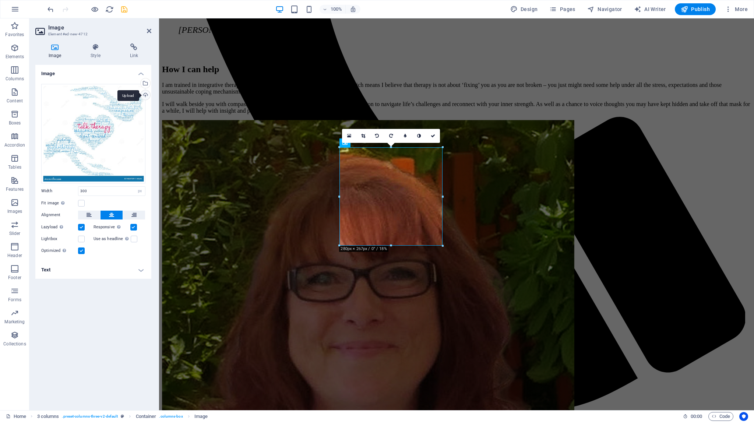
click at [147, 95] on div "Upload" at bounding box center [144, 95] width 11 height 11
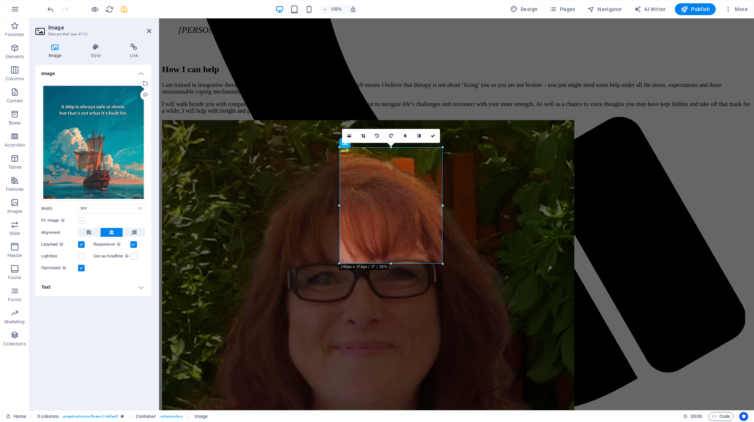
click at [83, 220] on label at bounding box center [81, 220] width 7 height 7
click at [0, 0] on input "Fit image Automatically fit image to a fixed width and height" at bounding box center [0, 0] width 0 height 0
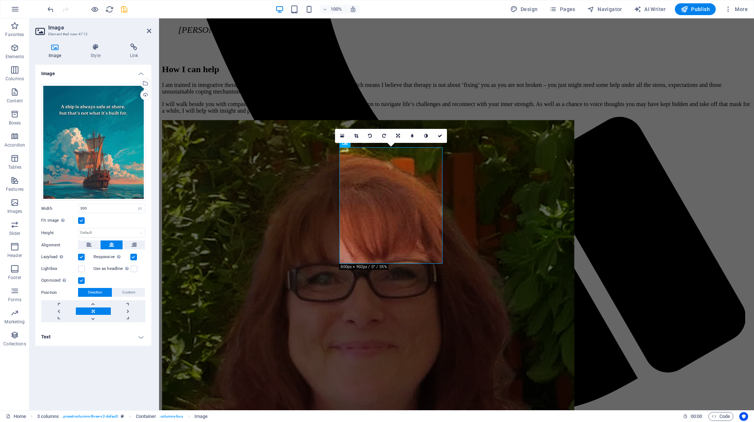
click at [83, 220] on label at bounding box center [81, 220] width 7 height 7
click at [0, 0] on input "Fit image Automatically fit image to a fixed width and height" at bounding box center [0, 0] width 0 height 0
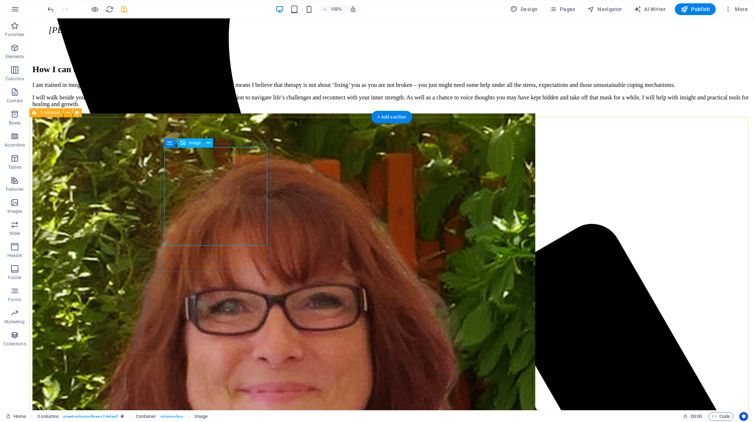
select select "px"
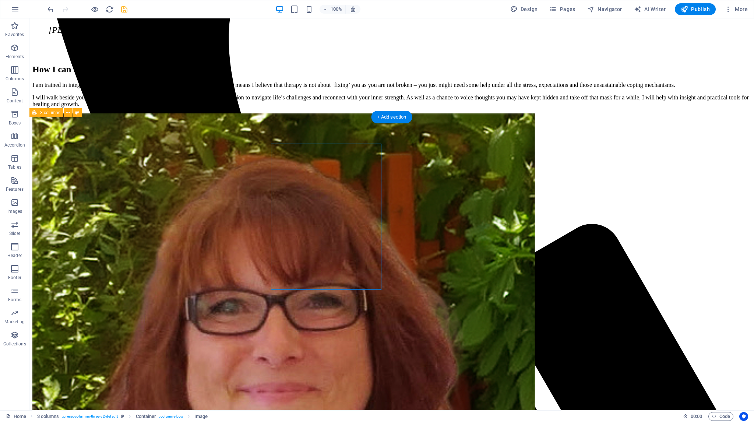
select select "px"
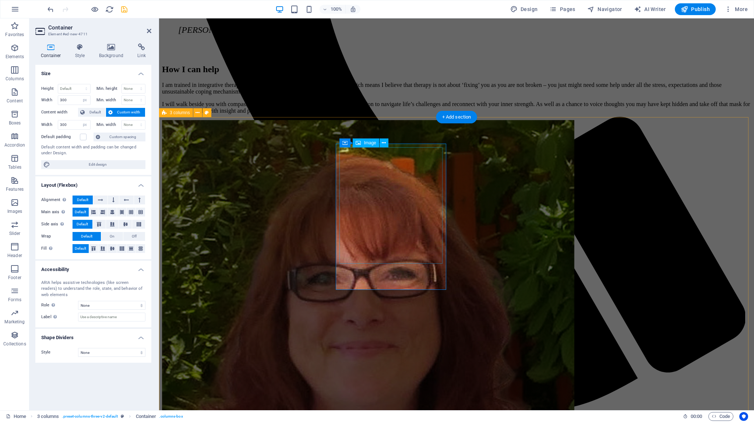
select select "px"
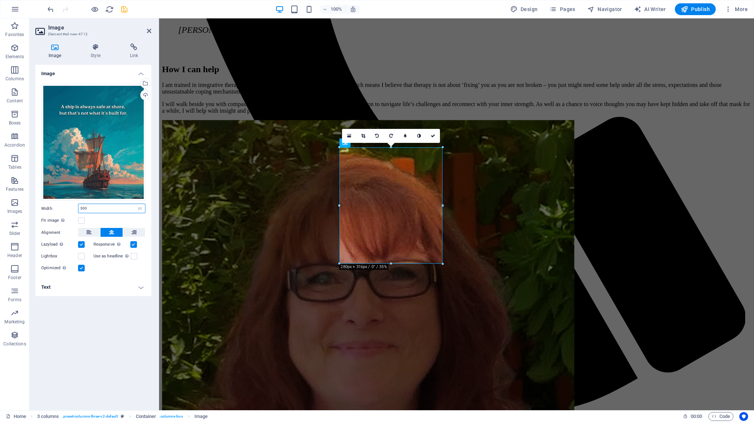
drag, startPoint x: 84, startPoint y: 208, endPoint x: 73, endPoint y: 209, distance: 11.5
click at [73, 209] on div "Width 300 Default auto px rem % em vh vw" at bounding box center [93, 209] width 104 height 10
click at [94, 221] on div "Fit image Automatically fit image to a fixed width and height" at bounding box center [93, 220] width 104 height 9
drag, startPoint x: 89, startPoint y: 205, endPoint x: 59, endPoint y: 205, distance: 30.2
click at [59, 205] on div "Width 1920 Default auto px rem % em vh vw" at bounding box center [93, 209] width 104 height 10
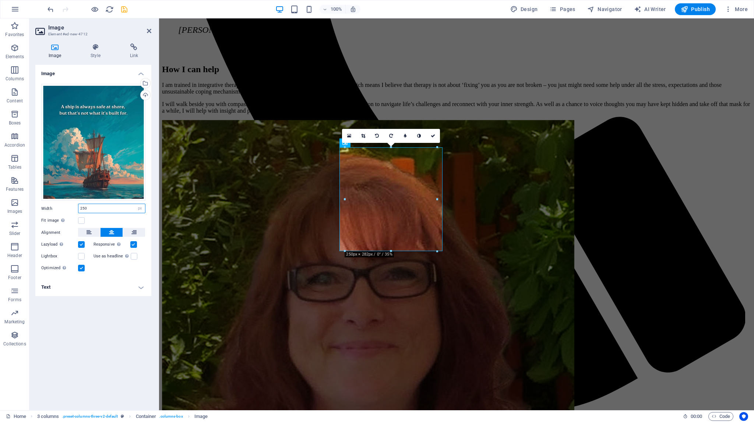
click at [82, 209] on input "250" at bounding box center [111, 208] width 67 height 9
click at [81, 220] on label at bounding box center [81, 220] width 7 height 7
click at [0, 0] on input "Fit image Automatically fit image to a fixed width and height" at bounding box center [0, 0] width 0 height 0
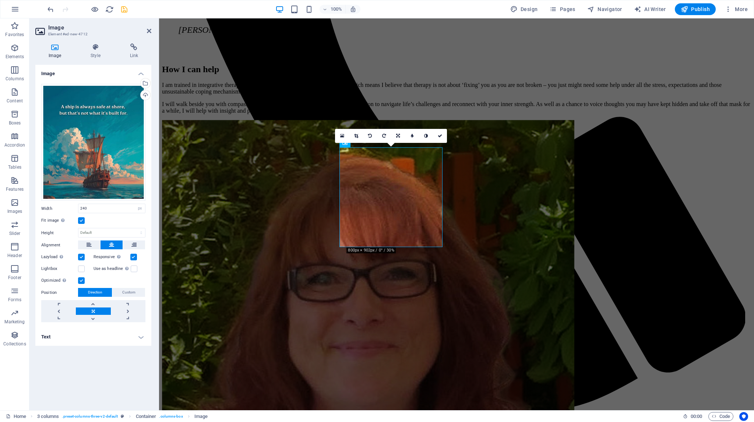
click at [81, 220] on label at bounding box center [81, 220] width 7 height 7
click at [0, 0] on input "Fit image Automatically fit image to a fixed width and height" at bounding box center [0, 0] width 0 height 0
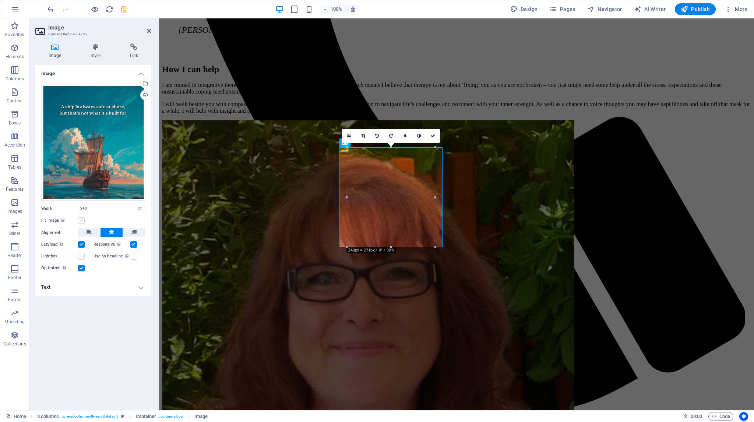
click at [81, 220] on label at bounding box center [81, 220] width 7 height 7
click at [0, 0] on input "Fit image Automatically fit image to a fixed width and height" at bounding box center [0, 0] width 0 height 0
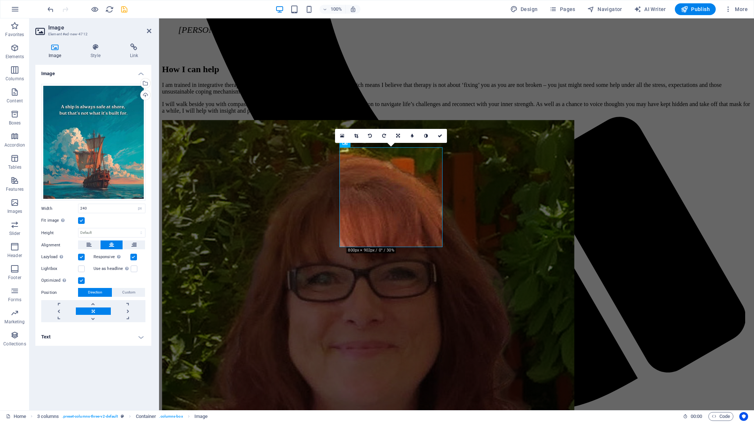
click at [81, 220] on label at bounding box center [81, 220] width 7 height 7
click at [0, 0] on input "Fit image Automatically fit image to a fixed width and height" at bounding box center [0, 0] width 0 height 0
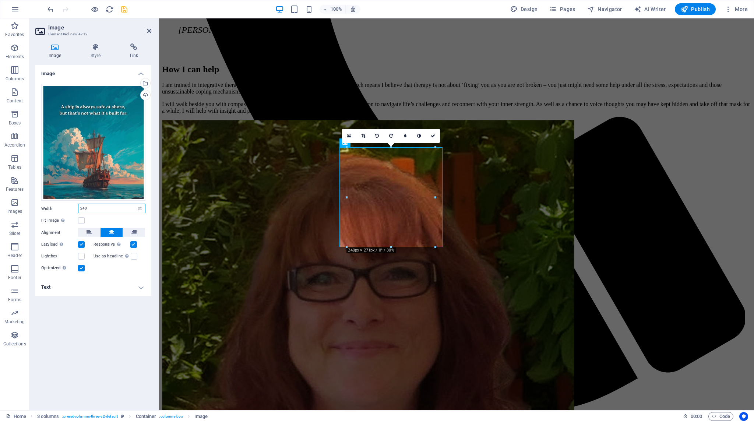
click at [82, 207] on input "240" at bounding box center [111, 208] width 67 height 9
drag, startPoint x: 90, startPoint y: 209, endPoint x: 64, endPoint y: 208, distance: 25.4
click at [64, 208] on div "Width 230 Default auto px rem % em vh vw" at bounding box center [93, 209] width 104 height 10
click at [92, 217] on div "Fit image Automatically fit image to a fixed width and height" at bounding box center [93, 220] width 104 height 9
click at [84, 208] on input "200" at bounding box center [111, 208] width 67 height 9
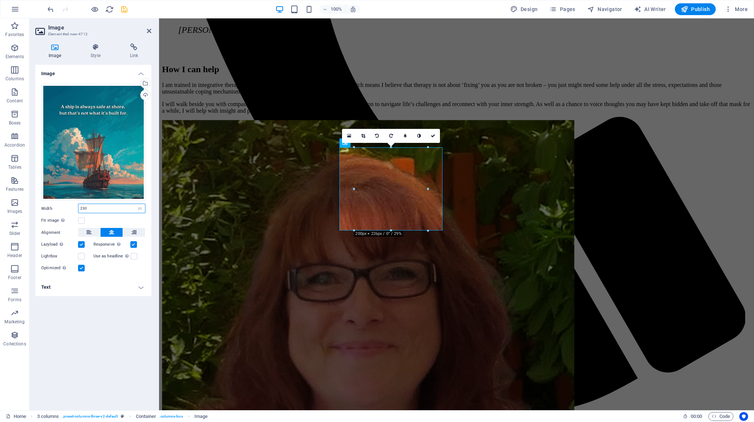
type input "230"
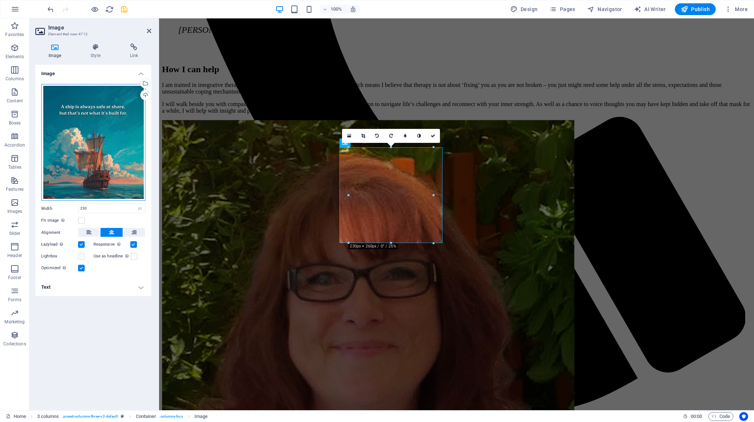
click at [116, 128] on div "Drag files here, click to choose files or select files from Files or our free s…" at bounding box center [93, 142] width 104 height 117
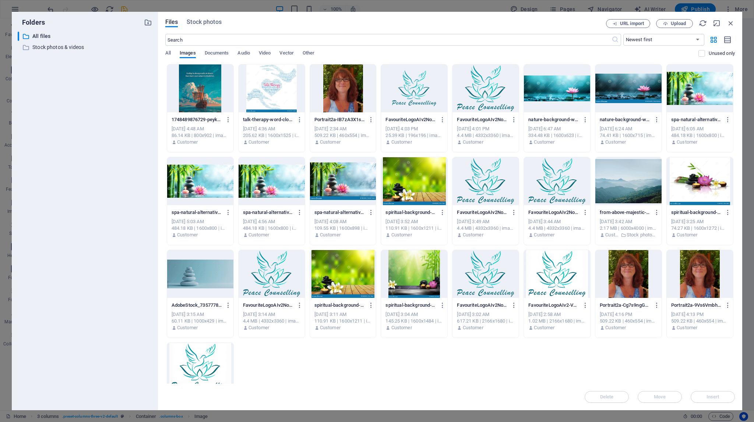
click at [193, 130] on div "[DATE] 4:48 AM" at bounding box center [200, 129] width 57 height 7
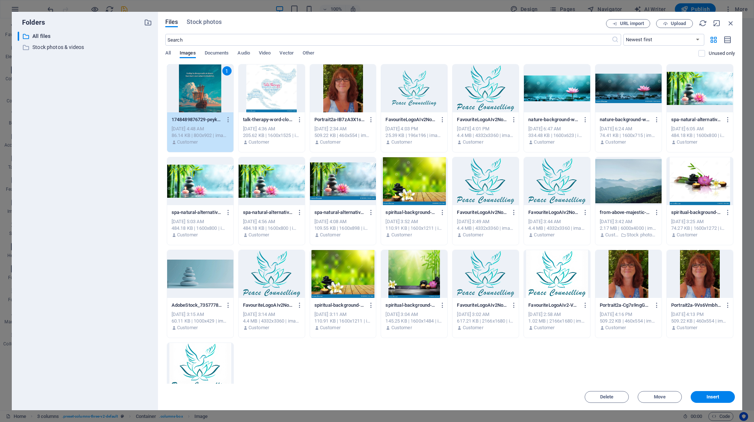
click at [260, 133] on div "205.62 KB | 1600x1525 | image/jpeg" at bounding box center [271, 135] width 57 height 7
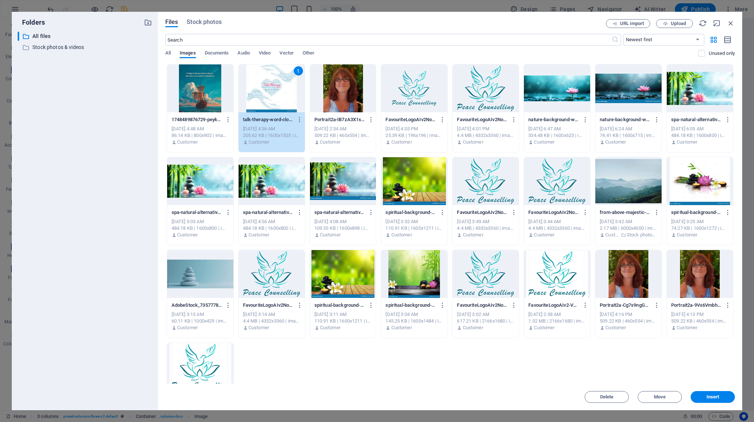
click at [223, 131] on div "[DATE] 4:48 AM" at bounding box center [200, 129] width 57 height 7
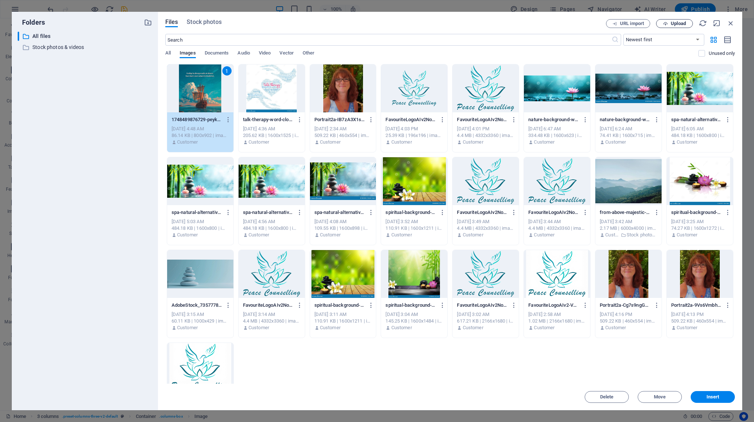
click at [666, 24] on icon "button" at bounding box center [665, 23] width 5 height 5
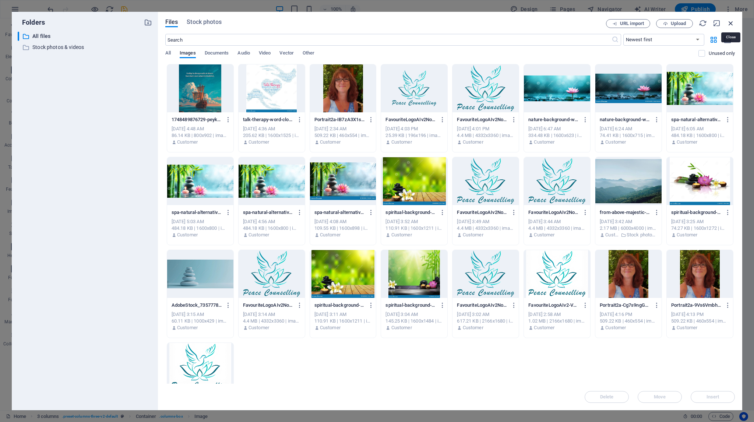
click at [732, 23] on icon "button" at bounding box center [731, 23] width 8 height 8
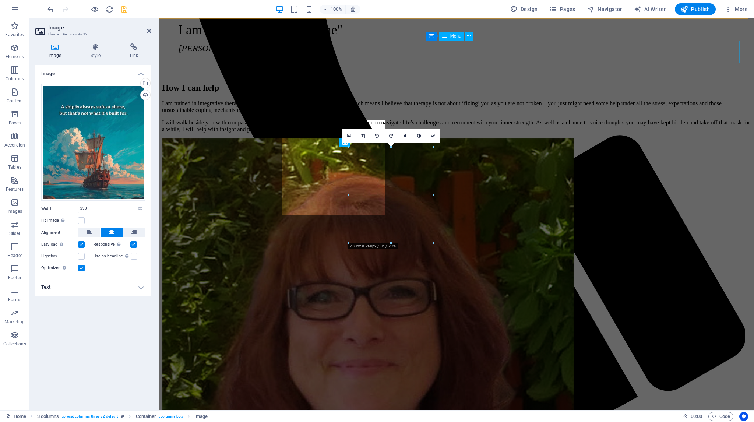
scroll to position [505, 0]
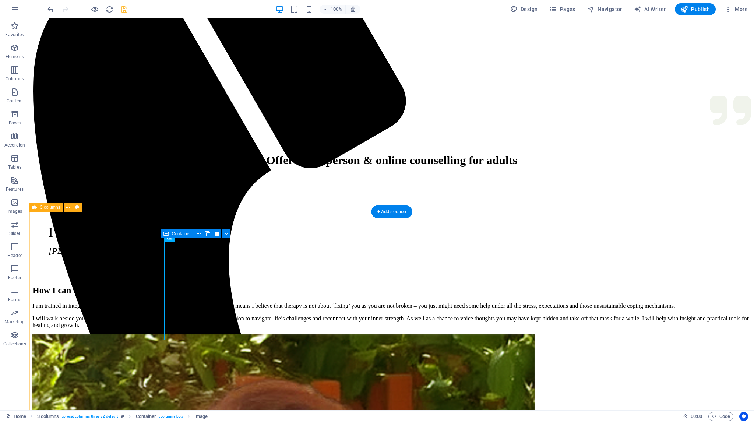
scroll to position [431, 0]
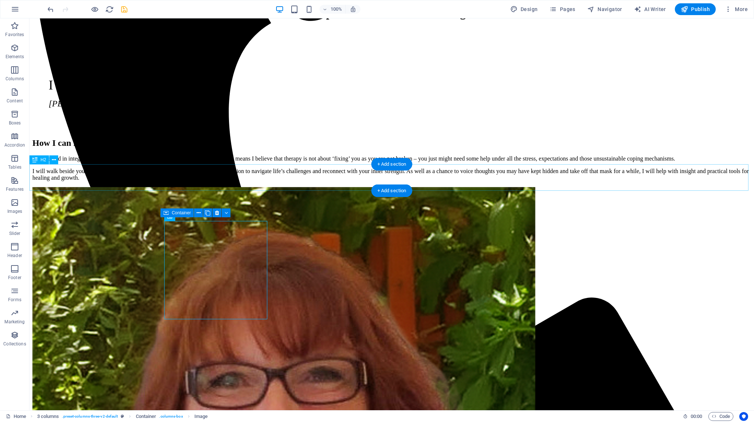
click at [378, 192] on div "+ Add section" at bounding box center [392, 191] width 41 height 13
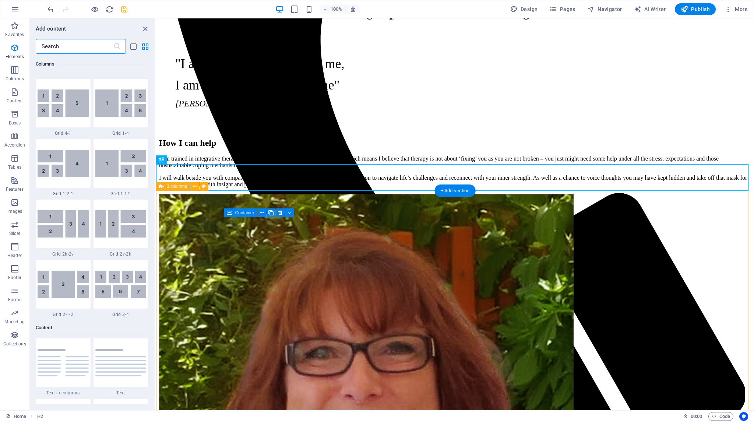
scroll to position [1289, 0]
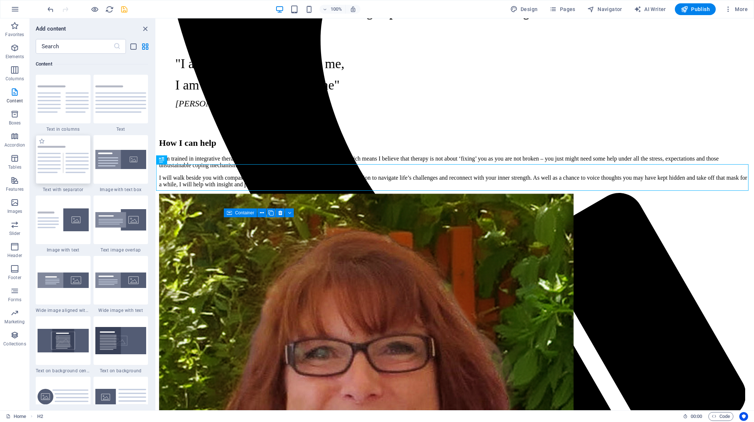
click at [74, 163] on img at bounding box center [63, 159] width 51 height 27
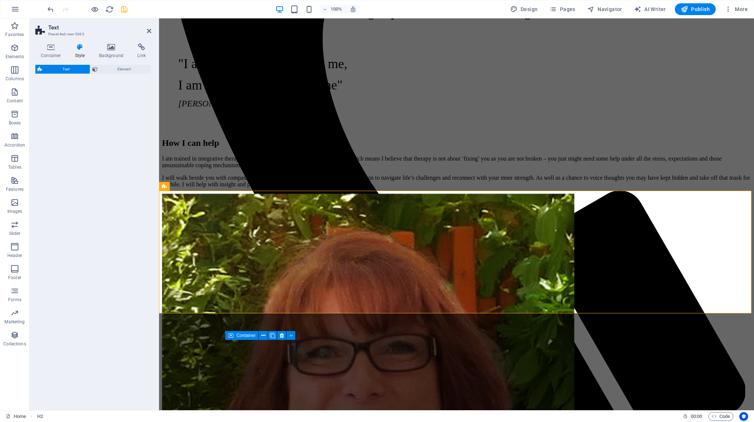
select select "rem"
select select "px"
select select "preset-text-v2-separator"
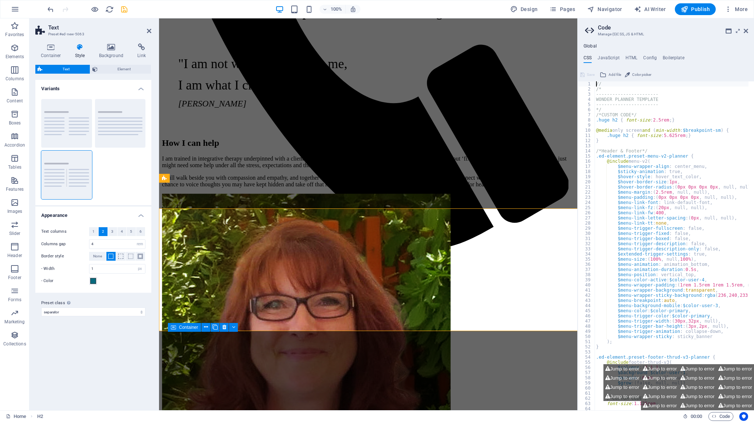
scroll to position [413, 0]
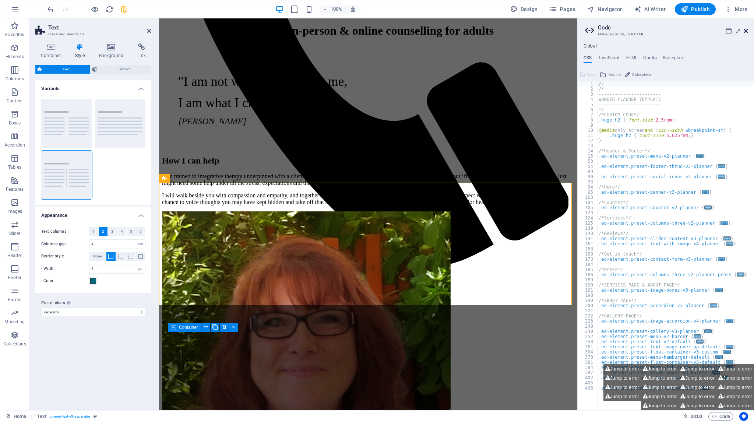
click at [748, 30] on icon at bounding box center [746, 31] width 4 height 6
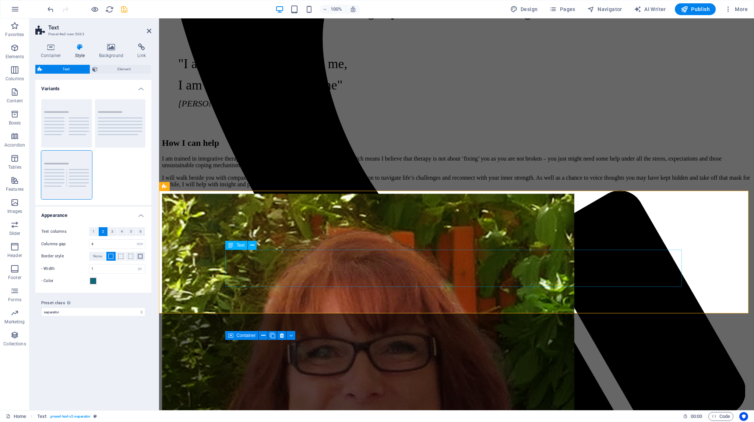
click at [259, 239] on icon at bounding box center [258, 240] width 4 height 8
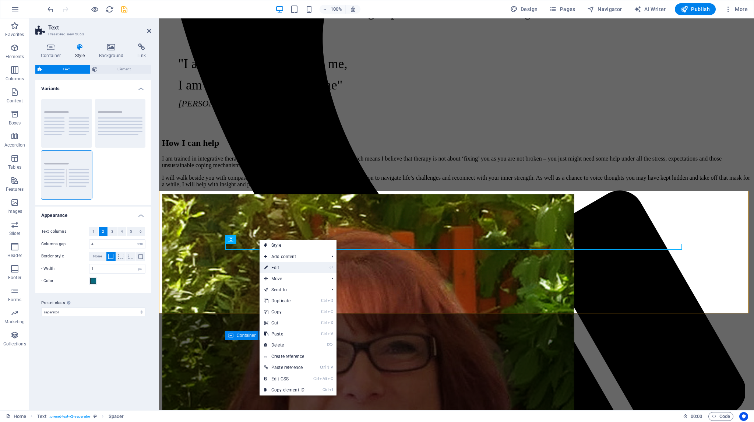
click at [273, 266] on link "⏎ Edit" at bounding box center [284, 267] width 49 height 11
select select "rem"
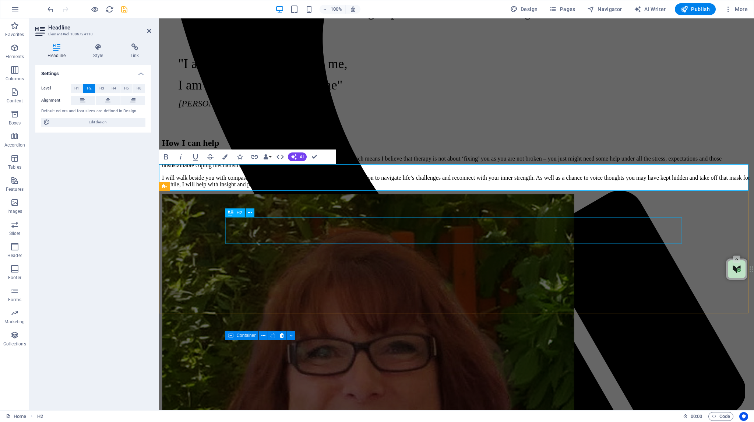
drag, startPoint x: 486, startPoint y: 236, endPoint x: 617, endPoint y: 235, distance: 130.8
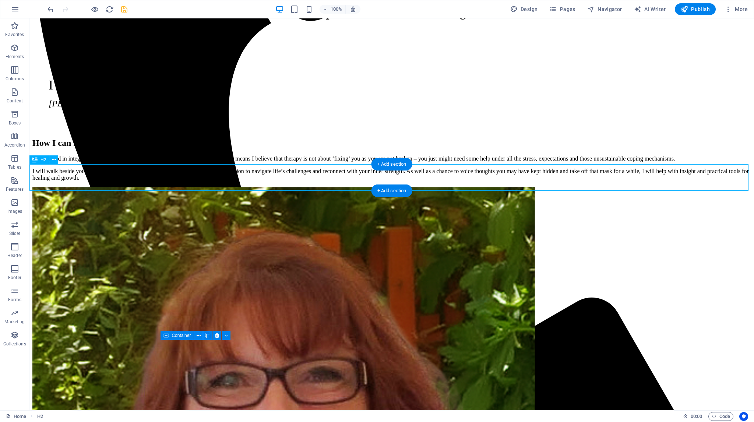
click at [53, 161] on icon at bounding box center [54, 160] width 4 height 8
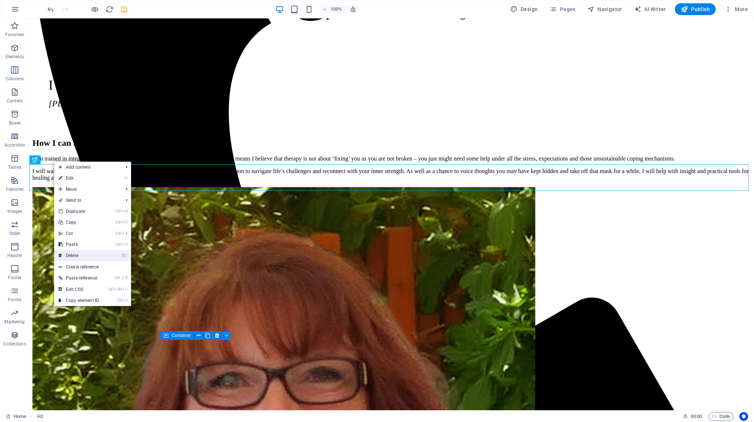
click at [83, 253] on link "⌦ Delete" at bounding box center [78, 255] width 49 height 11
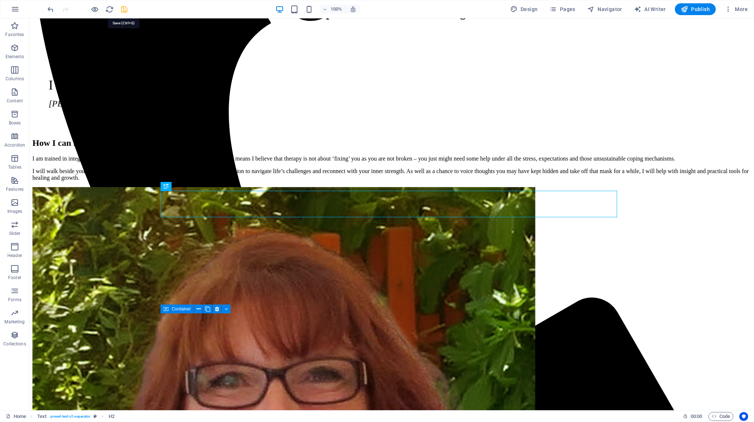
click at [122, 8] on icon "save" at bounding box center [124, 9] width 8 height 8
checkbox input "false"
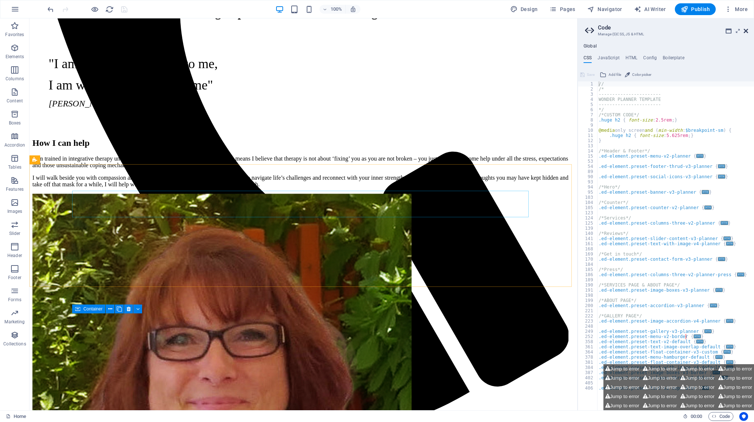
click at [746, 31] on icon at bounding box center [746, 31] width 4 height 6
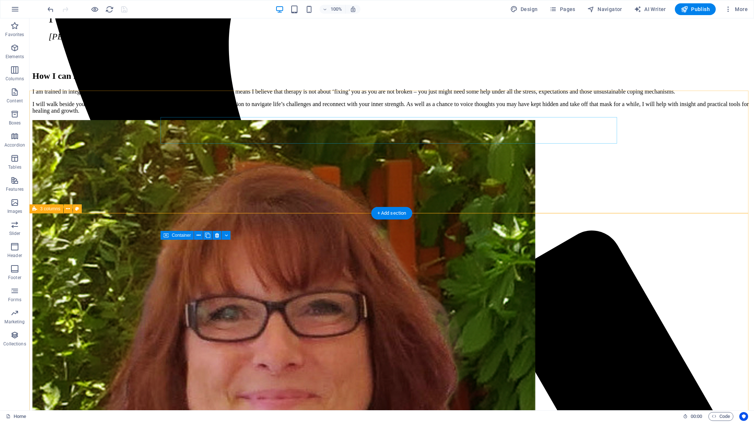
scroll to position [505, 0]
